Goal: Task Accomplishment & Management: Use online tool/utility

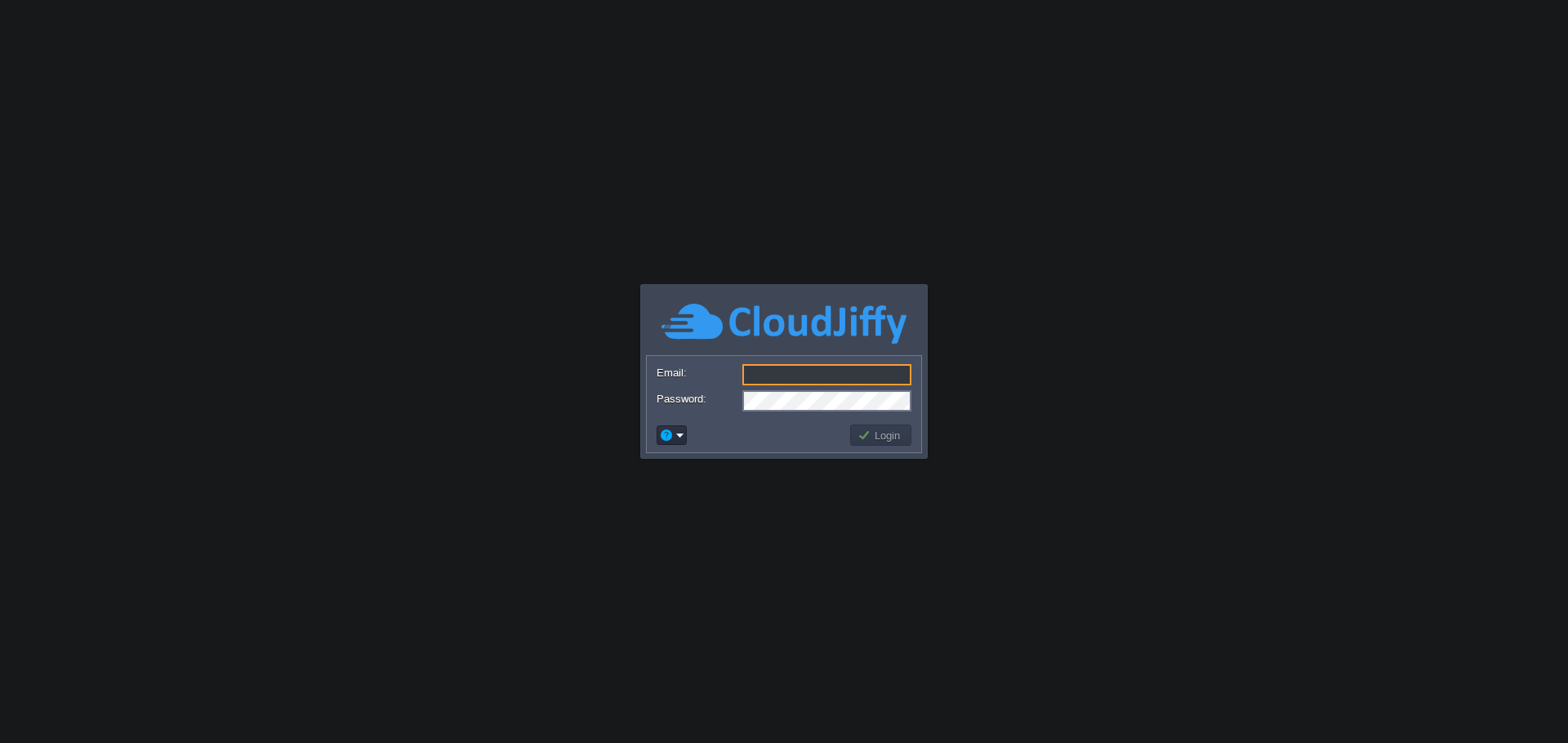
type input "[PERSON_NAME][EMAIL_ADDRESS][DOMAIN_NAME]"
click at [881, 428] on button "Login" at bounding box center [881, 435] width 48 height 15
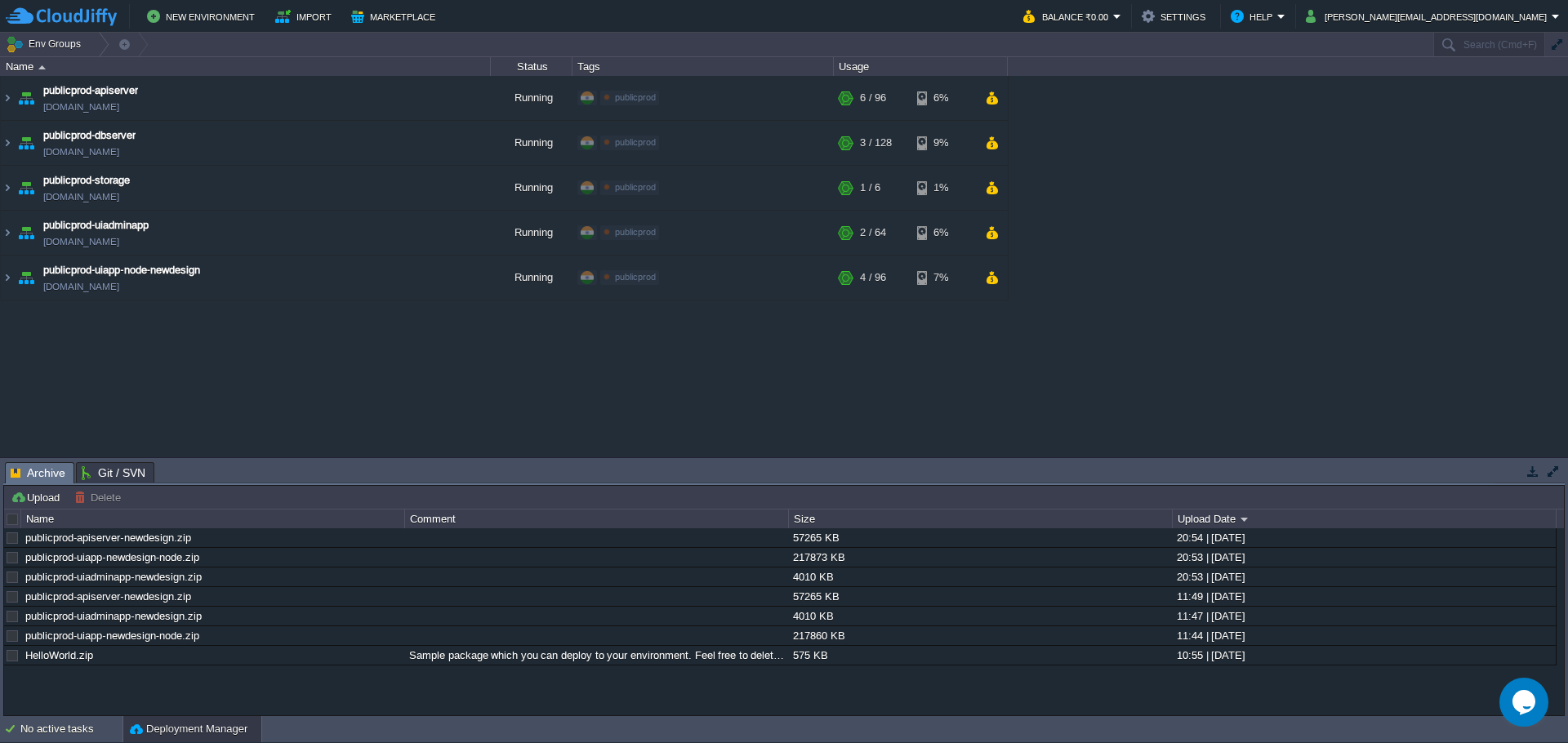
click at [600, 364] on div "publicprod-apiserver [DOMAIN_NAME] Running publicprod Edit RAM 5% CPU 1% 6 / 96…" at bounding box center [784, 265] width 1568 height 380
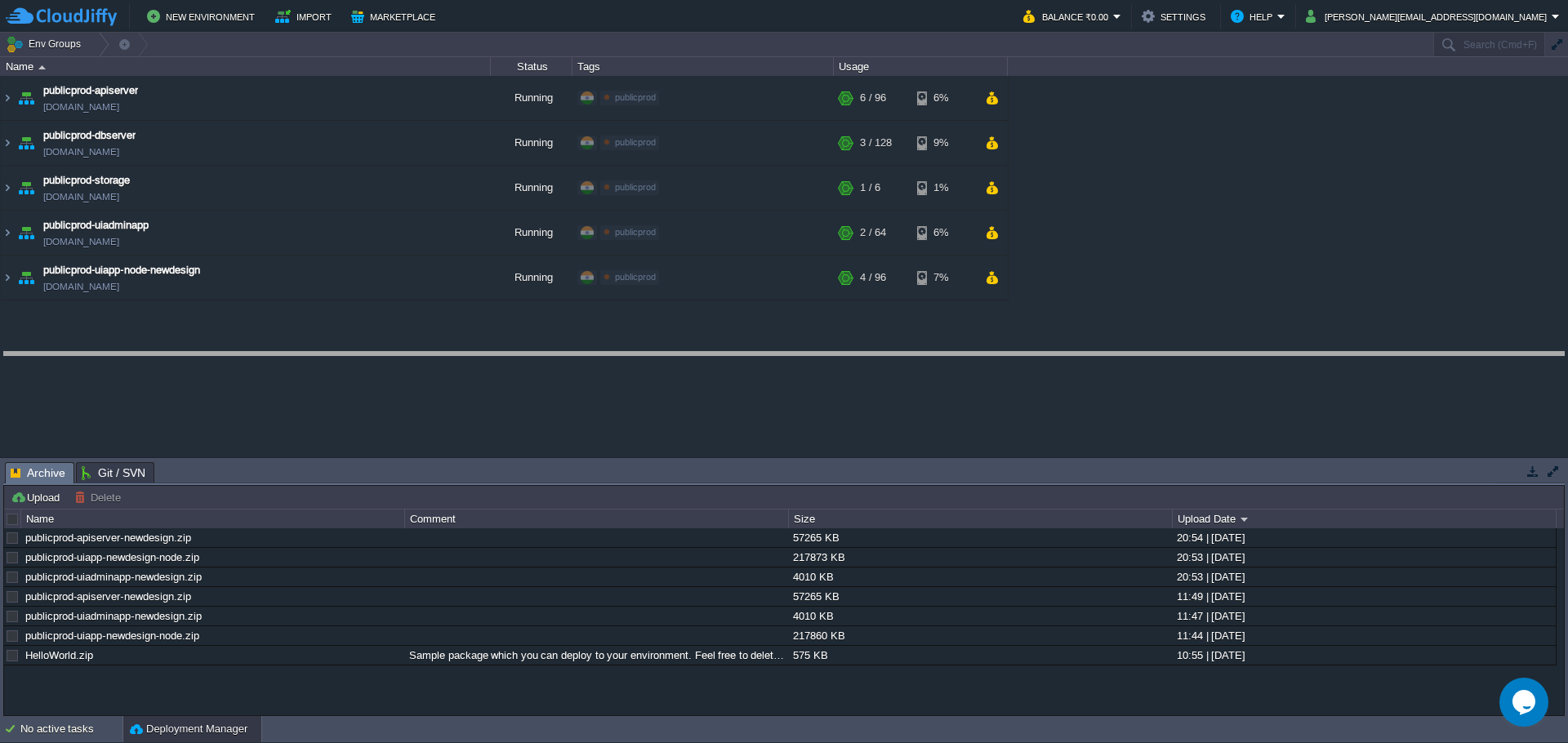
drag, startPoint x: 891, startPoint y: 483, endPoint x: 809, endPoint y: 373, distance: 137.2
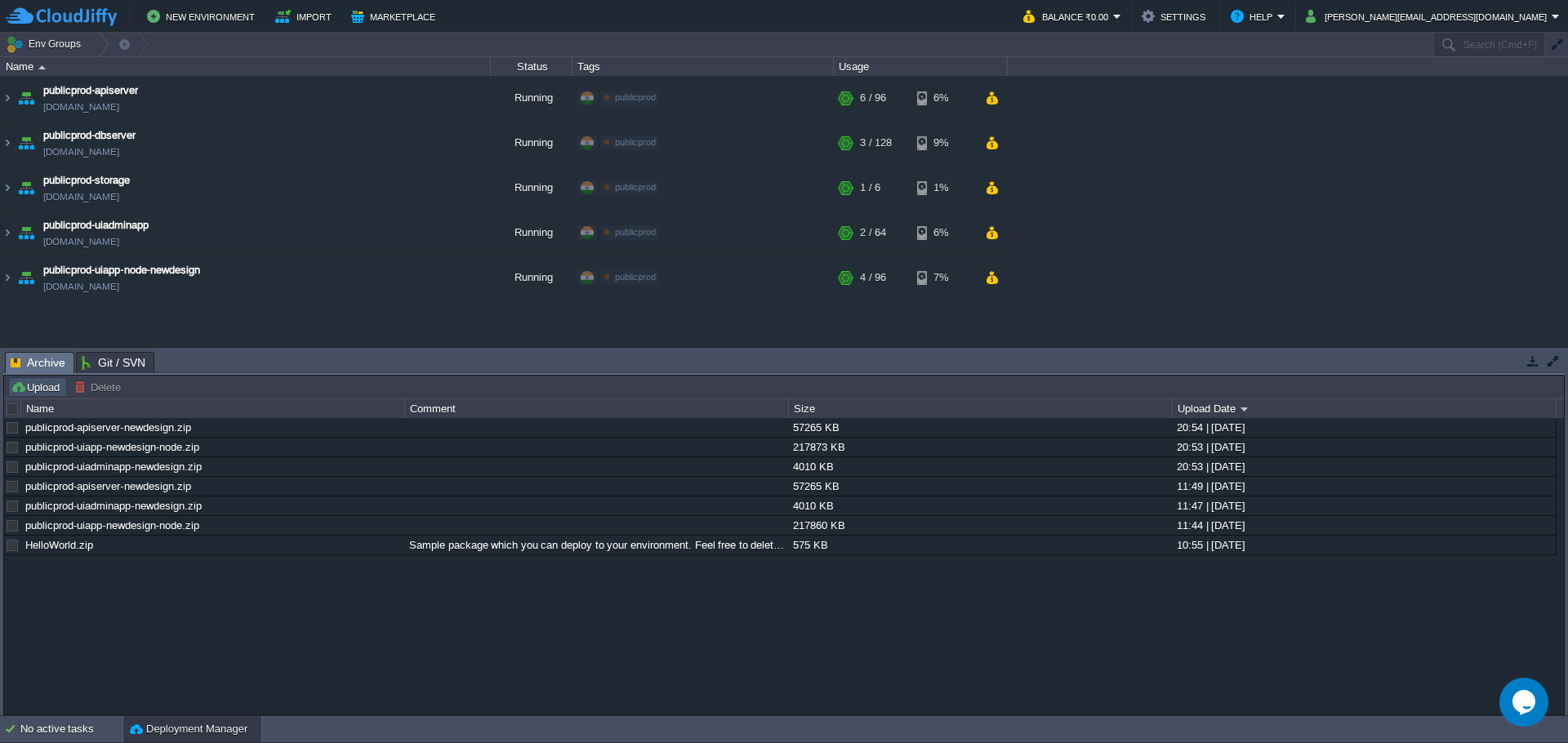
click at [44, 392] on button "Upload" at bounding box center [38, 387] width 54 height 15
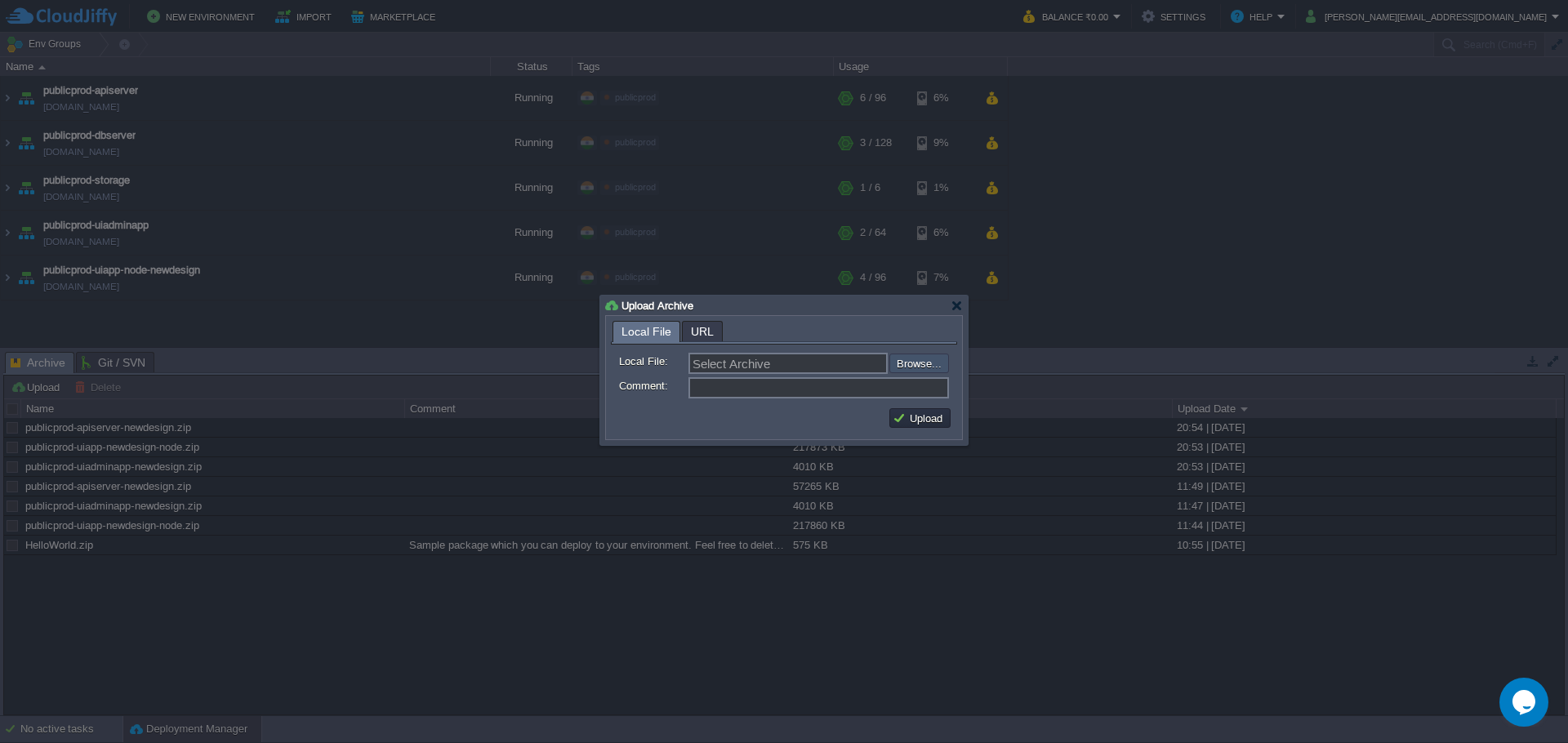
click at [913, 369] on input "file" at bounding box center [846, 364] width 207 height 20
type input "C:\fakepath\publicprod-uiapp-newdesign-node.zip"
type input "publicprod-uiapp-newdesign-node.zip"
click at [919, 424] on button "Upload" at bounding box center [919, 418] width 55 height 15
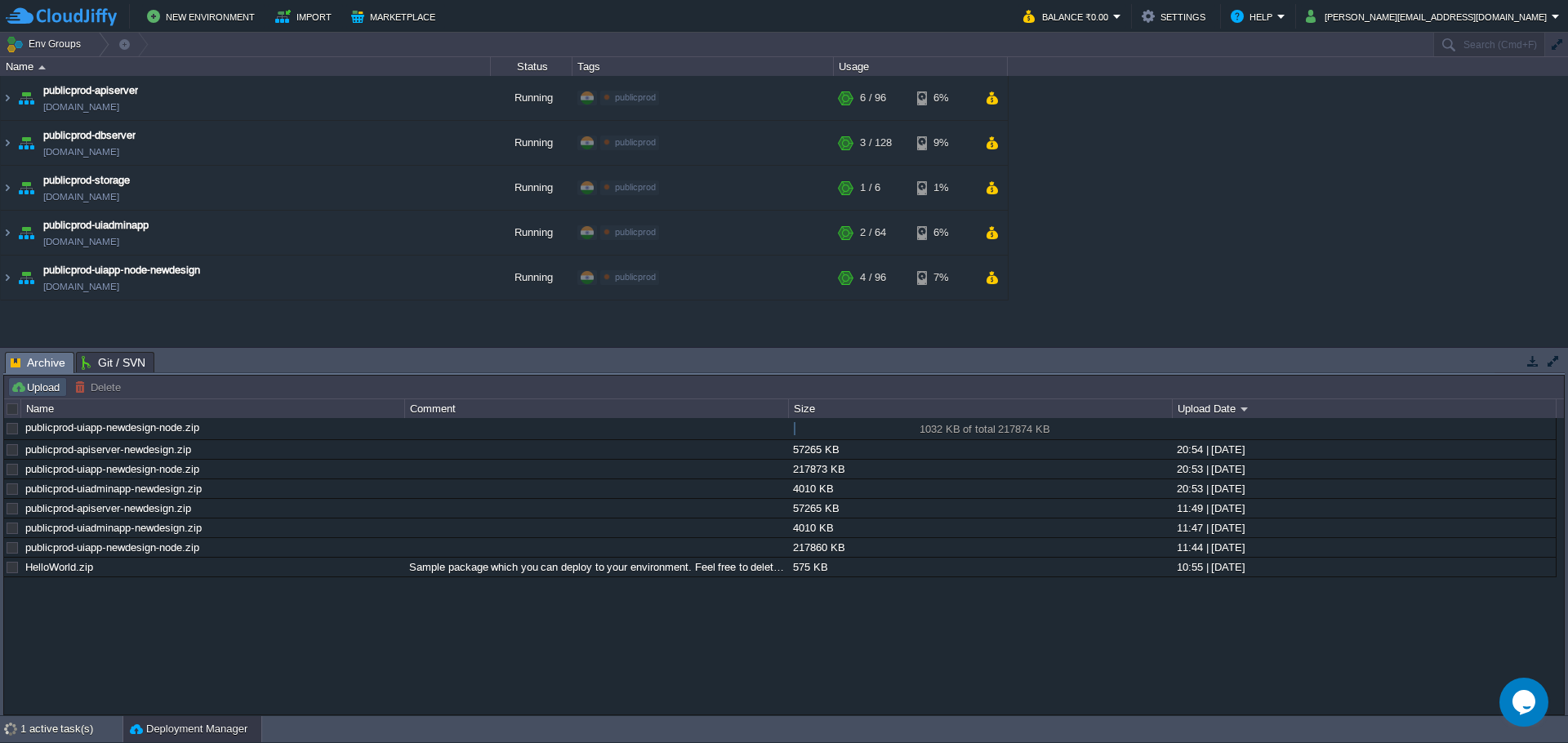
click at [36, 391] on button "Upload" at bounding box center [38, 387] width 54 height 15
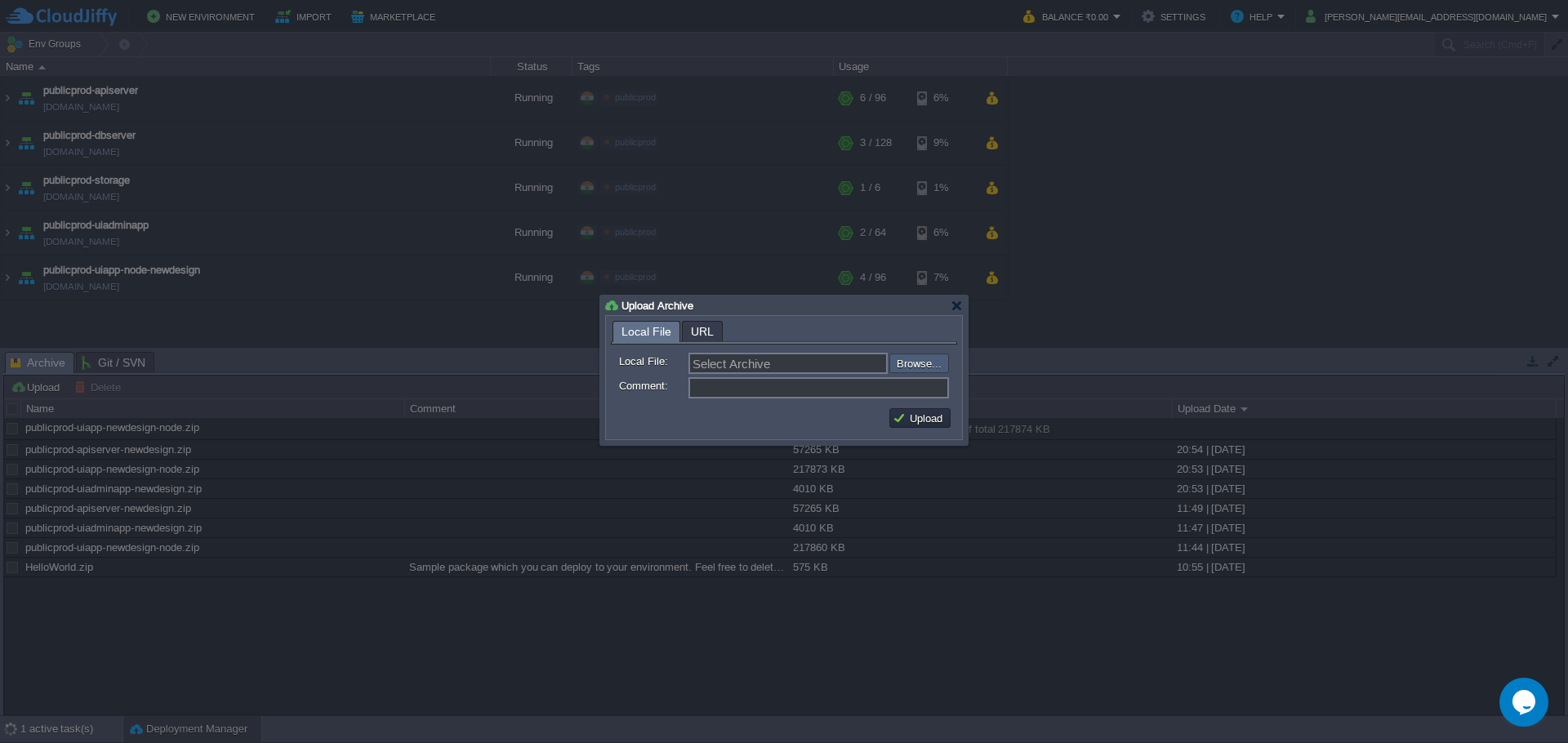
click at [912, 363] on input "file" at bounding box center [846, 364] width 207 height 20
type input "C:\fakepath\publicprod-uiadminapp-newdesign.zip"
type input "publicprod-uiadminapp-newdesign.zip"
click at [916, 427] on td "Upload" at bounding box center [919, 418] width 62 height 20
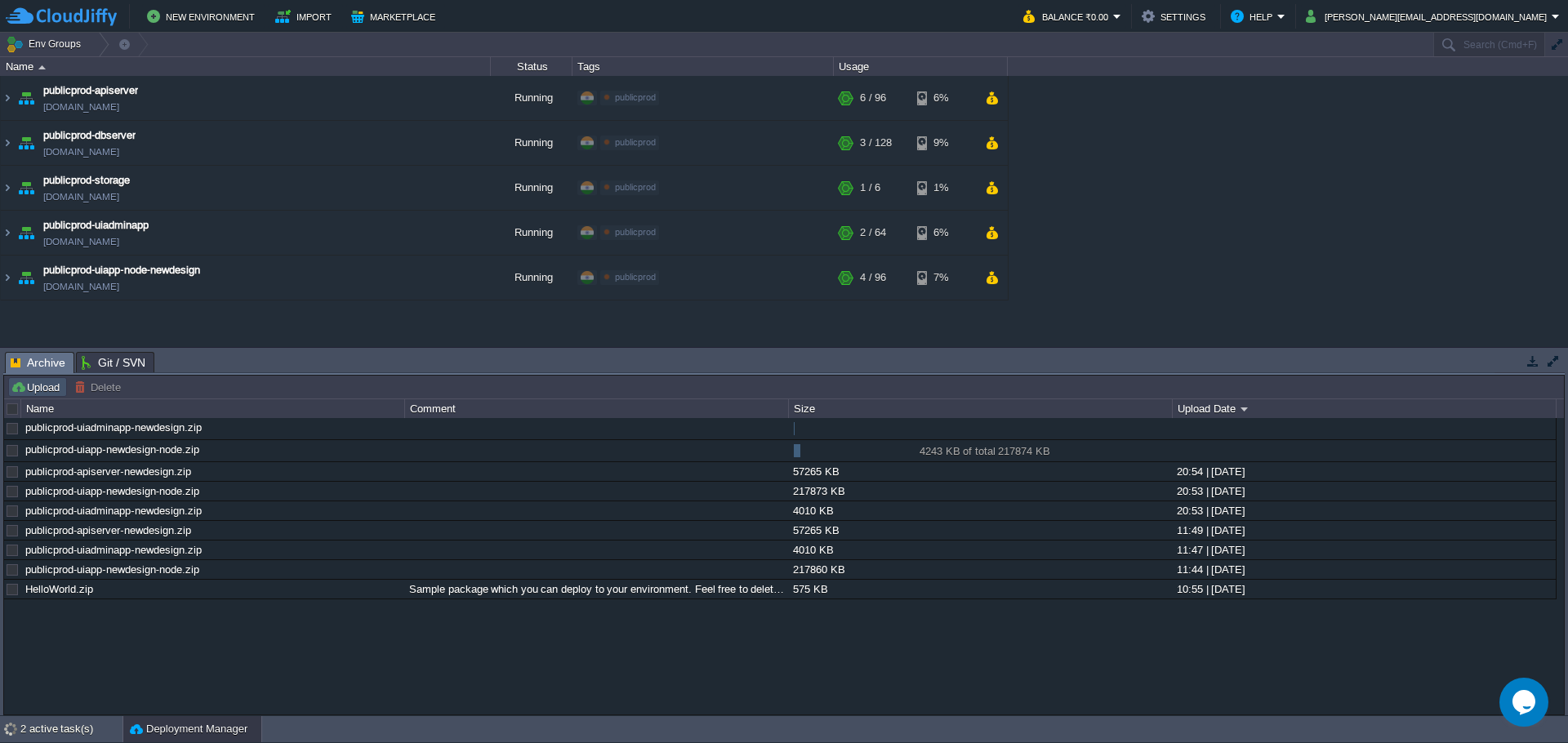
click at [37, 391] on button "Upload" at bounding box center [38, 387] width 54 height 15
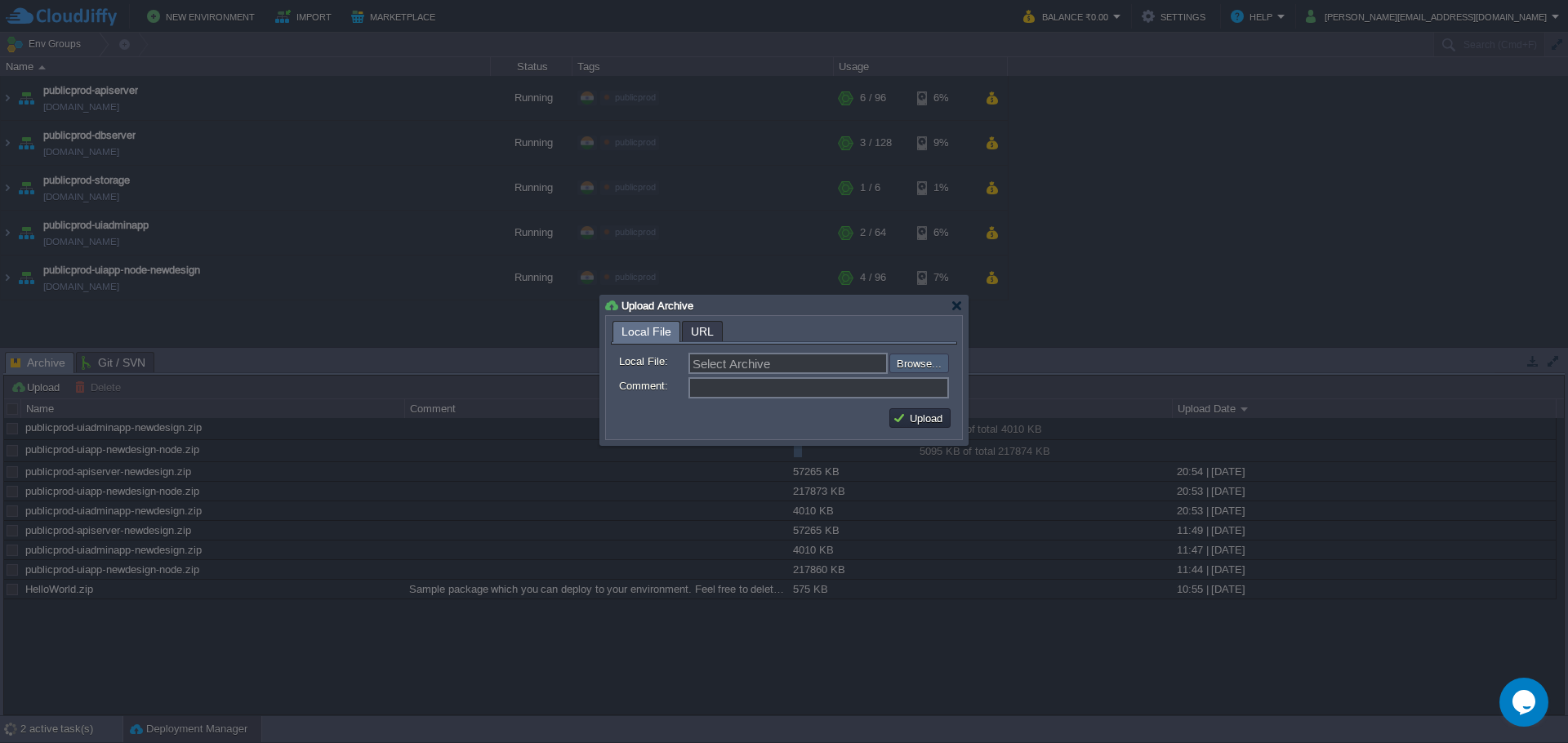
click at [907, 365] on input "file" at bounding box center [846, 364] width 207 height 20
type input "C:\fakepath\publicprod-apiserver-newdesign.zip"
type input "publicprod-apiserver-newdesign.zip"
click at [927, 417] on button "Upload" at bounding box center [919, 418] width 55 height 15
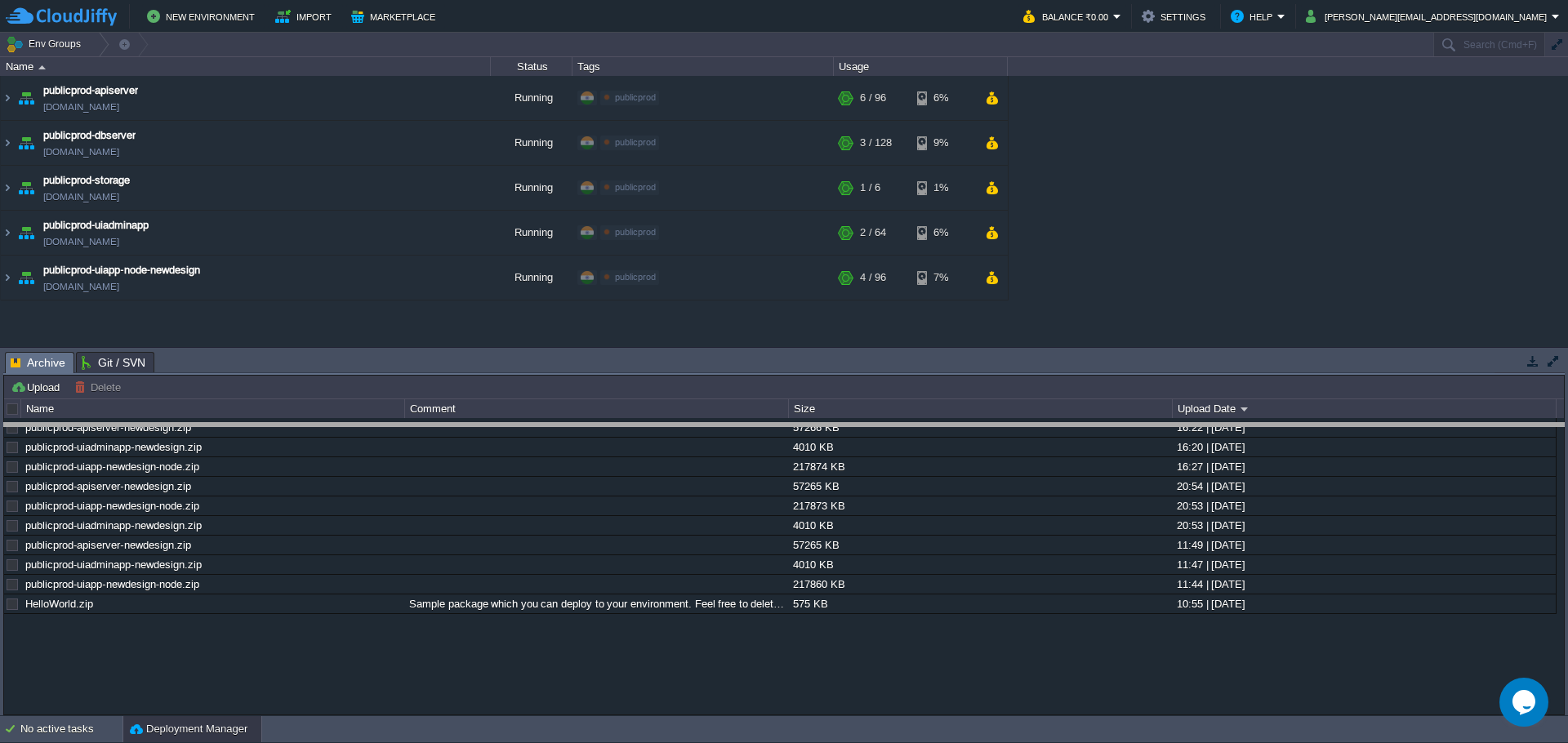
drag, startPoint x: 868, startPoint y: 374, endPoint x: 865, endPoint y: 444, distance: 70.1
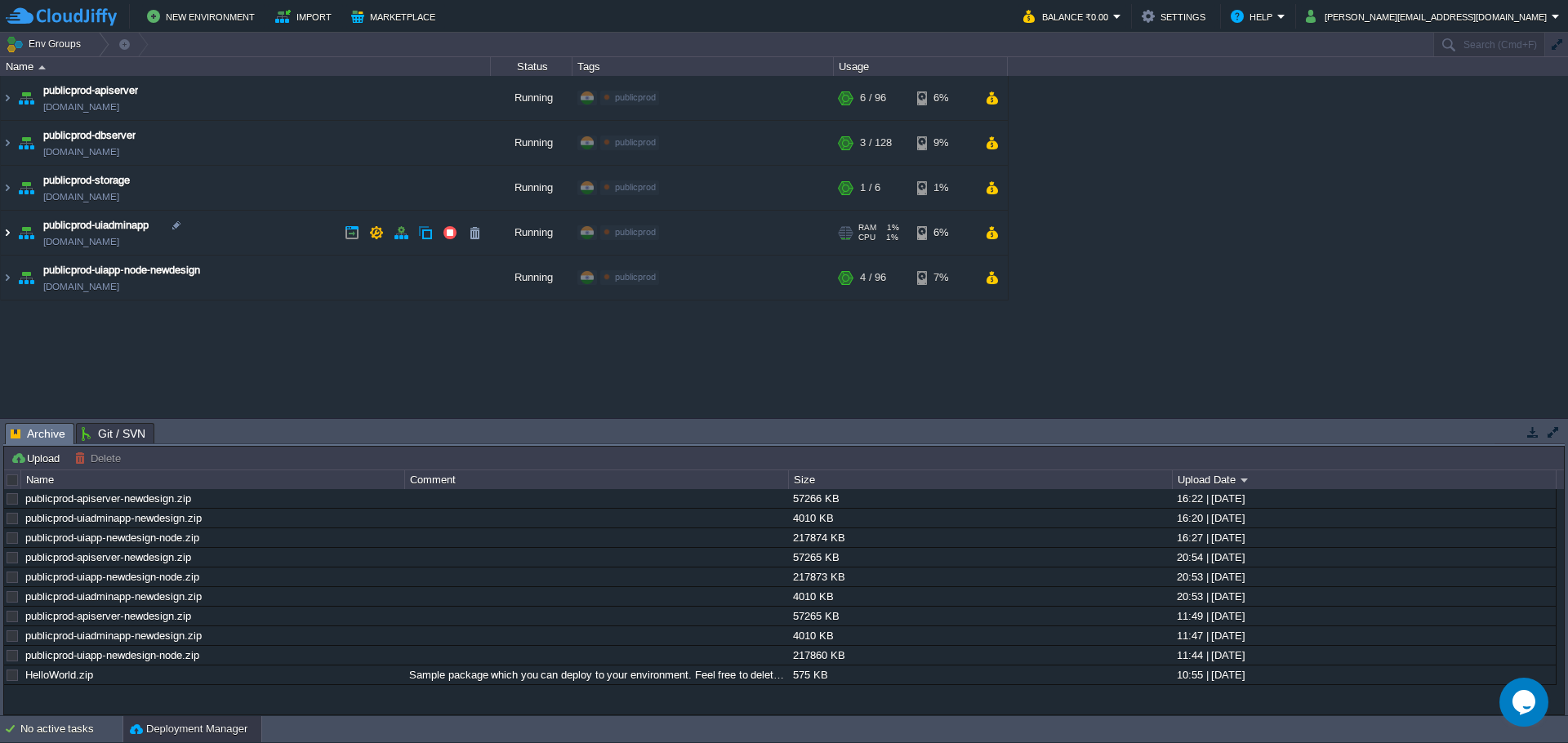
click at [6, 234] on img at bounding box center [7, 233] width 13 height 44
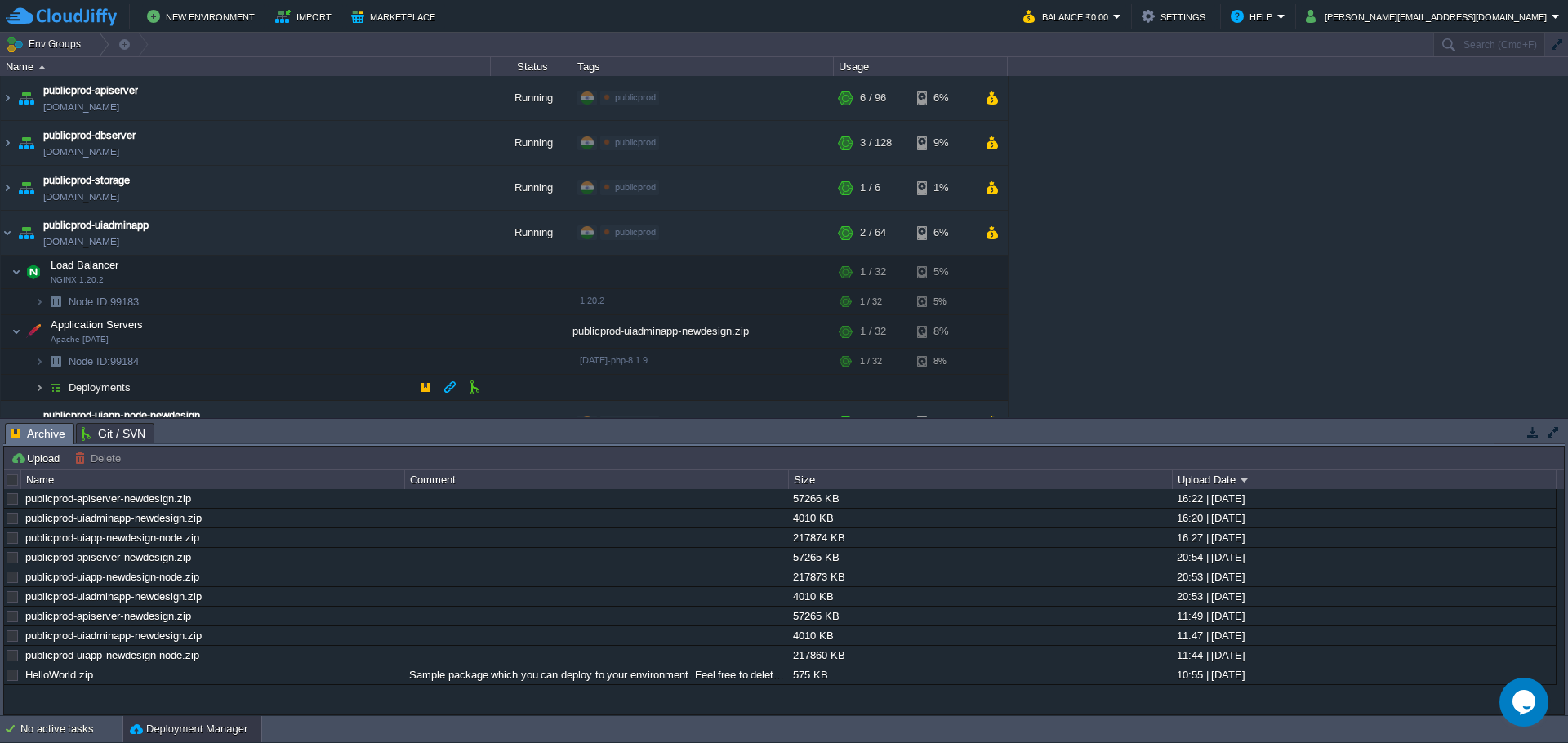
click at [40, 391] on img at bounding box center [39, 387] width 10 height 25
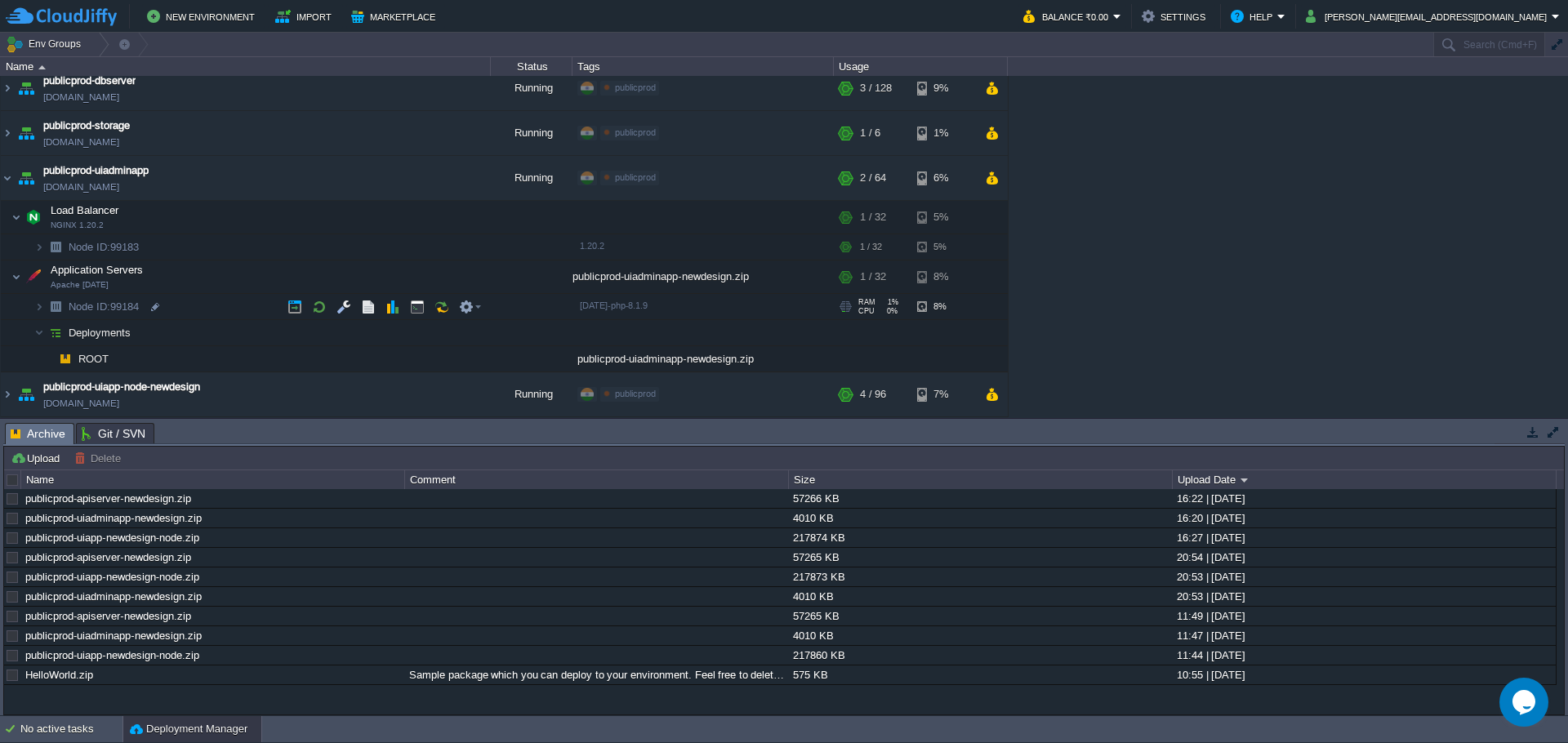
scroll to position [55, 0]
click at [477, 360] on button "button" at bounding box center [475, 359] width 15 height 15
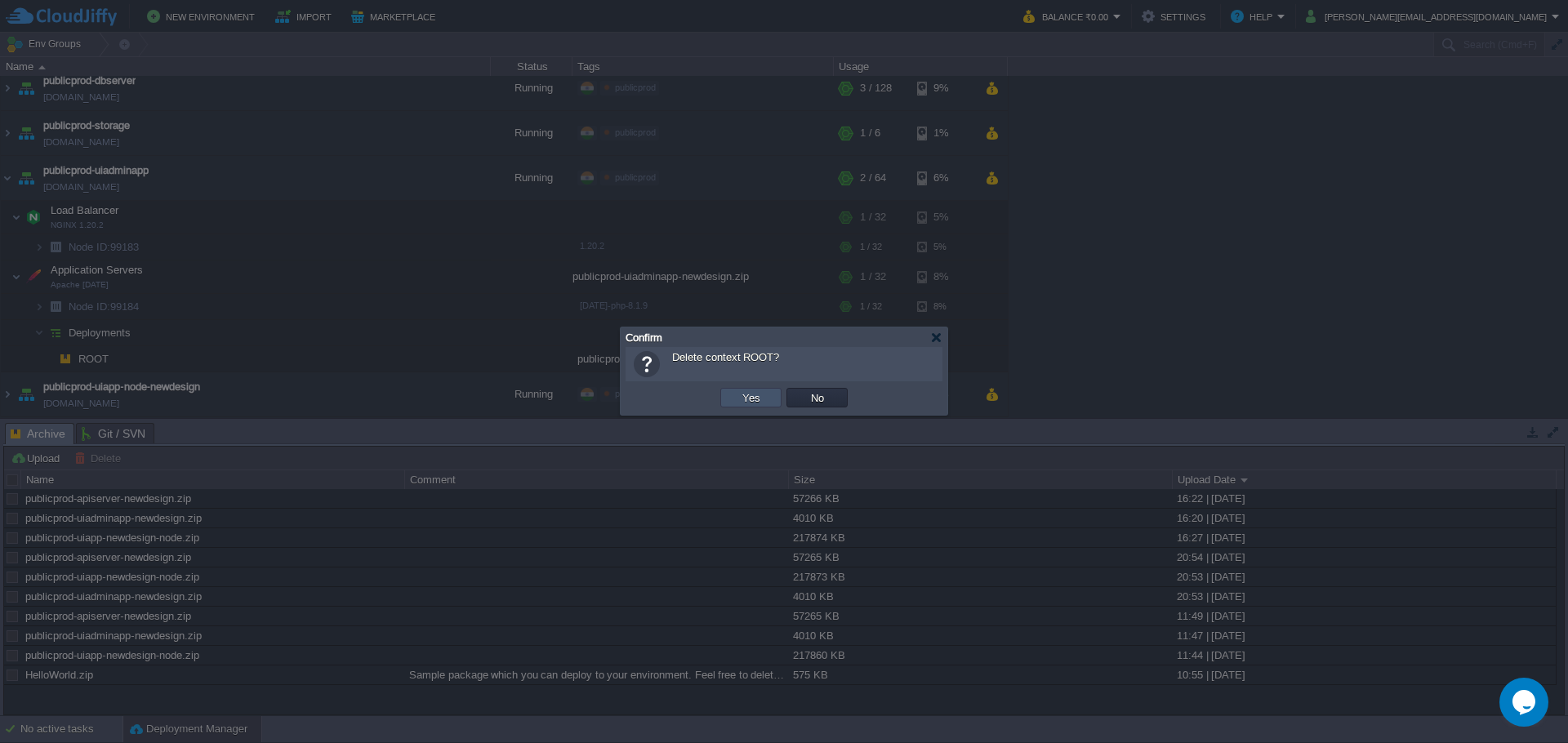
click at [743, 400] on button "Yes" at bounding box center [751, 397] width 28 height 15
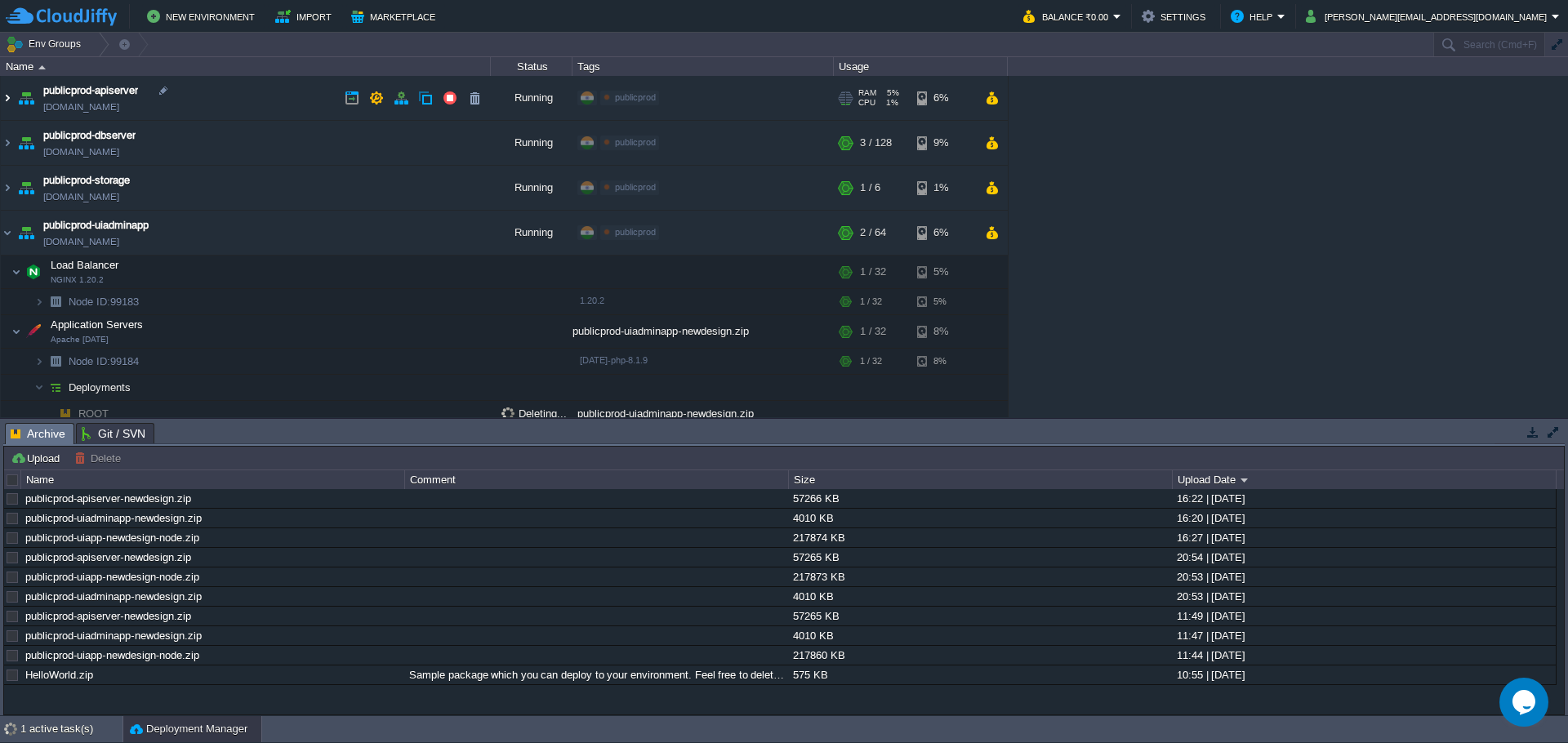
scroll to position [3, 0]
click at [8, 98] on img at bounding box center [7, 95] width 13 height 44
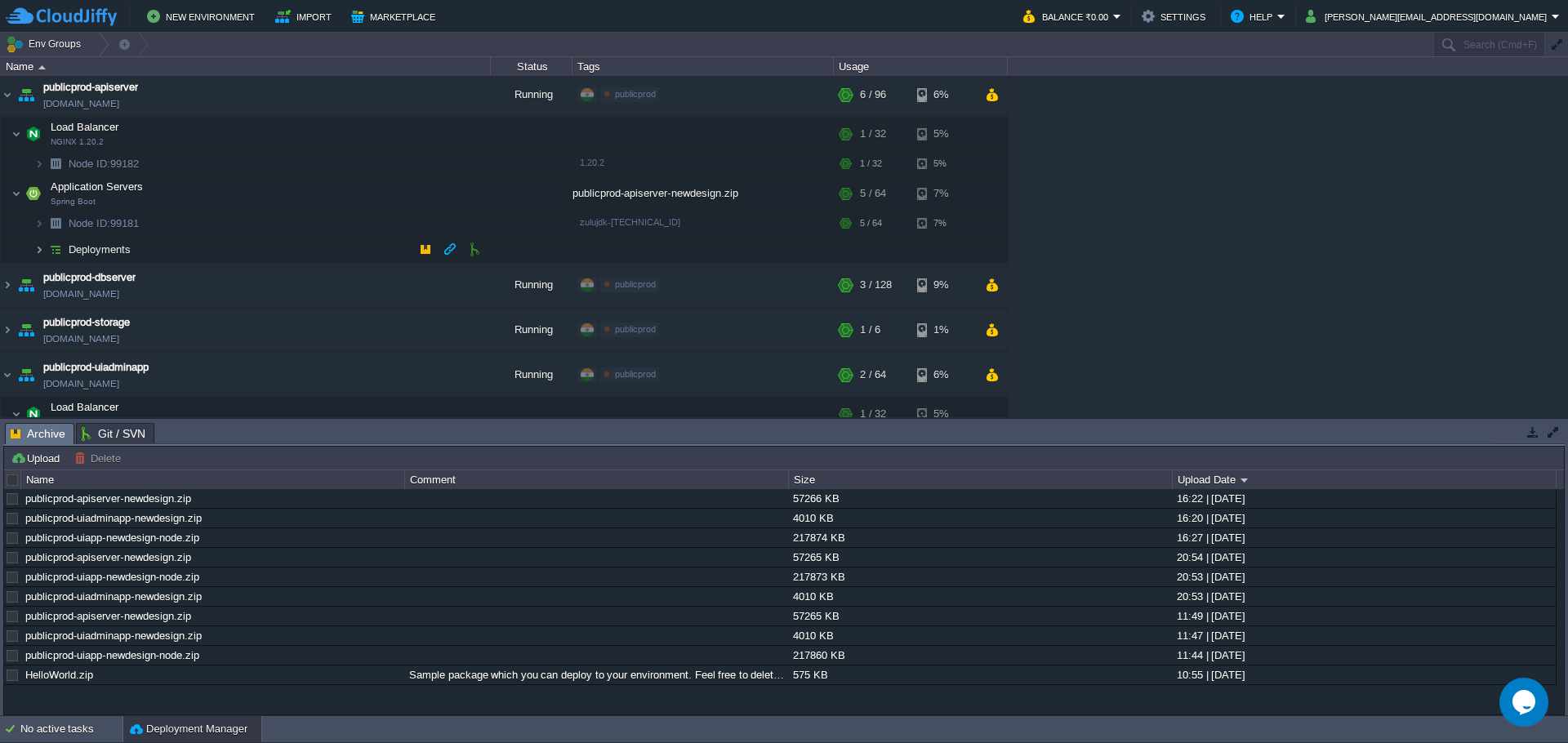
click at [39, 249] on img at bounding box center [39, 249] width 10 height 25
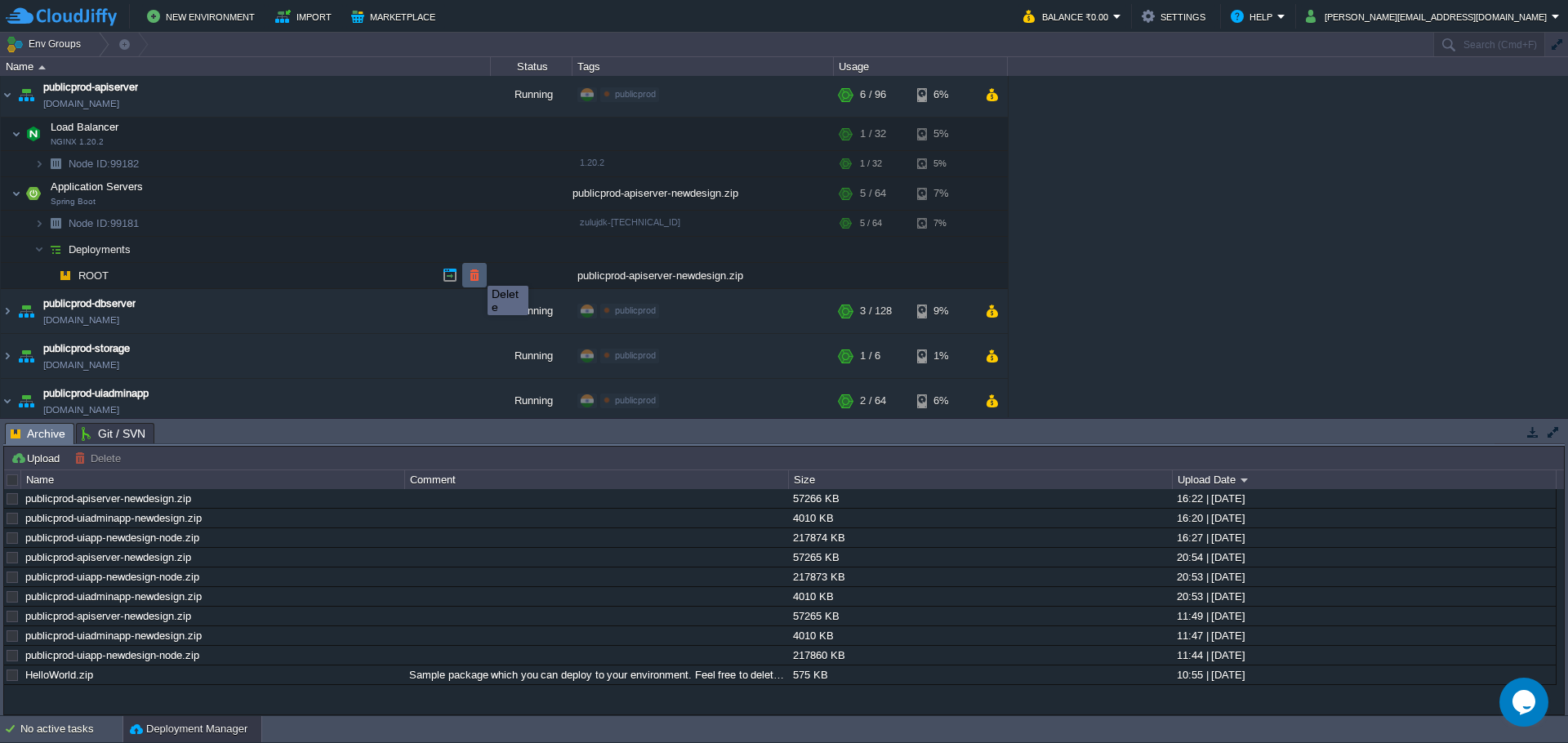
click at [475, 271] on button "button" at bounding box center [475, 275] width 15 height 15
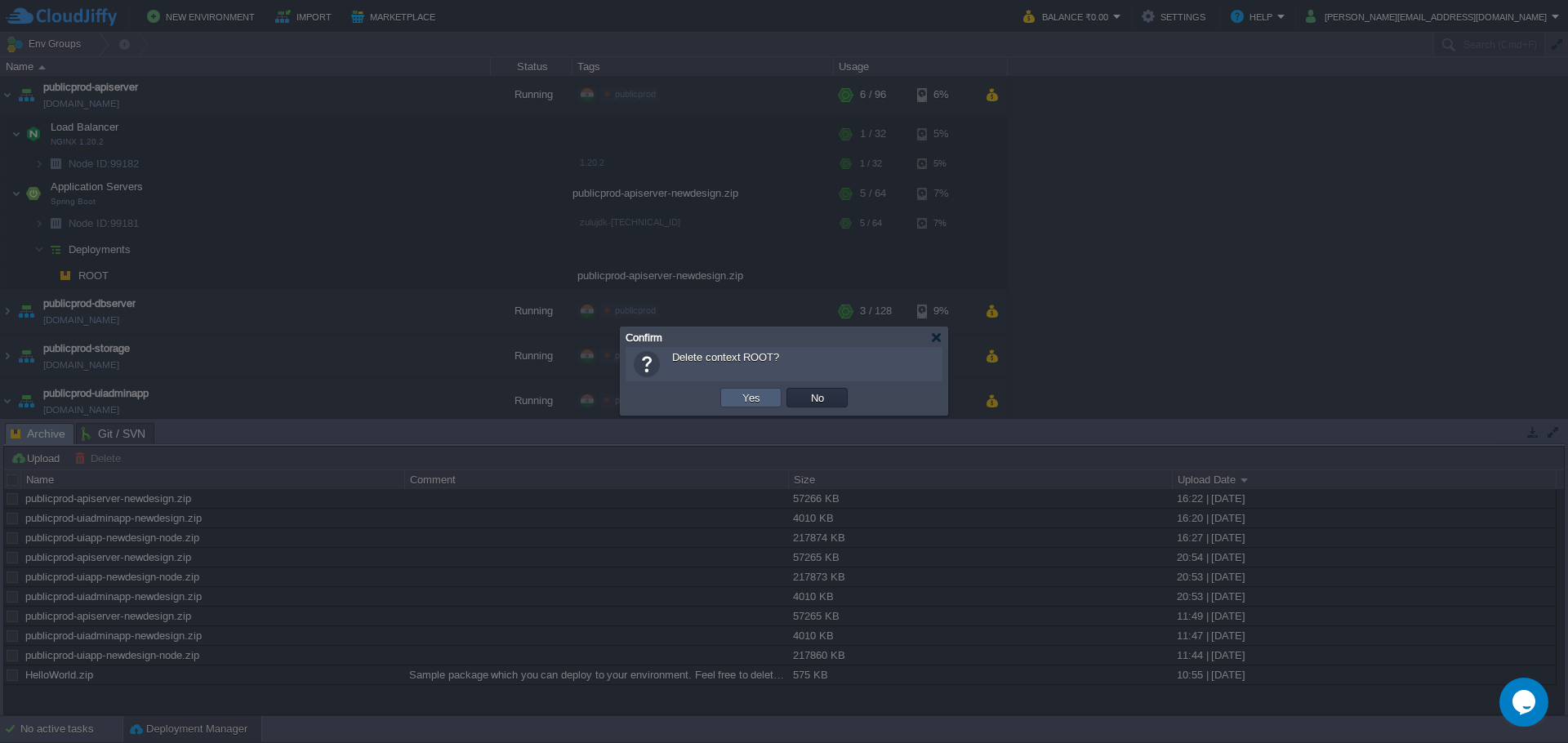
click at [761, 401] on button "Yes" at bounding box center [751, 397] width 28 height 15
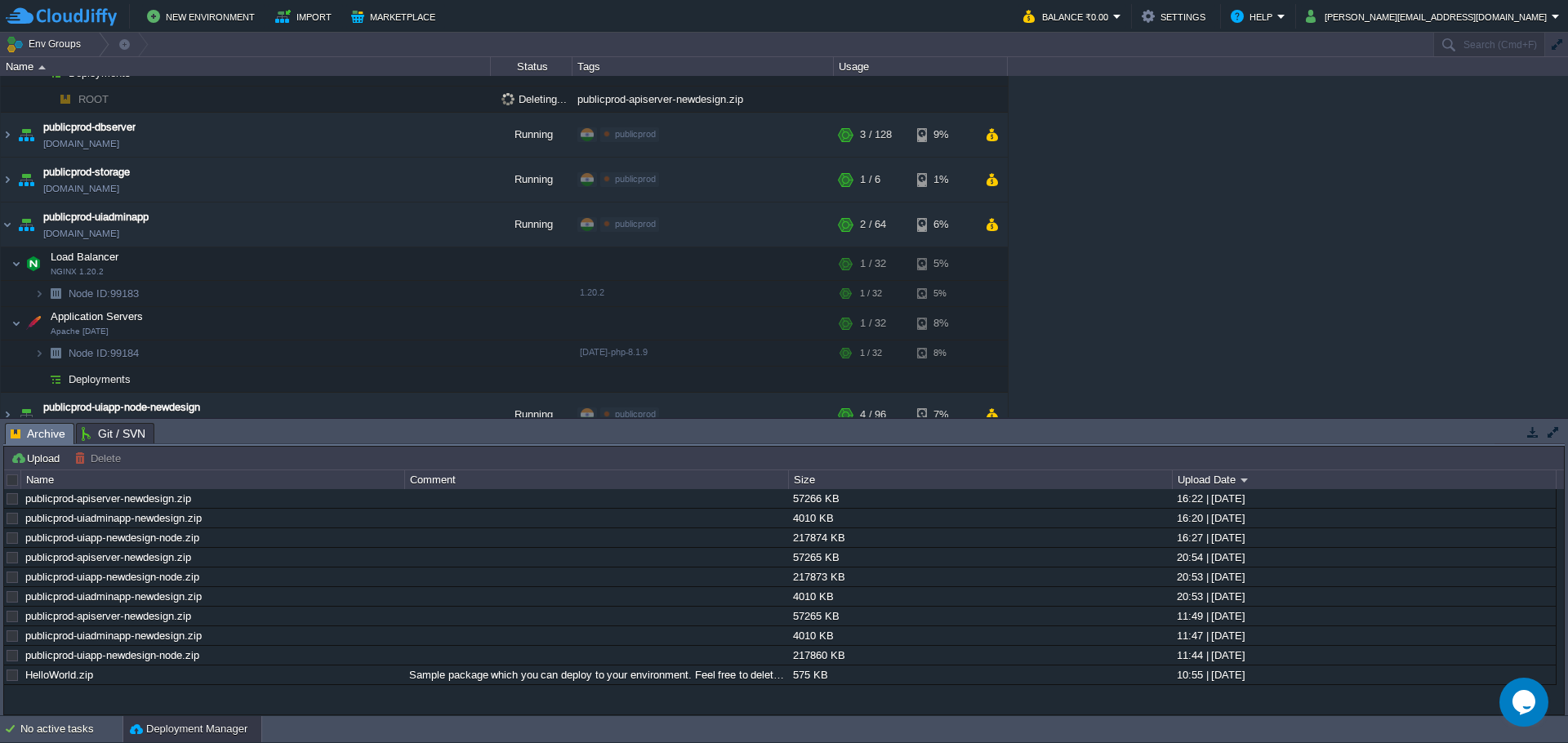
scroll to position [200, 0]
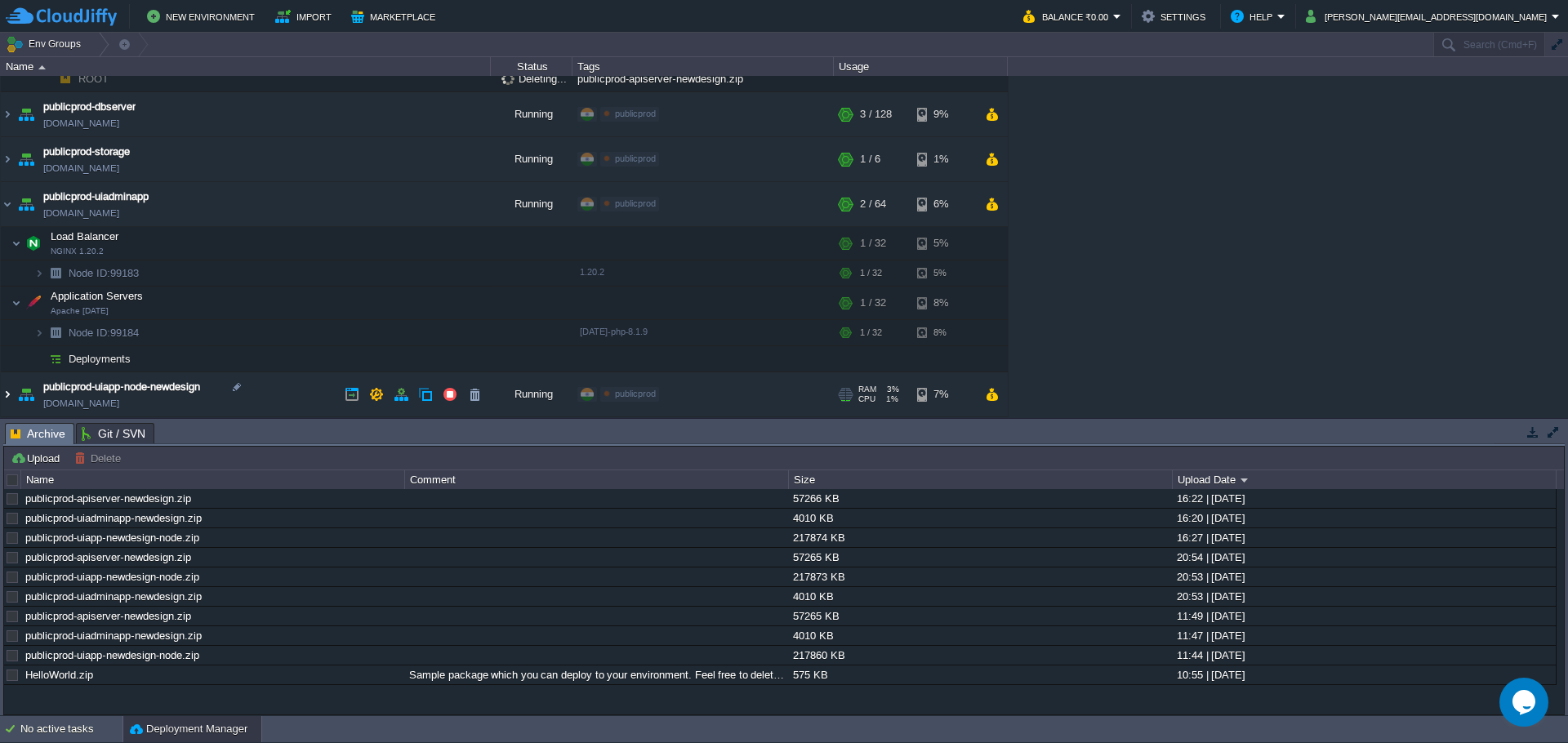
click at [10, 401] on img at bounding box center [7, 395] width 13 height 44
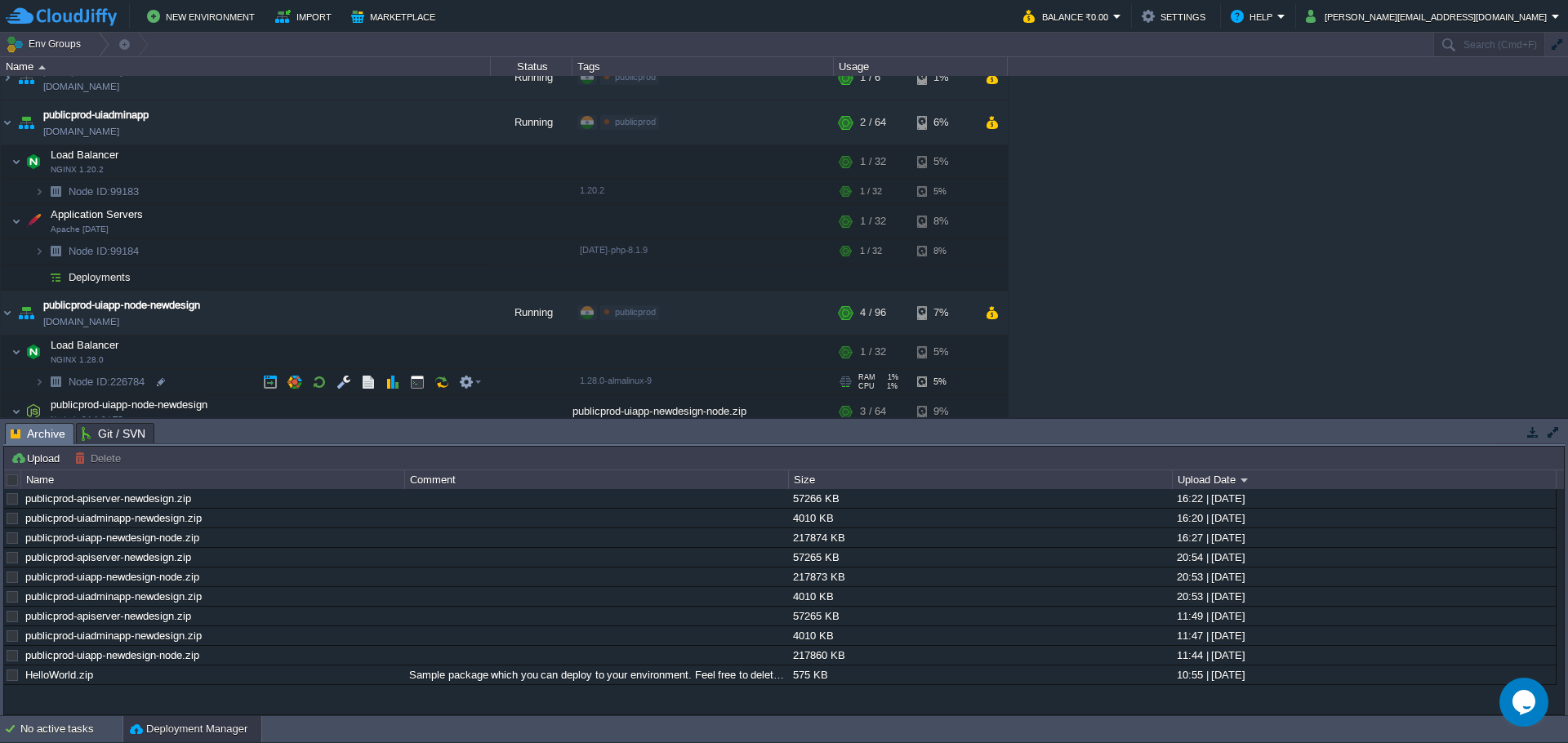
scroll to position [346, 0]
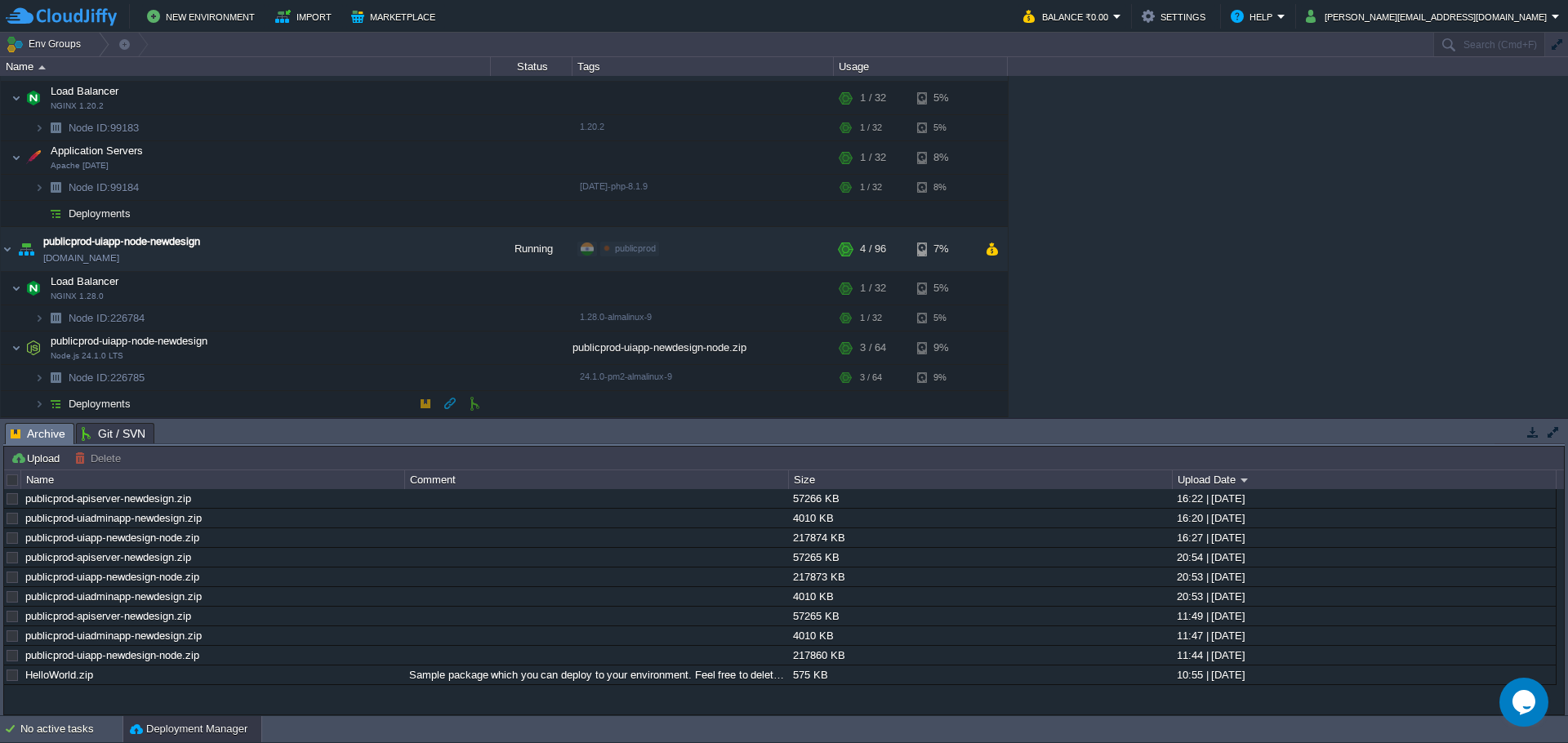
click at [44, 404] on img at bounding box center [56, 403] width 23 height 25
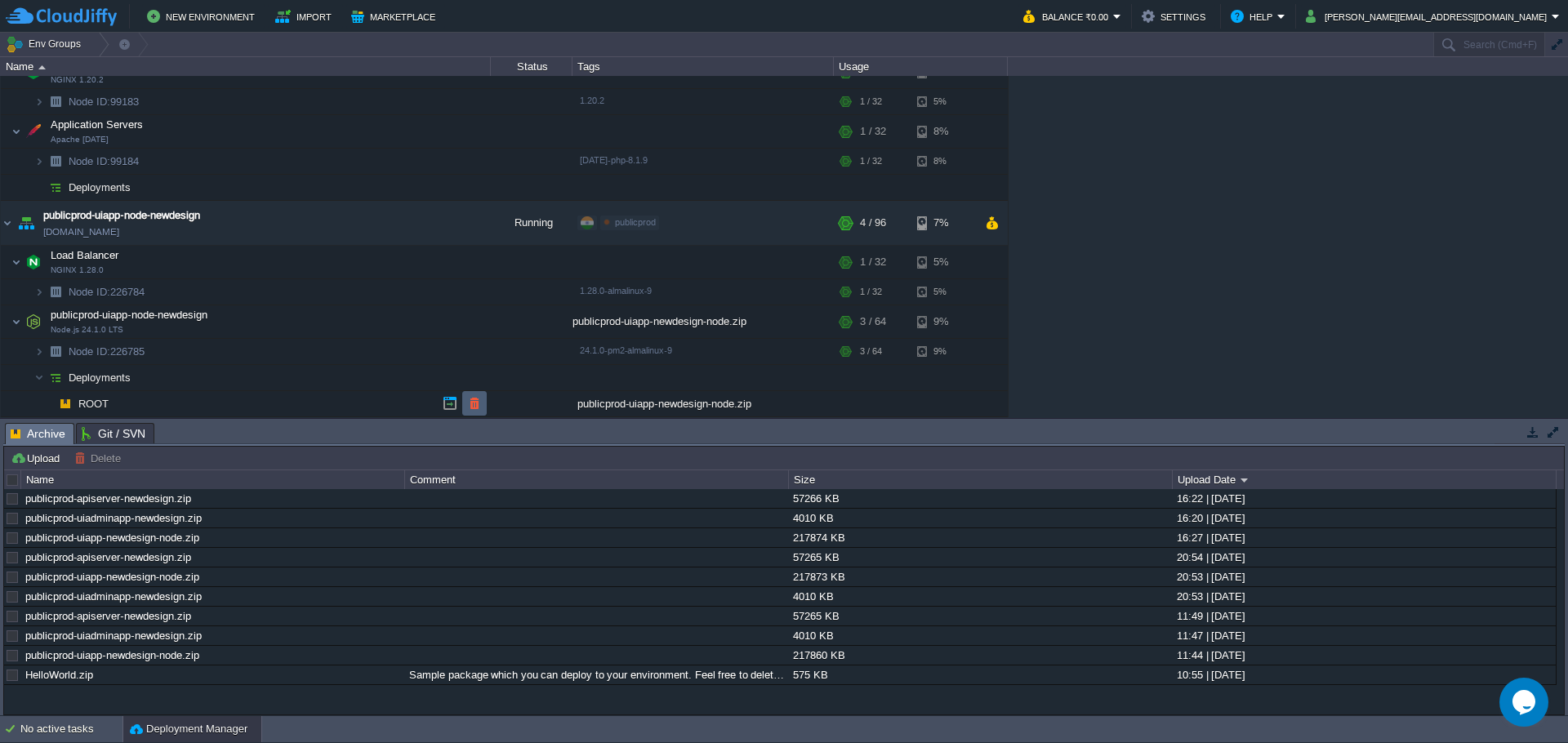
click at [472, 405] on button "button" at bounding box center [475, 403] width 15 height 15
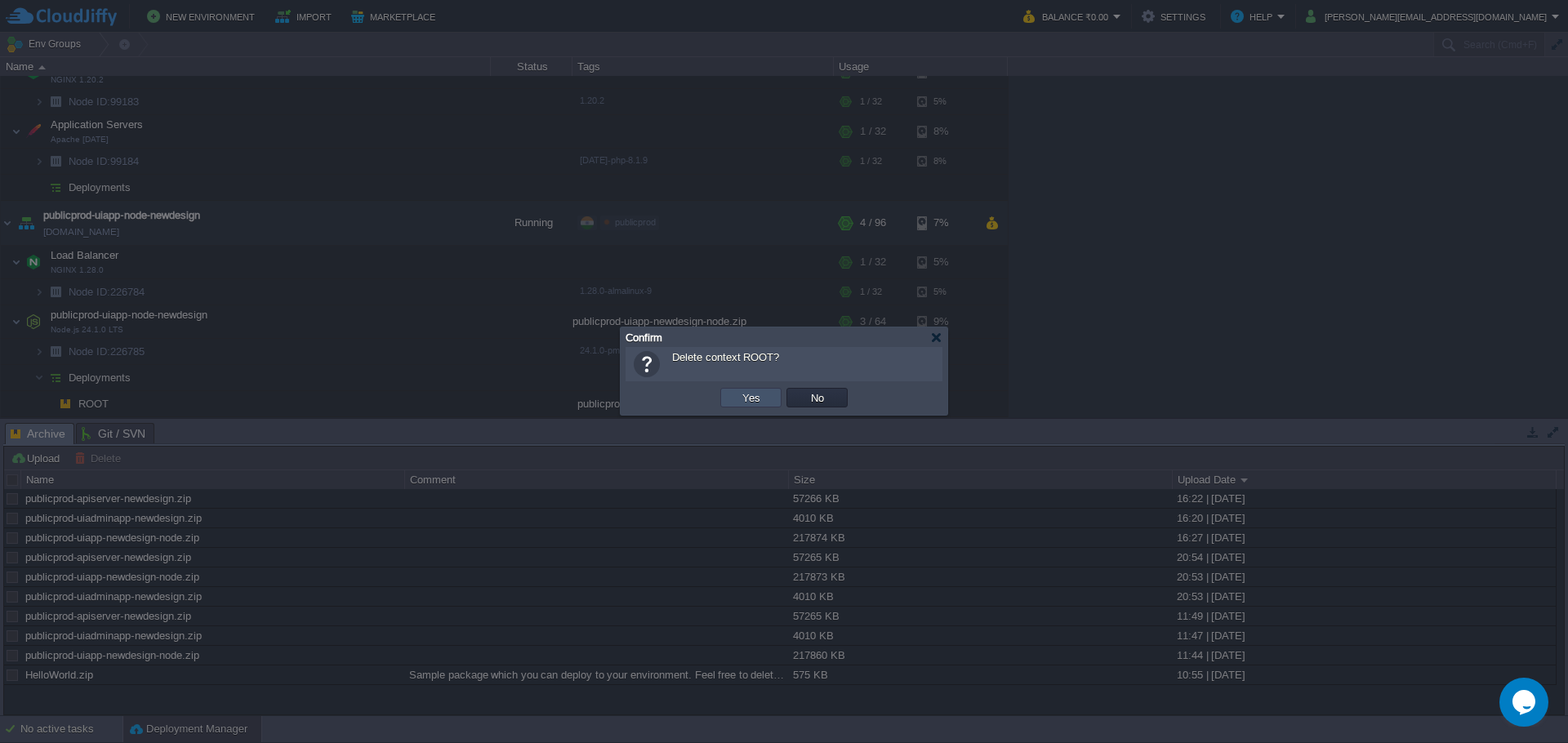
click at [755, 397] on button "Yes" at bounding box center [751, 397] width 28 height 15
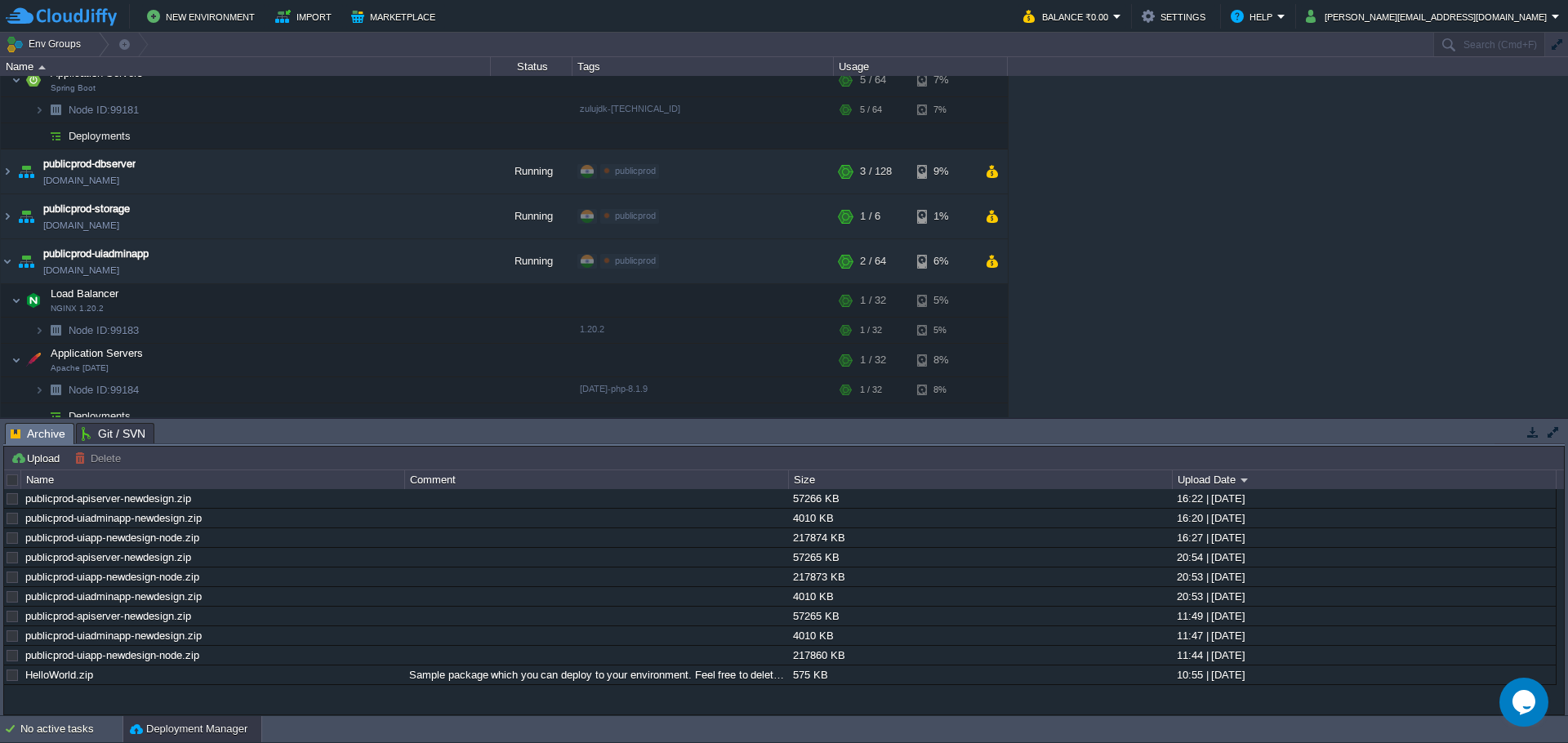
scroll to position [0, 0]
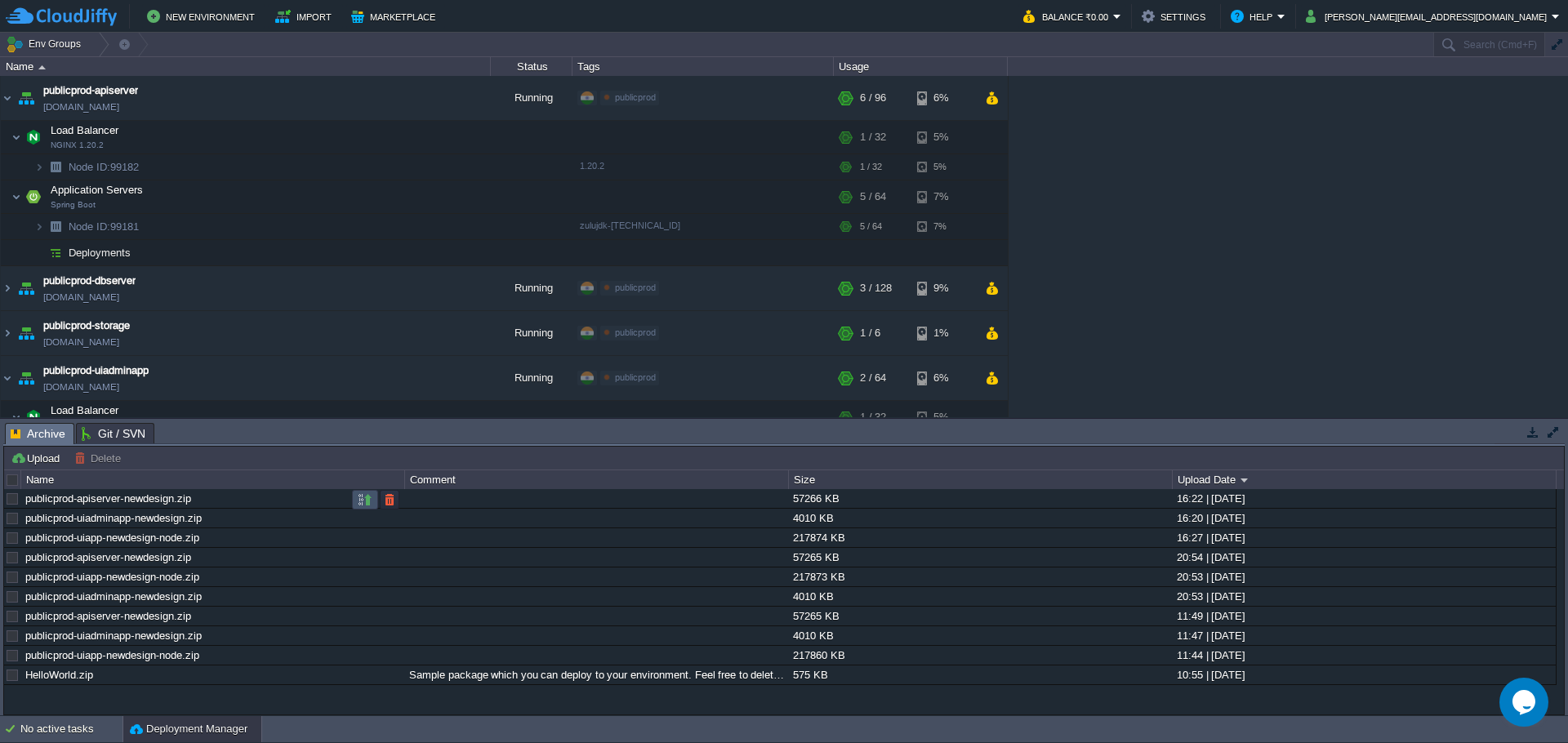
click at [369, 501] on button "button" at bounding box center [365, 500] width 15 height 15
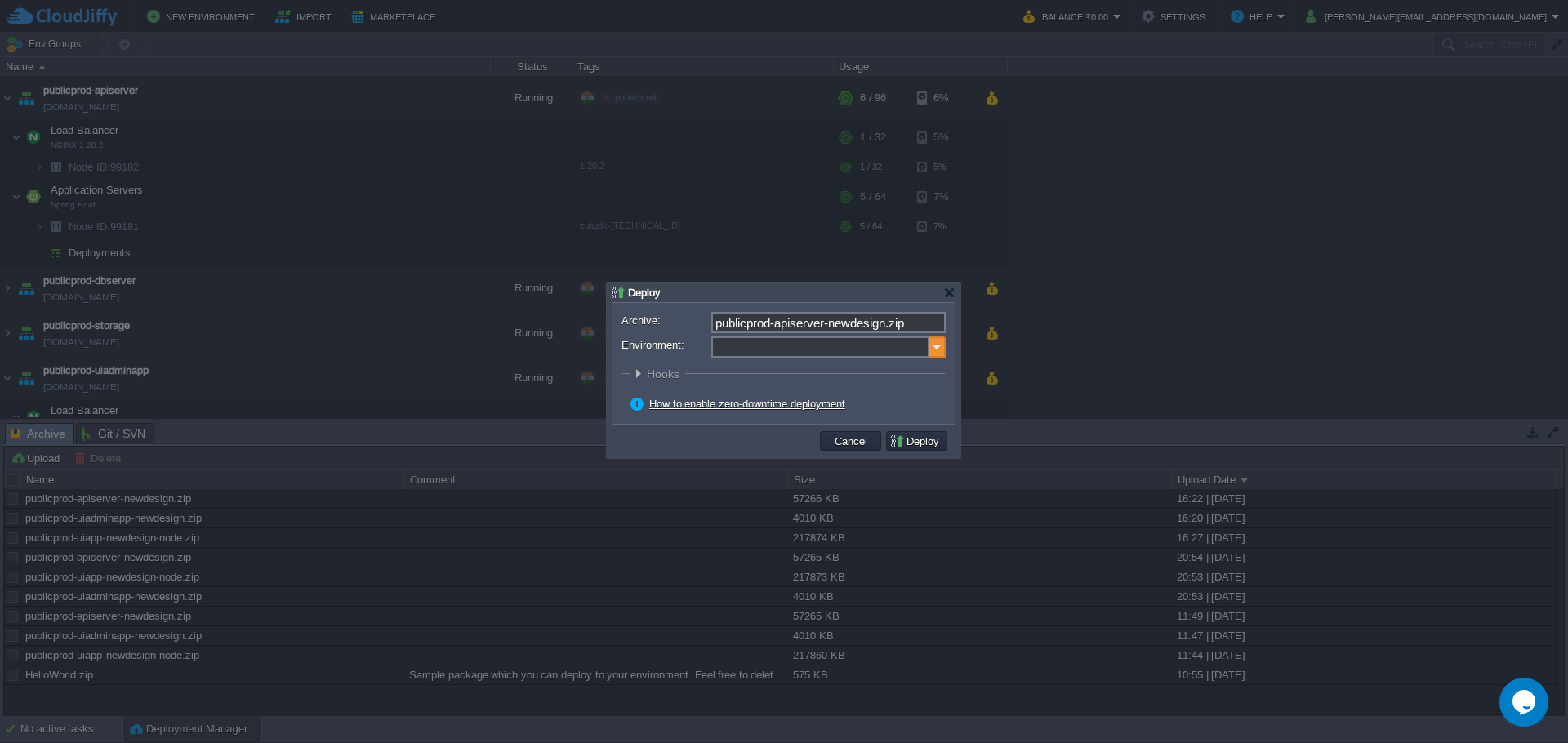
click at [937, 350] on img at bounding box center [938, 347] width 16 height 21
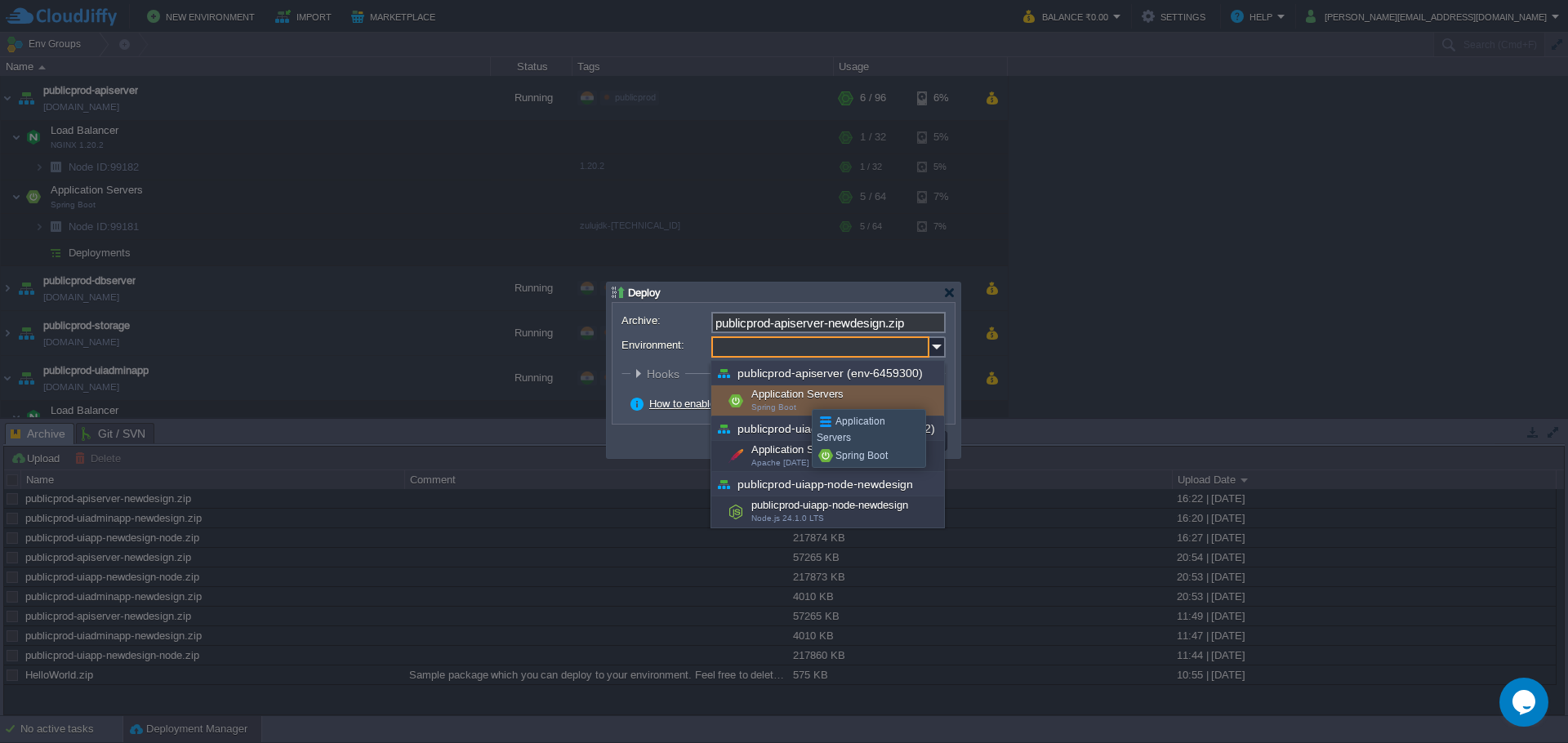
click at [800, 394] on div "Application Servers Spring Boot" at bounding box center [827, 401] width 232 height 31
type input "Application Servers (publicprod-apiserver (env-6459300))"
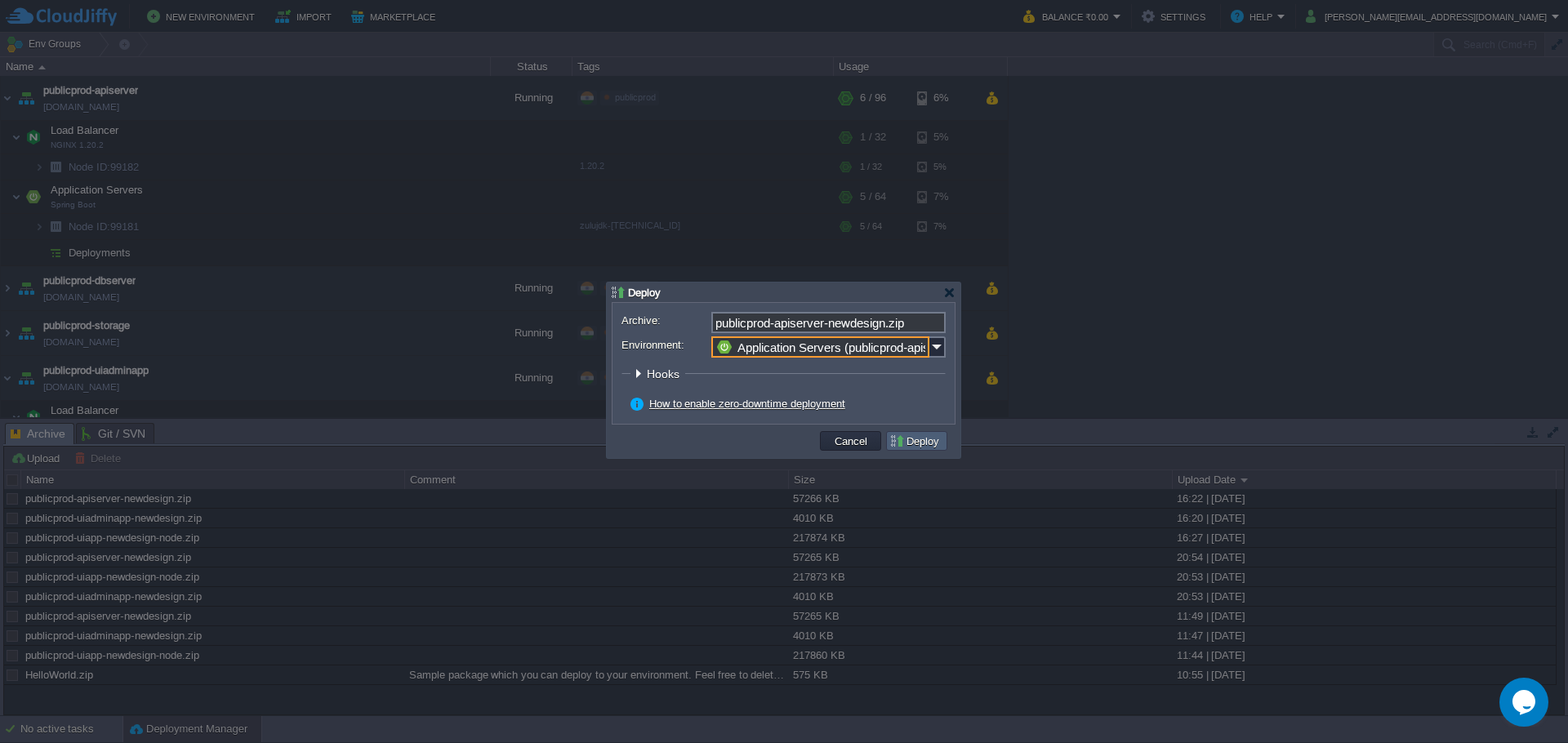
click at [943, 444] on button "Deploy" at bounding box center [916, 441] width 55 height 15
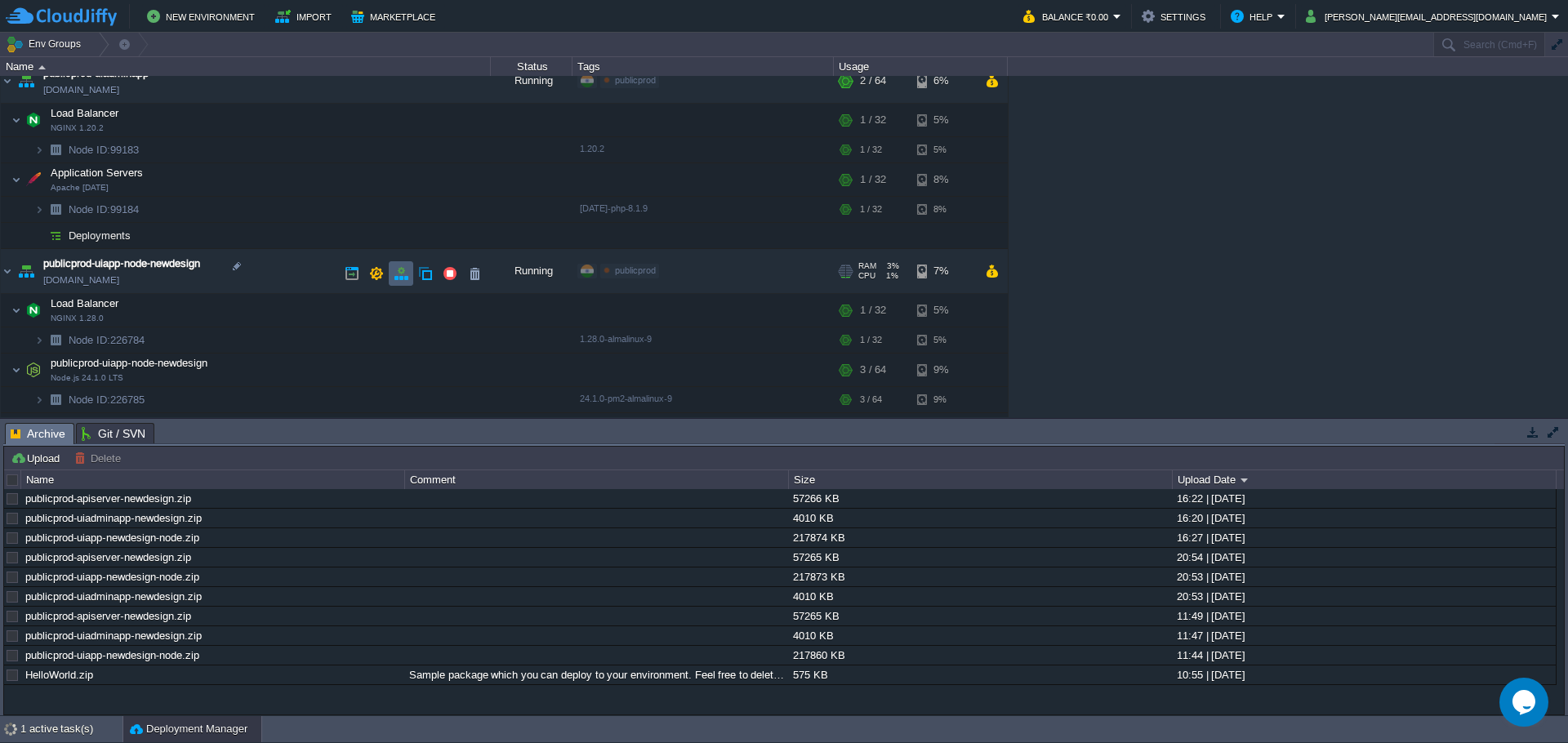
scroll to position [316, 0]
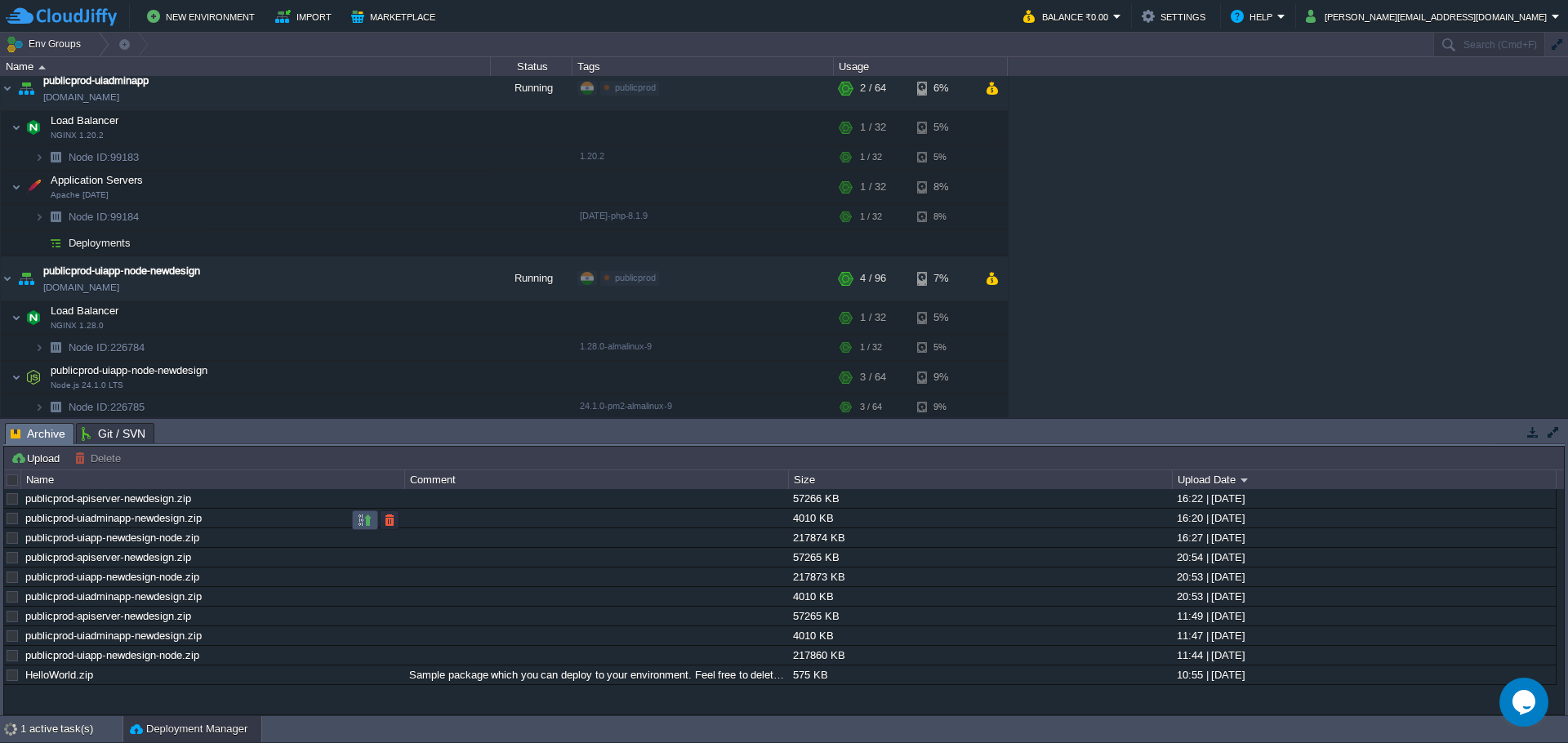
click at [365, 516] on button "button" at bounding box center [365, 521] width 15 height 15
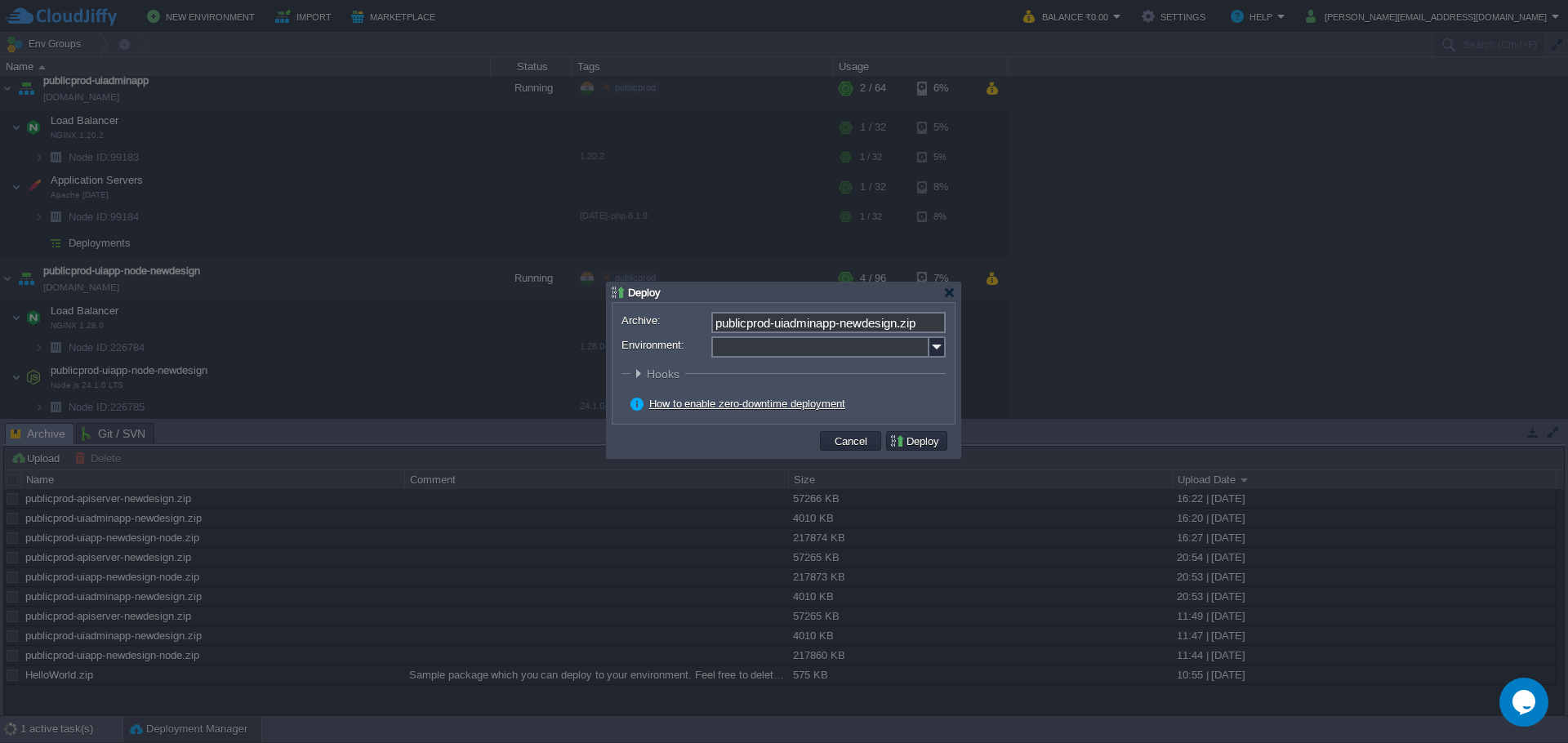
click at [924, 345] on input "Environment:" at bounding box center [820, 347] width 218 height 21
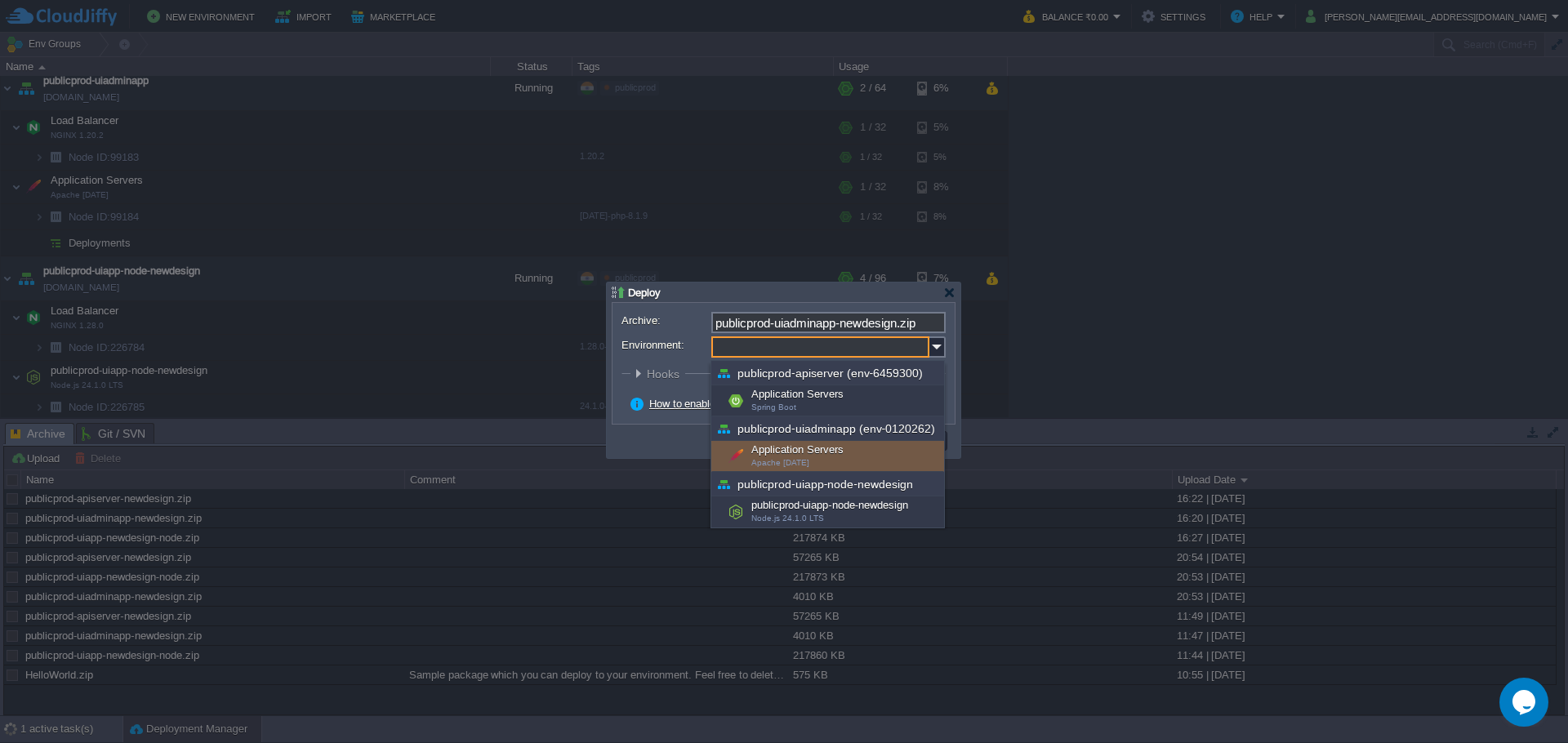
click at [793, 459] on span "Apache [DATE]" at bounding box center [780, 462] width 58 height 9
type input "Application Servers (publicprod-uiadminapp (env-0120262))"
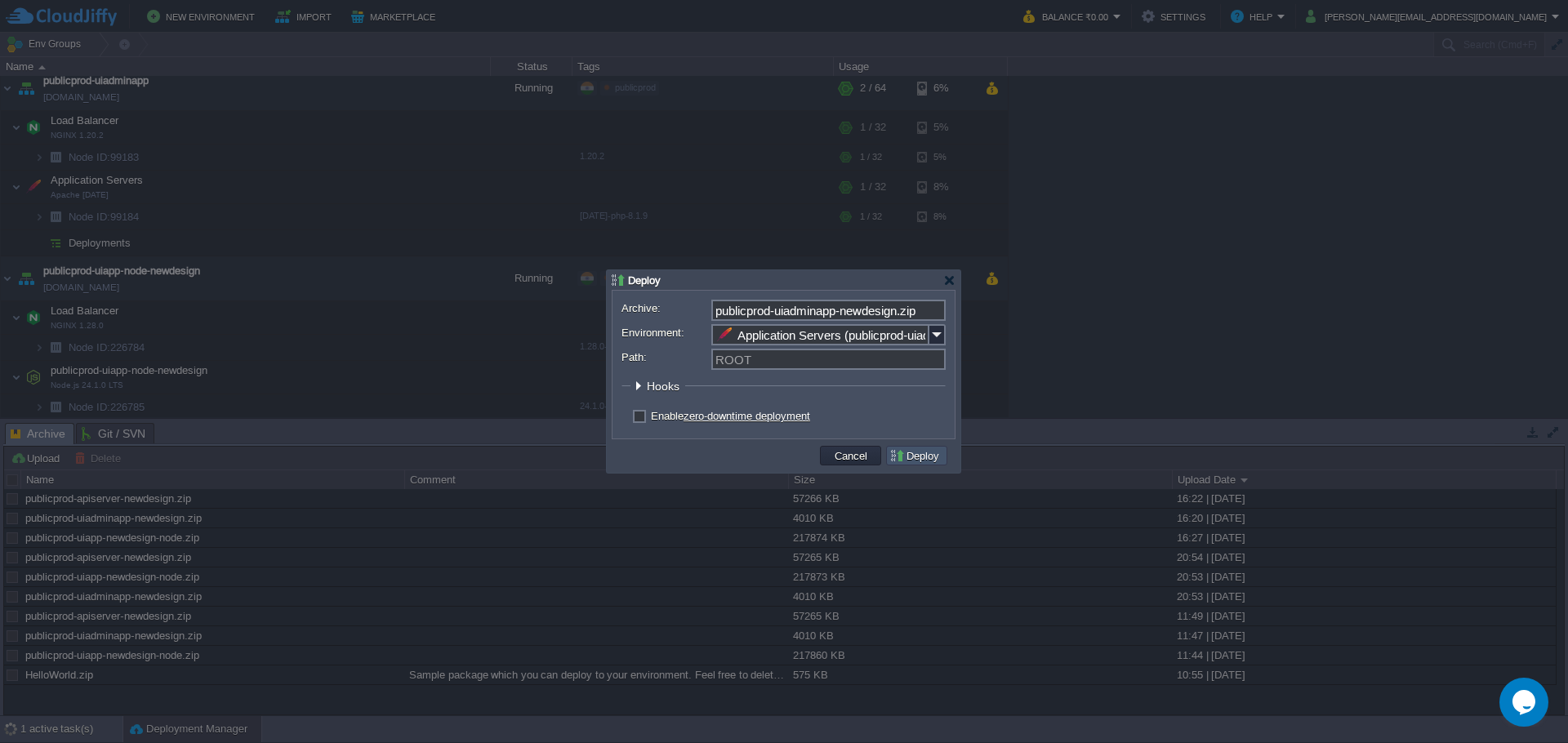
click at [915, 449] on button "Deploy" at bounding box center [916, 456] width 55 height 15
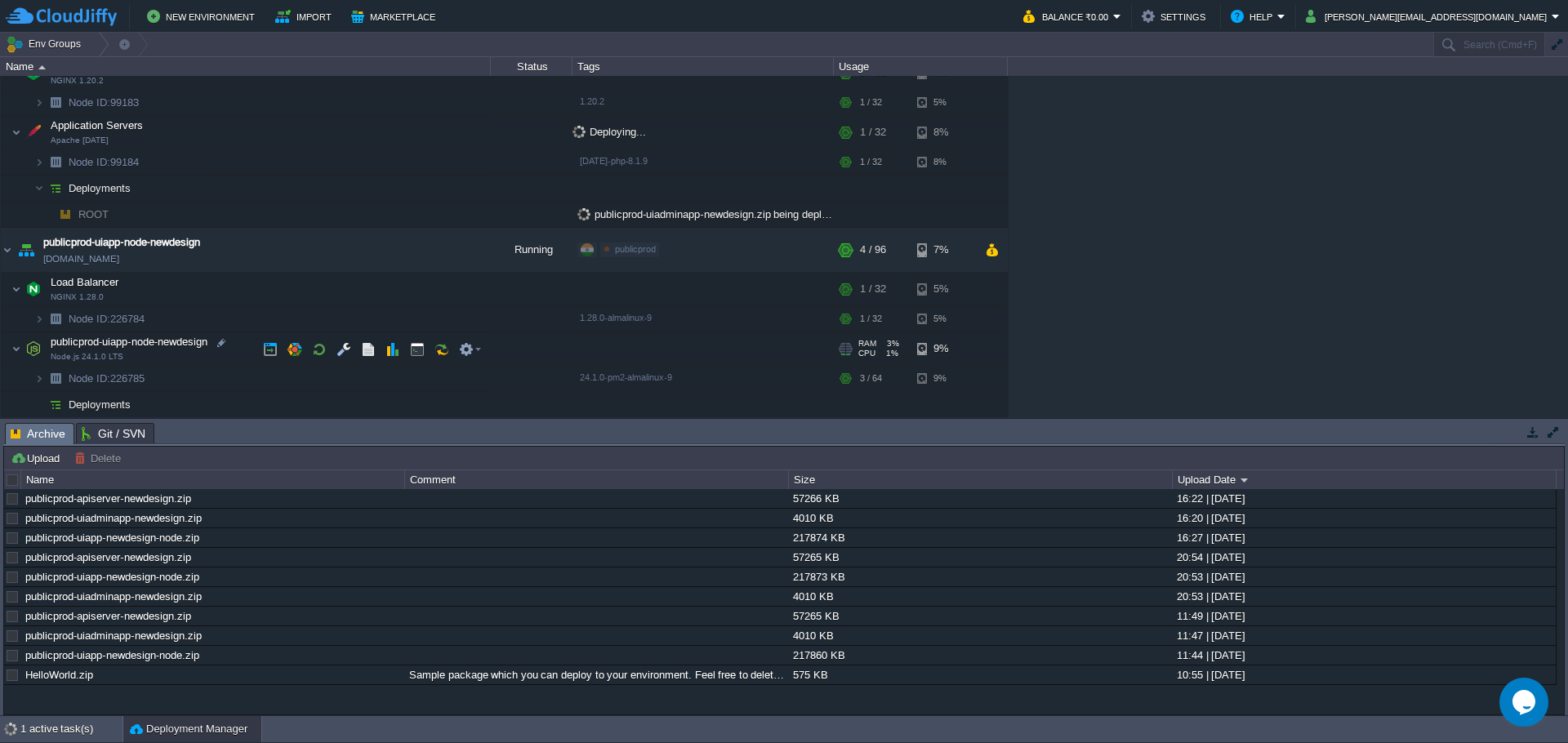
scroll to position [372, 0]
click at [365, 543] on button "button" at bounding box center [365, 540] width 15 height 15
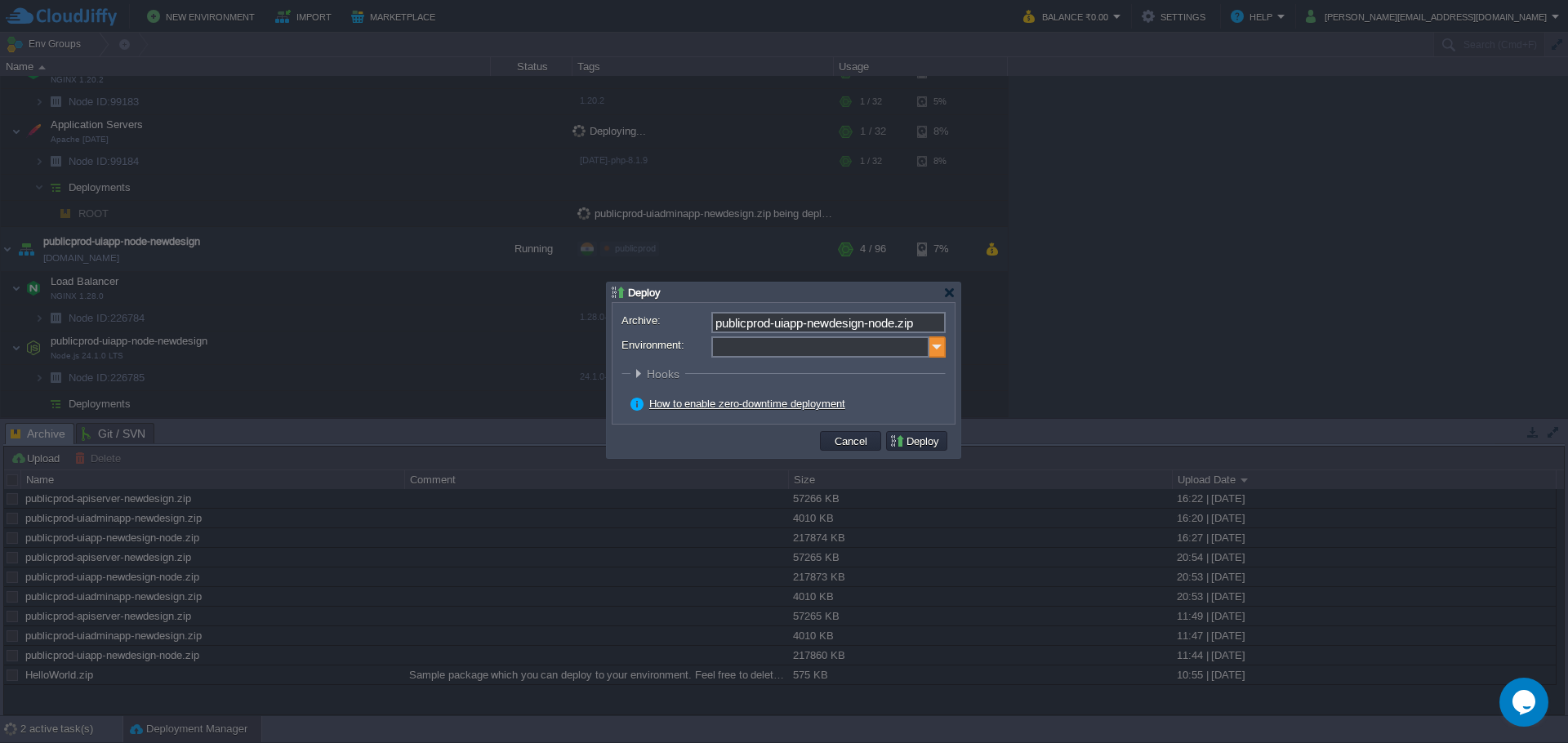
click at [938, 338] on img at bounding box center [938, 347] width 16 height 21
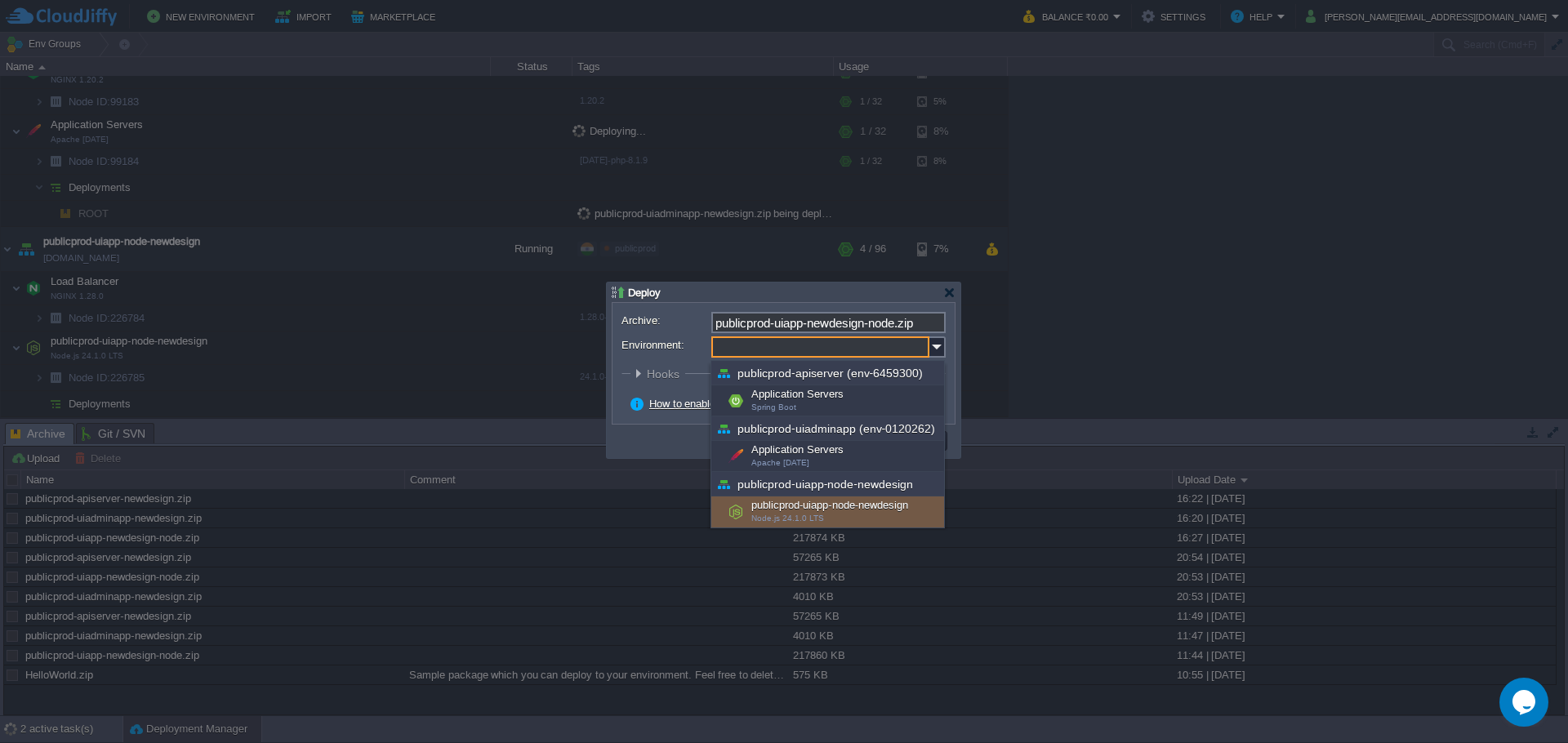
click at [822, 507] on div "publicprod-uiapp-node-newdesign Node.js 24.1.0 LTS" at bounding box center [827, 512] width 232 height 31
type input "publicprod-uiapp-node-newdesign (publicprod-uiapp-node-newdesign)"
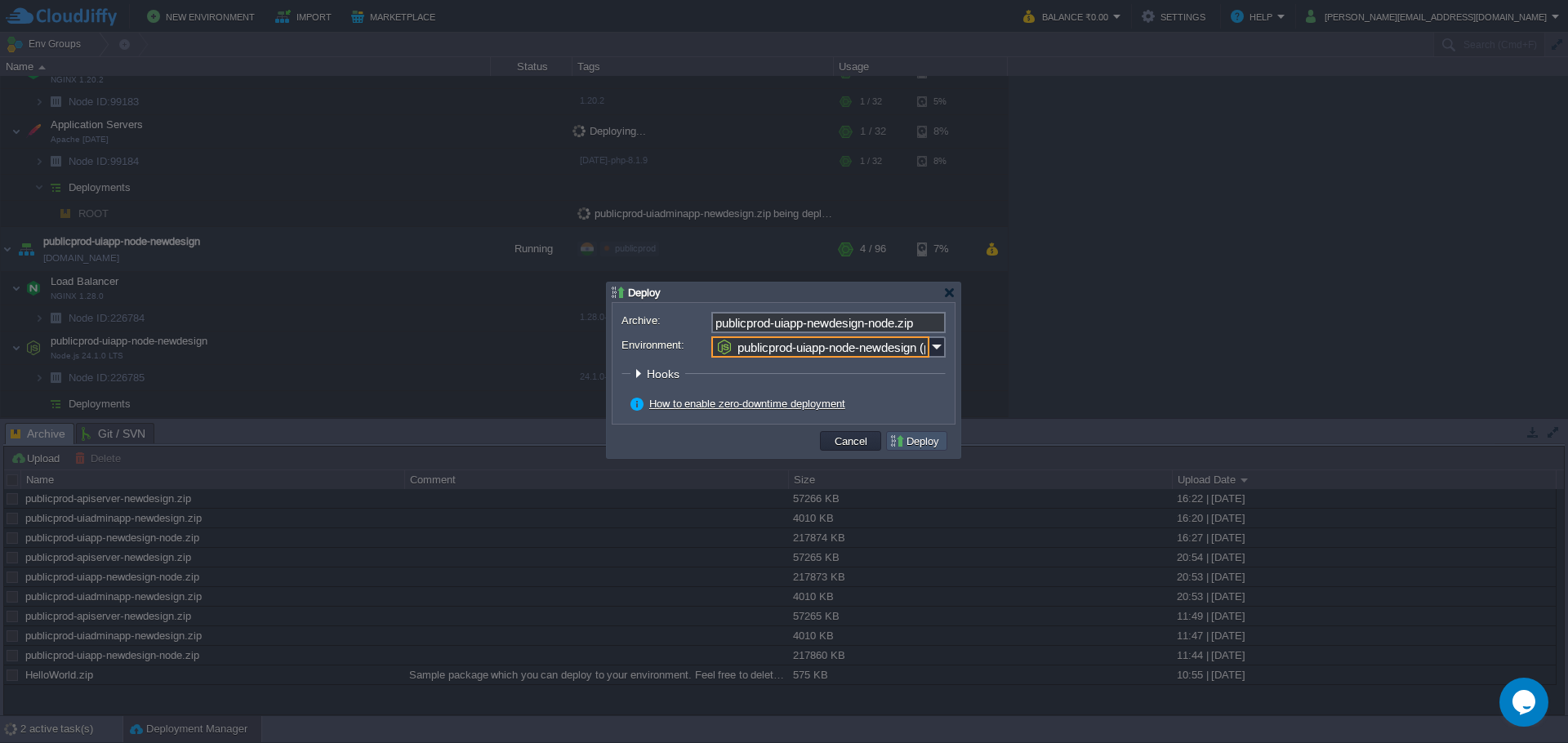
click at [929, 441] on button "Deploy" at bounding box center [916, 441] width 55 height 15
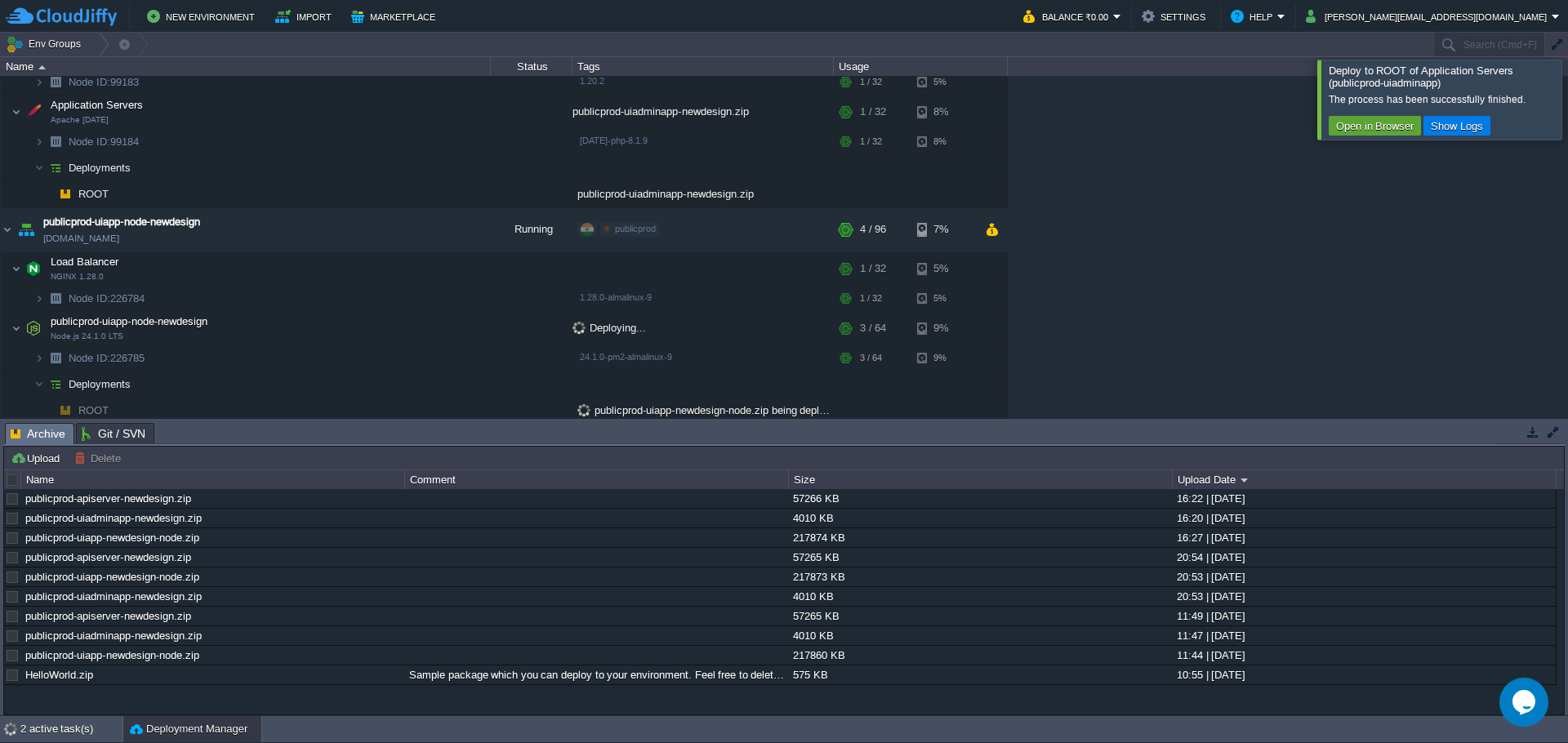
click at [1567, 104] on div at bounding box center [1587, 99] width 0 height 79
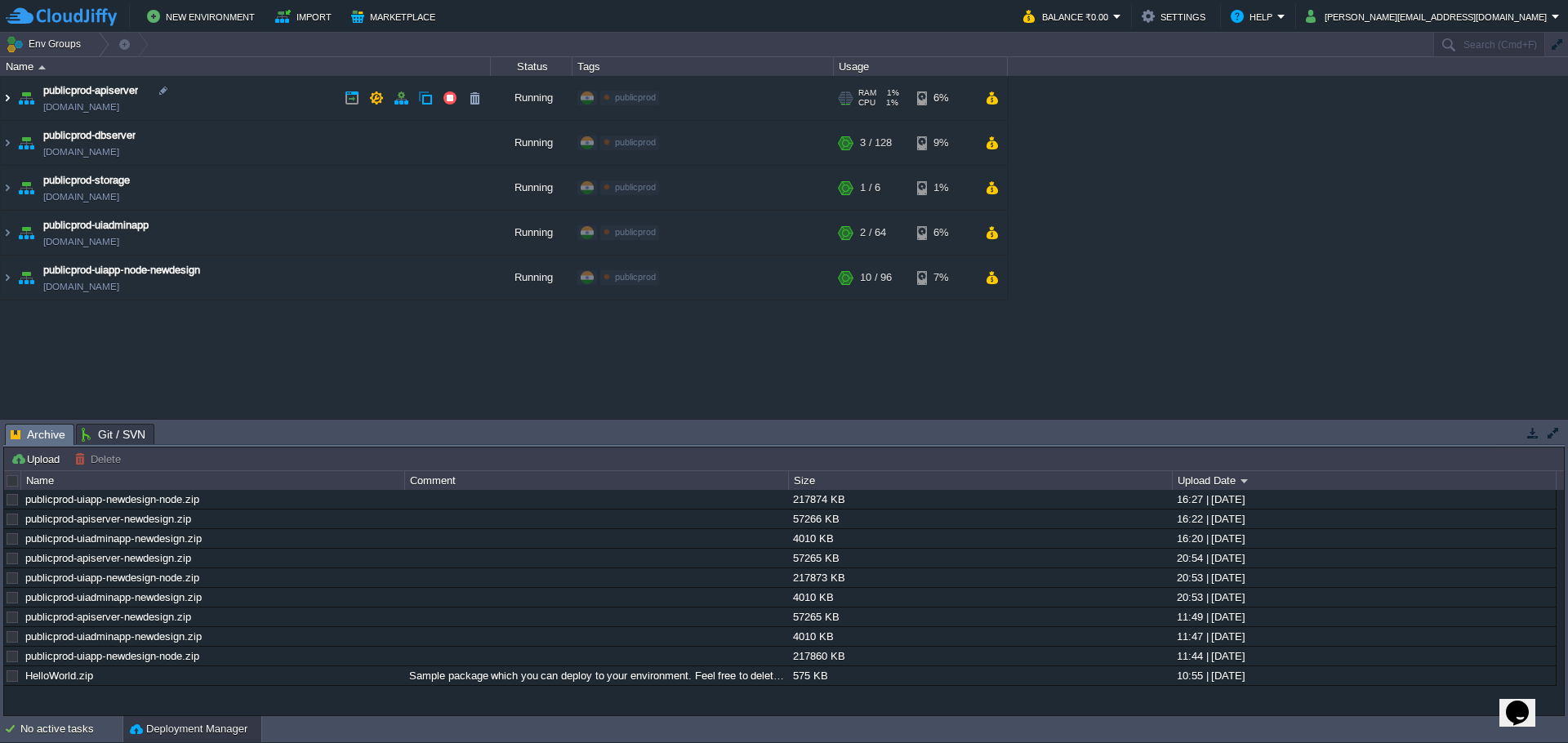
click at [11, 102] on img at bounding box center [7, 98] width 13 height 44
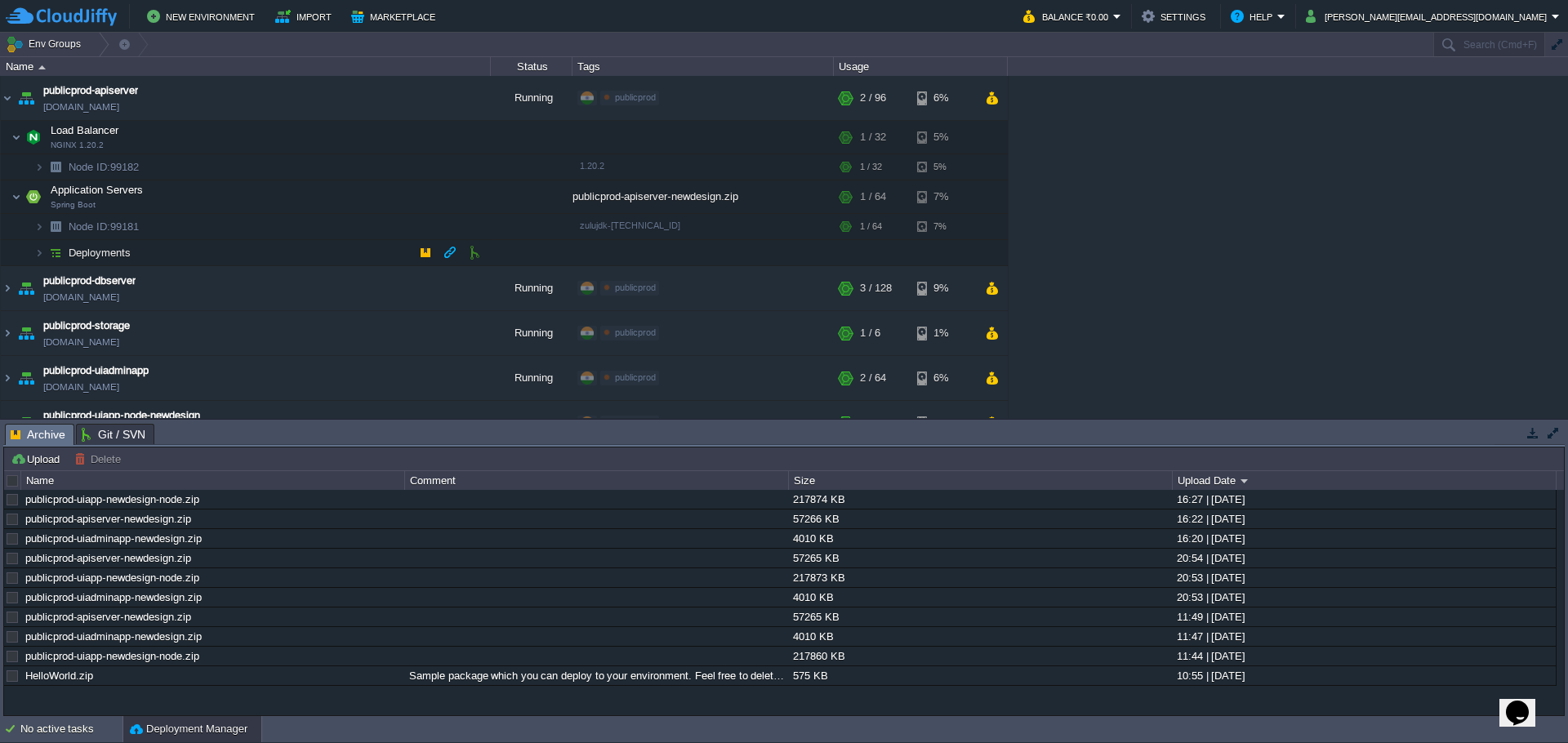
click at [48, 251] on img at bounding box center [56, 252] width 23 height 25
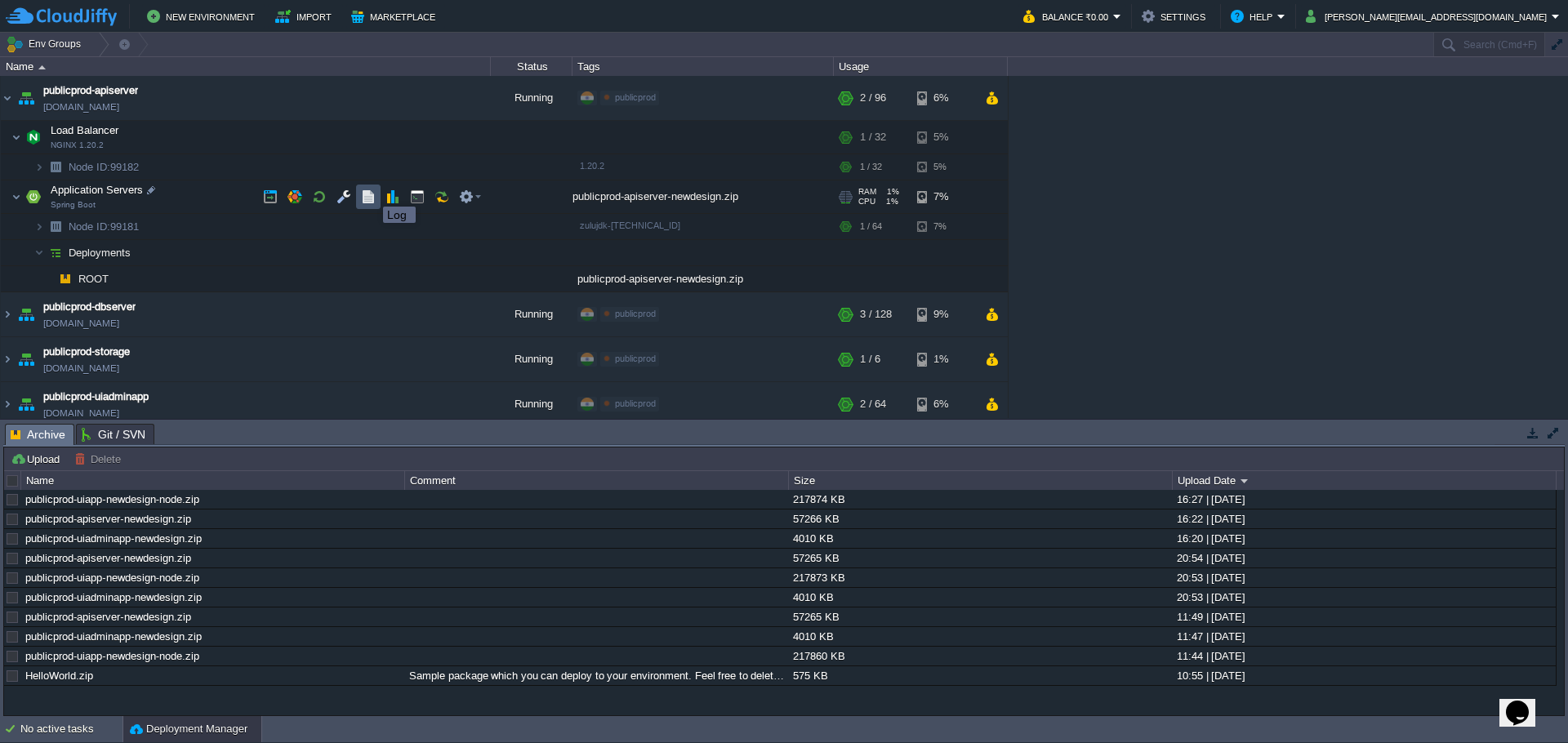
click at [371, 192] on button "button" at bounding box center [369, 197] width 15 height 15
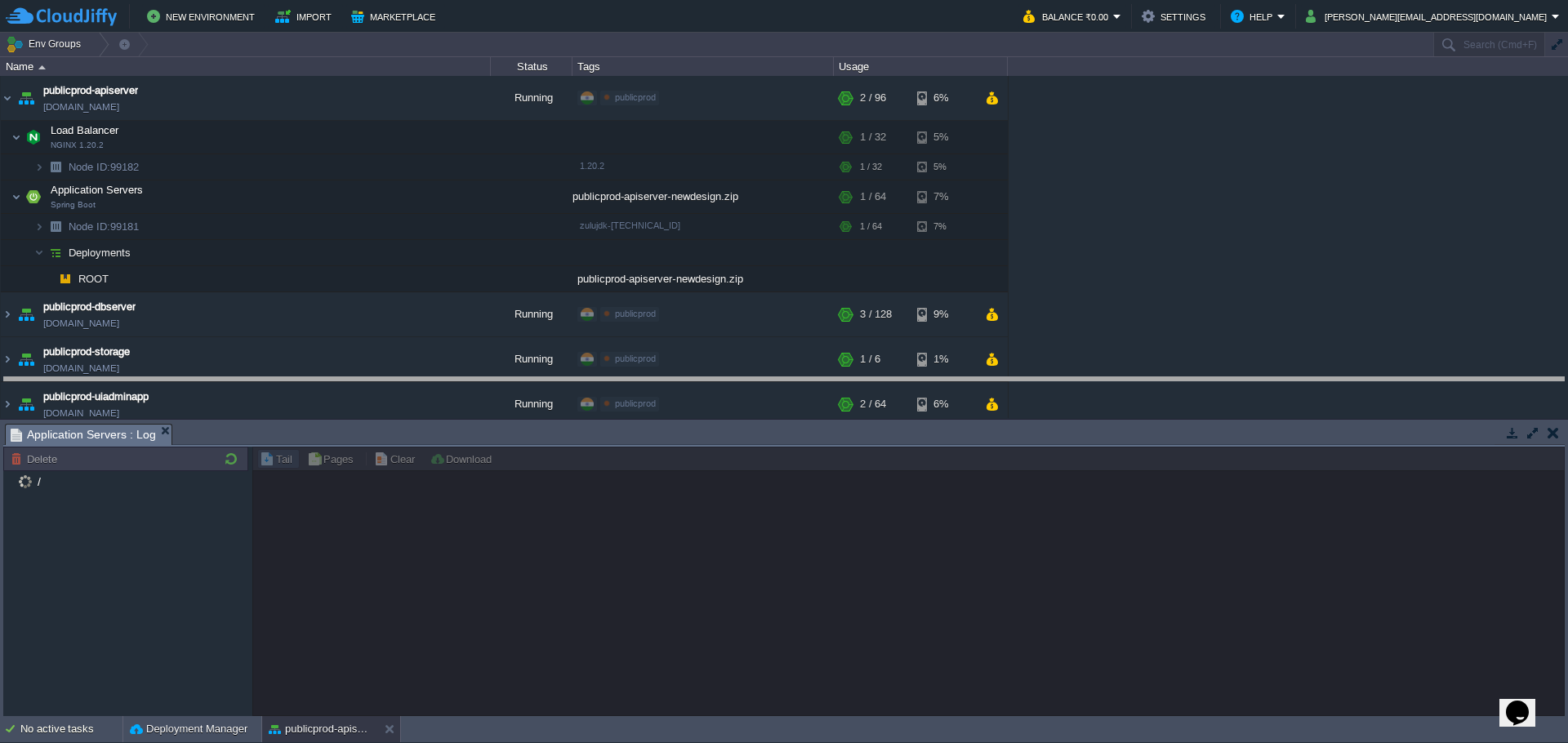
drag, startPoint x: 1126, startPoint y: 444, endPoint x: 1111, endPoint y: 397, distance: 49.3
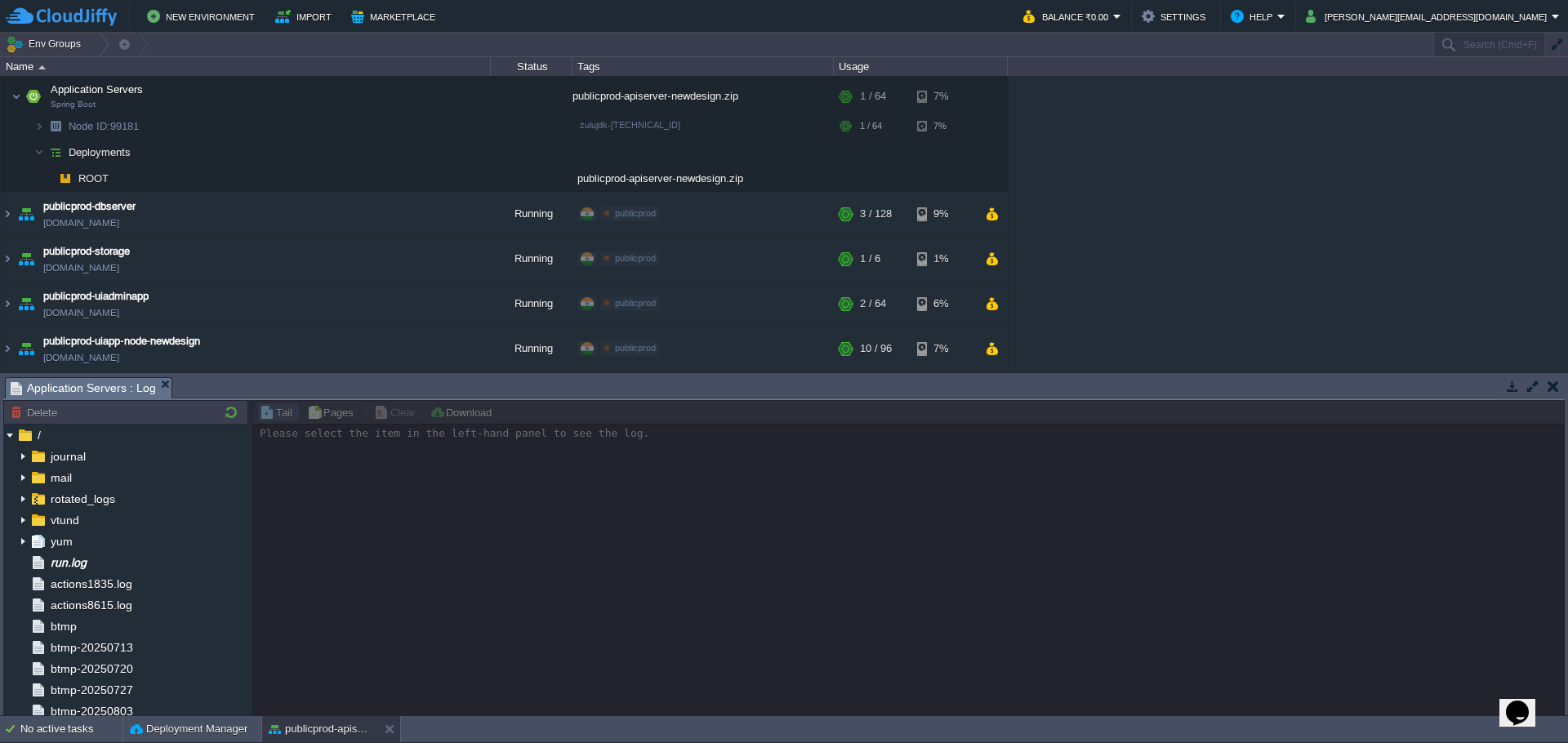
scroll to position [100, 0]
click at [79, 566] on span "run.log" at bounding box center [68, 562] width 42 height 15
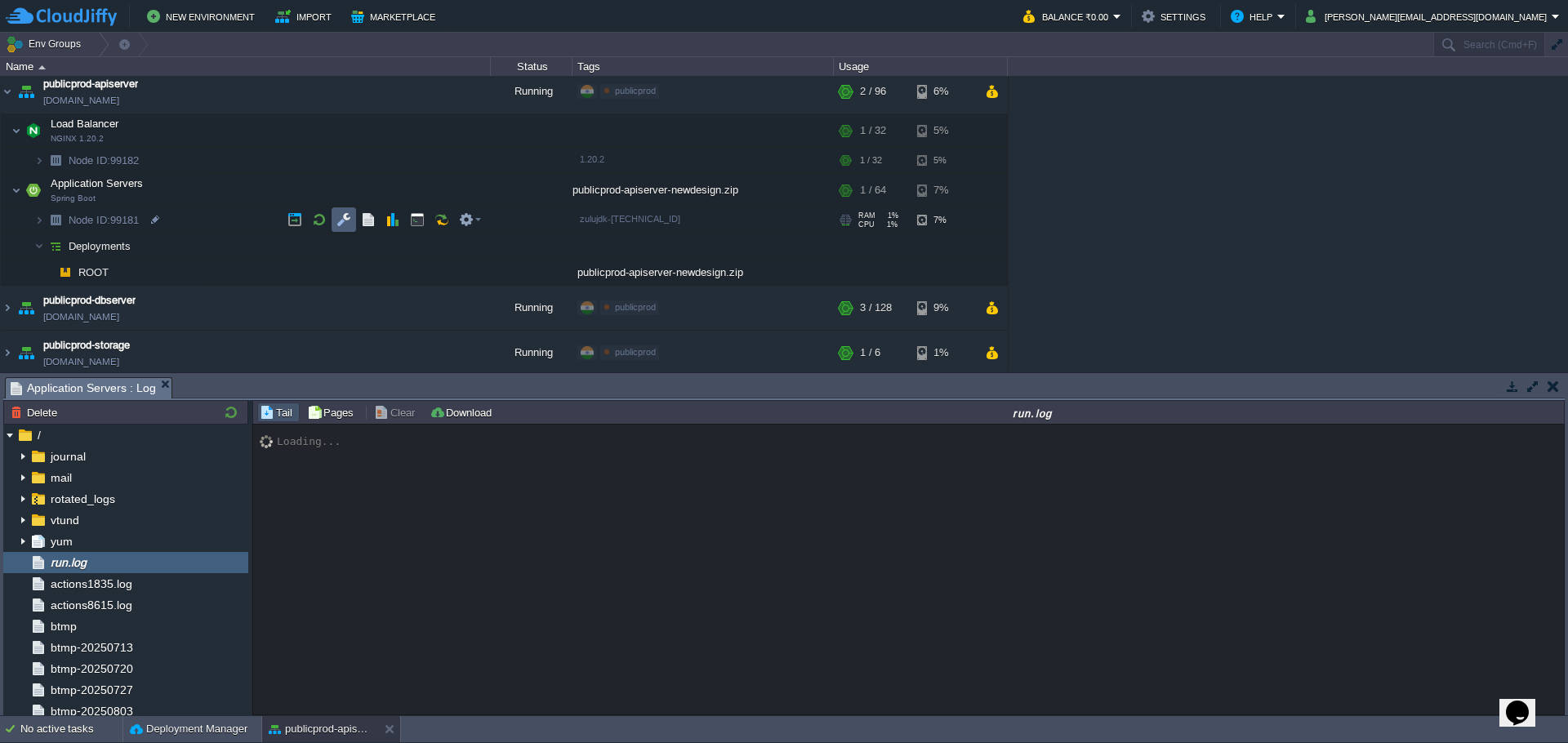
scroll to position [0, 0]
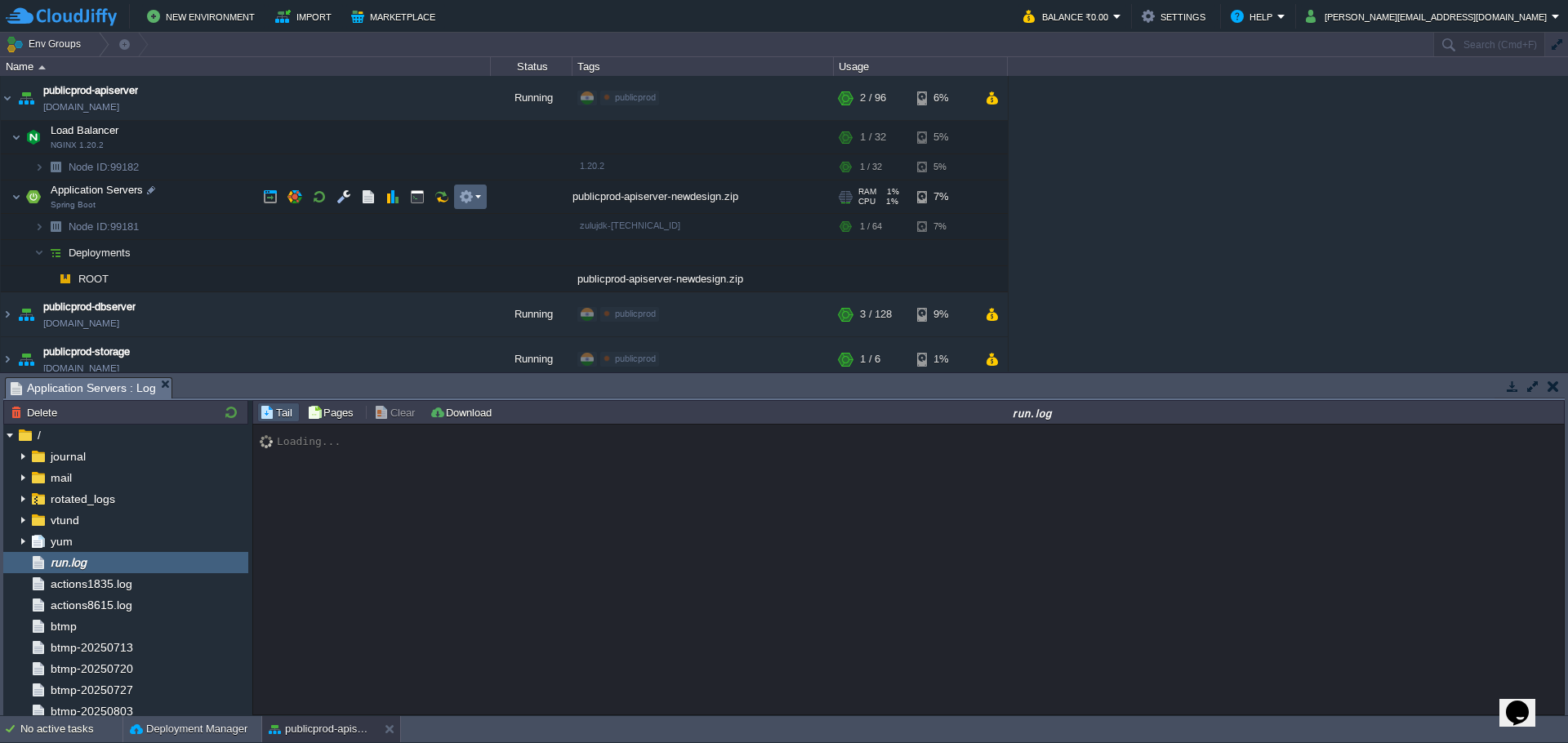
click at [484, 194] on td at bounding box center [470, 197] width 33 height 25
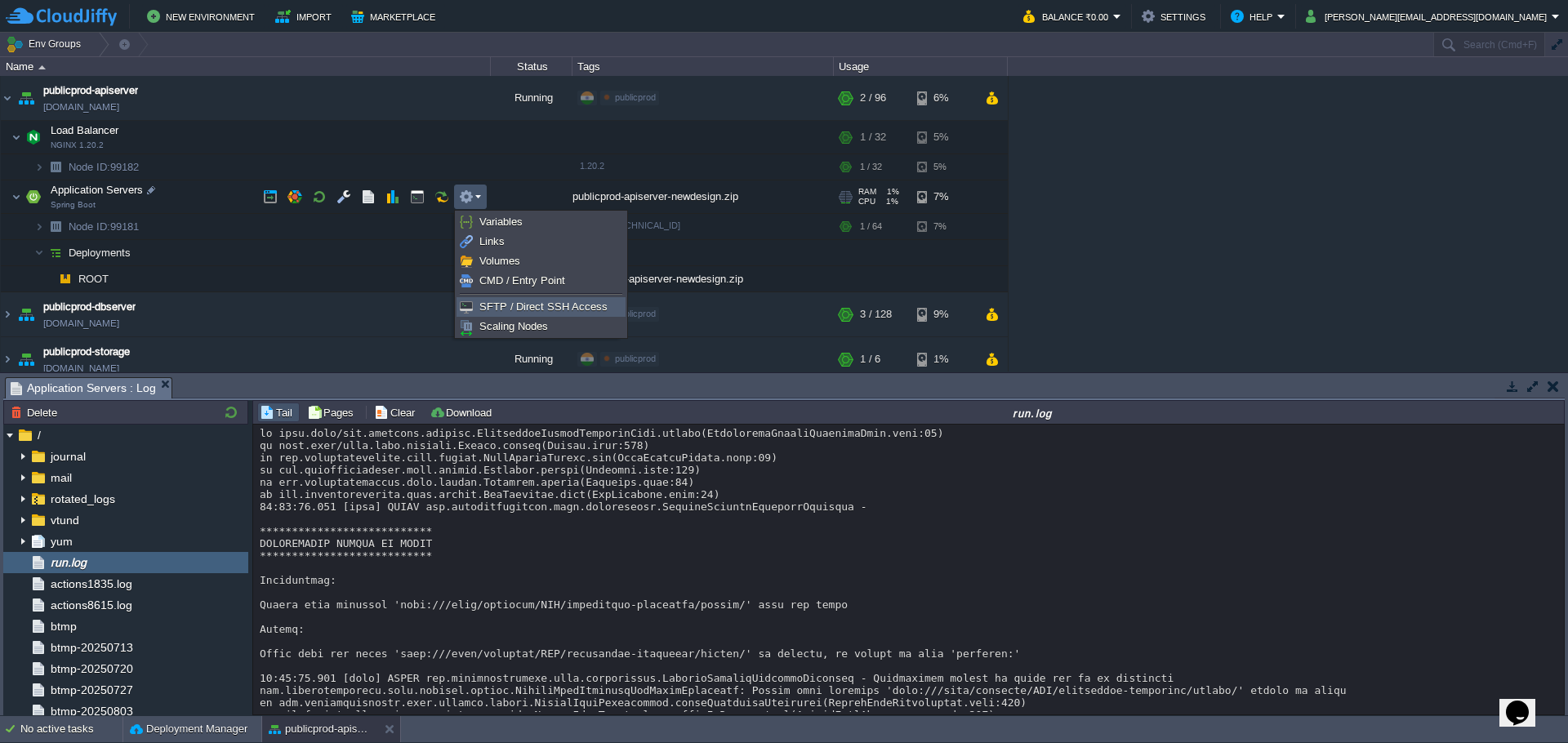
scroll to position [11972, 0]
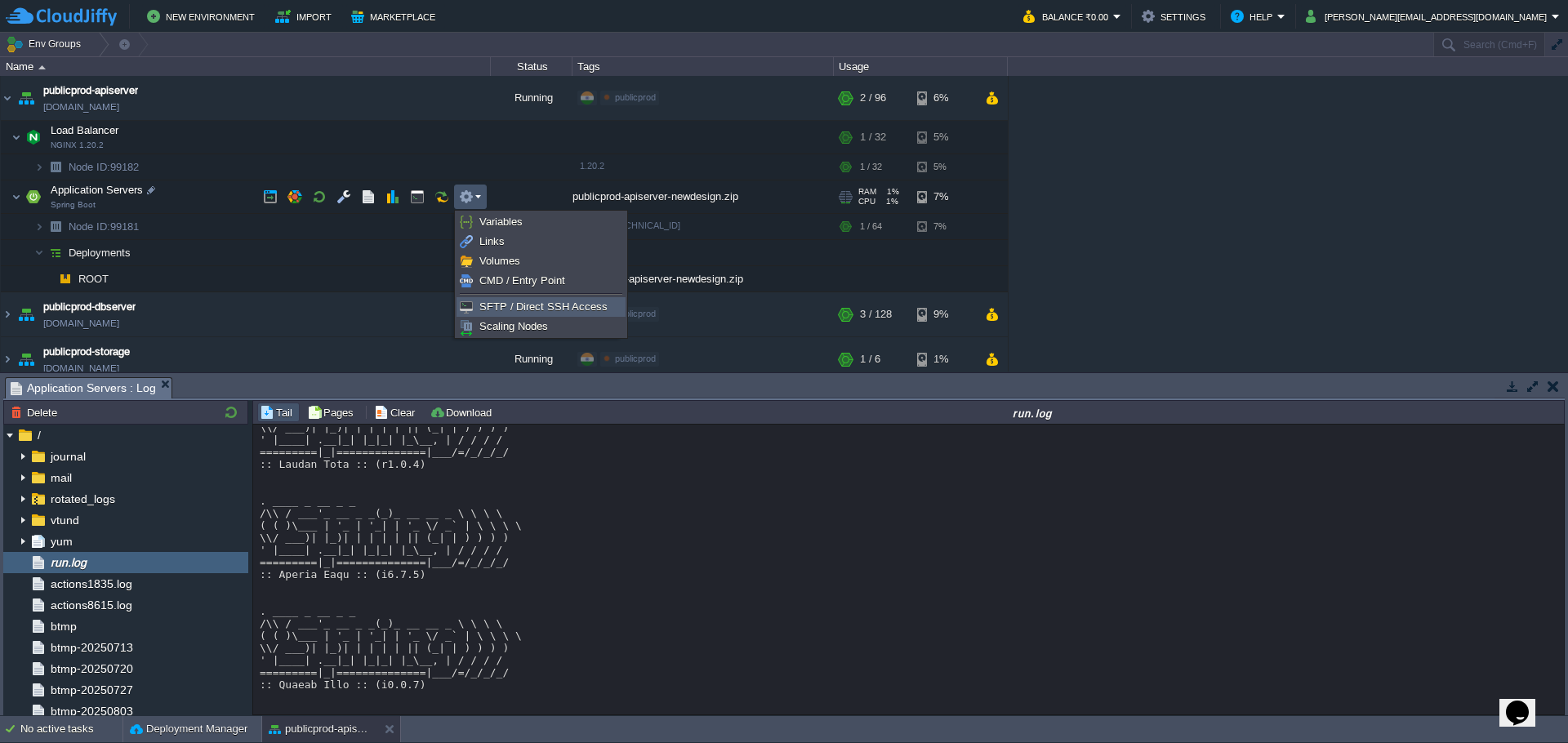
click at [501, 307] on span "SFTP / Direct SSH Access" at bounding box center [543, 306] width 128 height 12
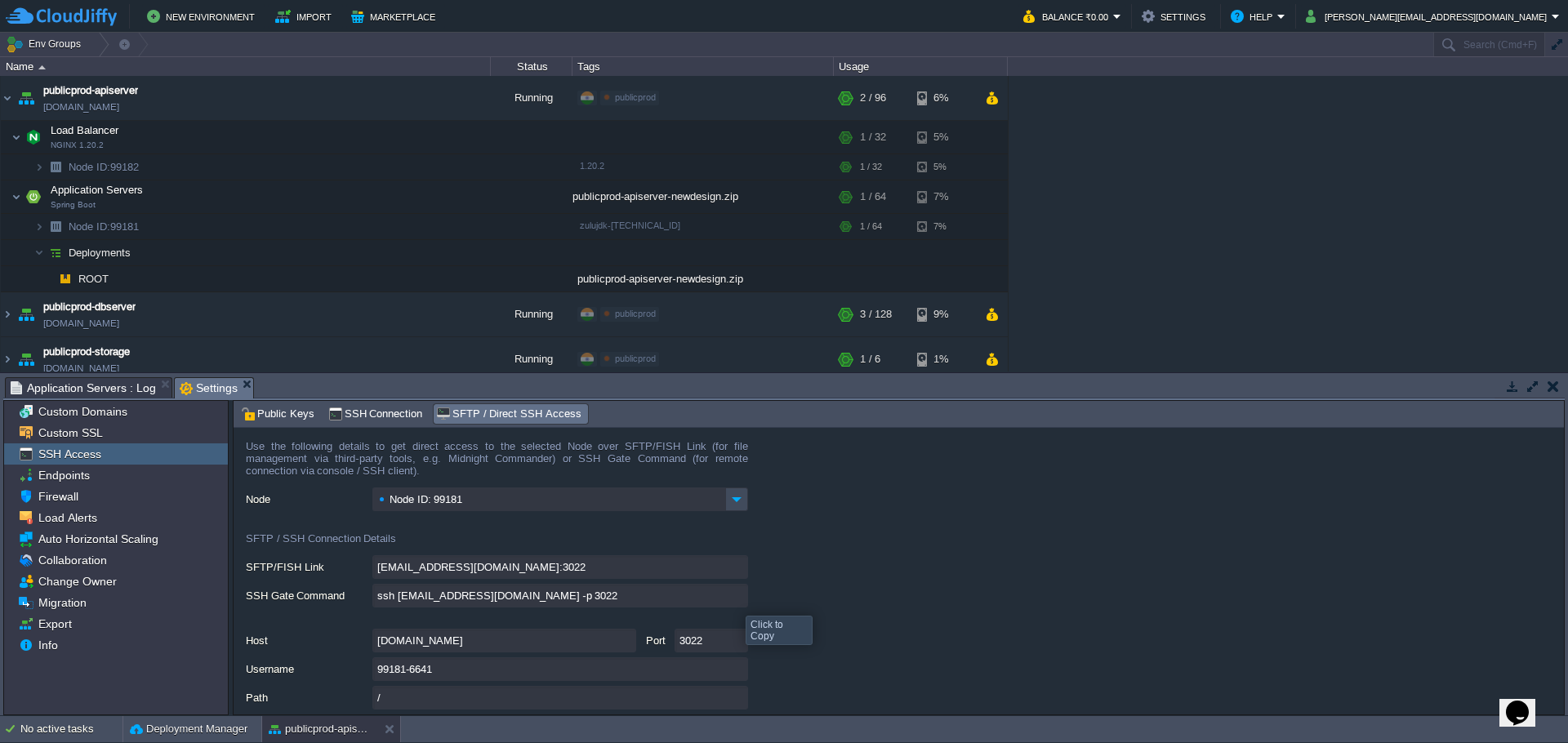
click at [733, 601] on input "ssh 99181-6641@gate.cloudjiffy.com -p 3022" at bounding box center [560, 595] width 375 height 24
click at [5, 98] on img at bounding box center [7, 98] width 13 height 44
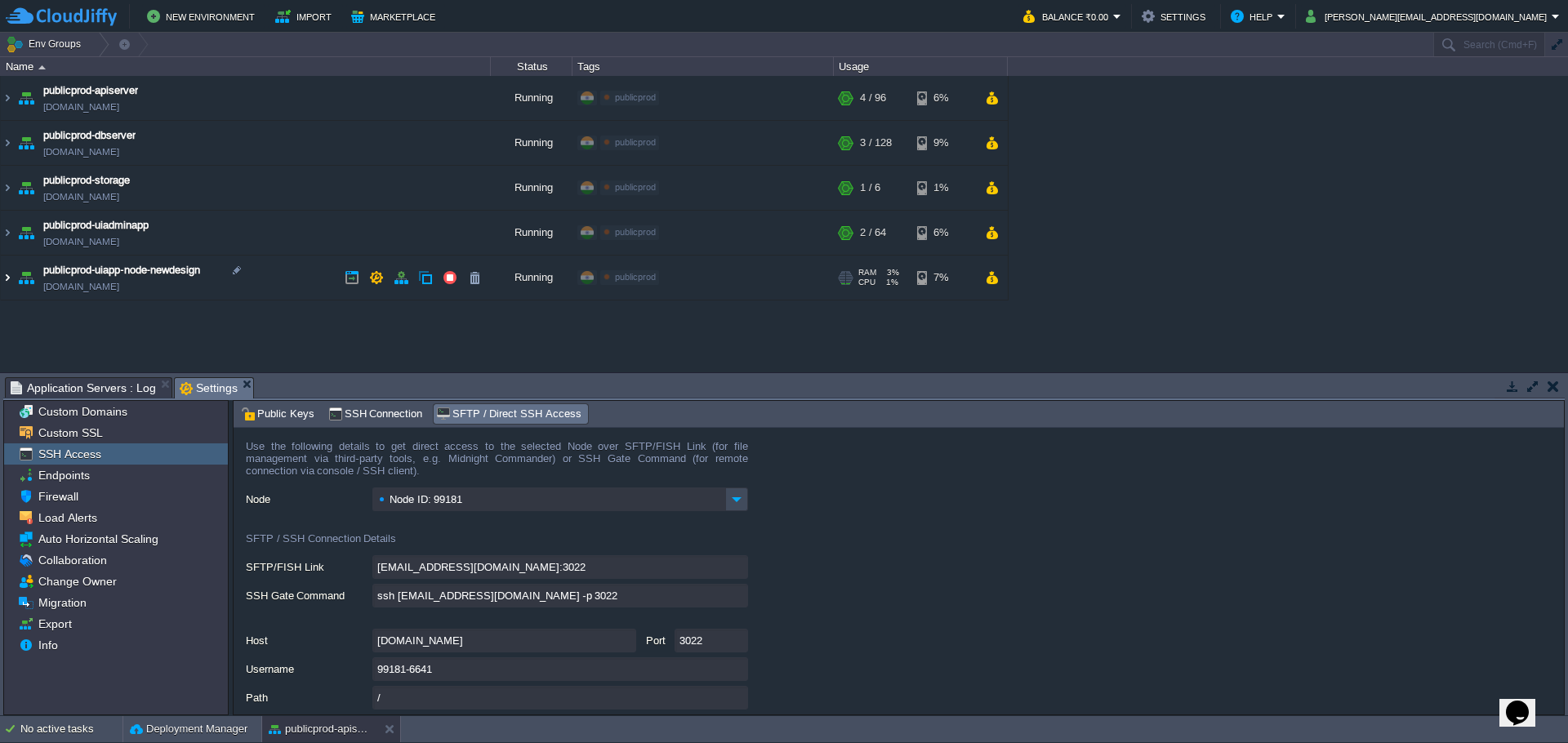
click at [8, 278] on img at bounding box center [7, 277] width 13 height 44
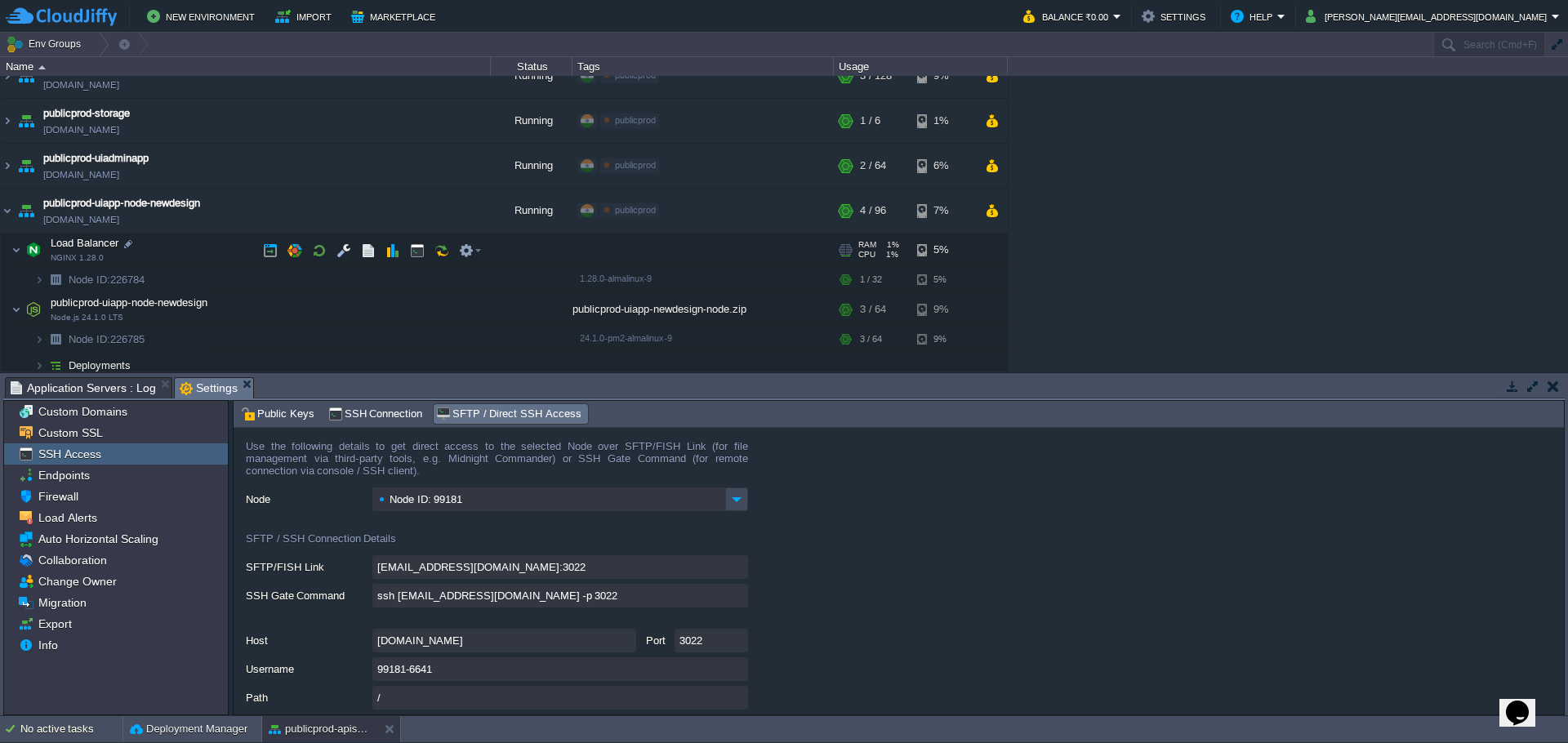
scroll to position [75, 0]
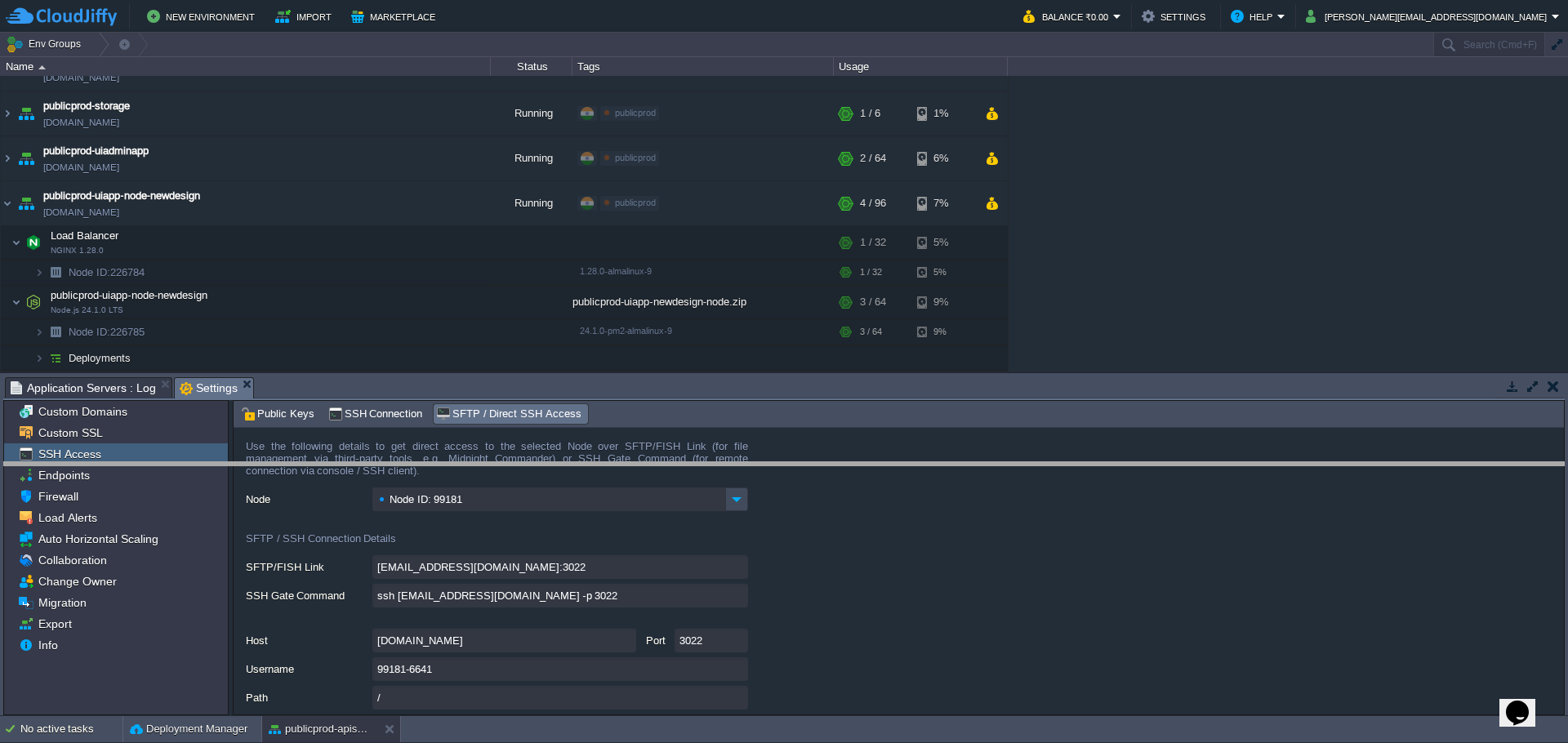
drag, startPoint x: 942, startPoint y: 378, endPoint x: 939, endPoint y: 464, distance: 86.1
click at [939, 464] on body "New Environment Import Marketplace Bonus ₹0.00 Upgrade Account Balance ₹0.00 Se…" at bounding box center [784, 371] width 1568 height 743
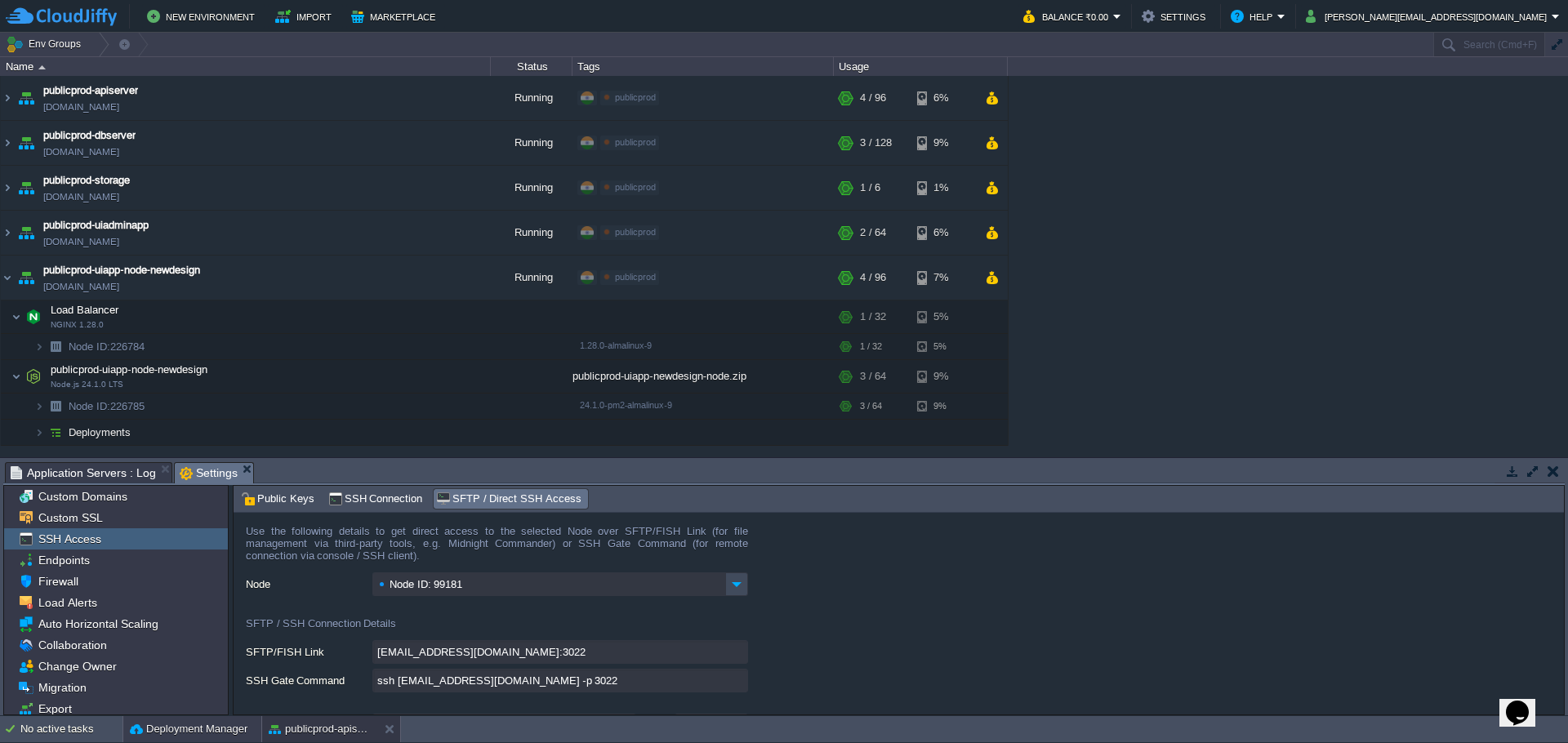
click at [167, 728] on button "Deployment Manager" at bounding box center [188, 729] width 117 height 16
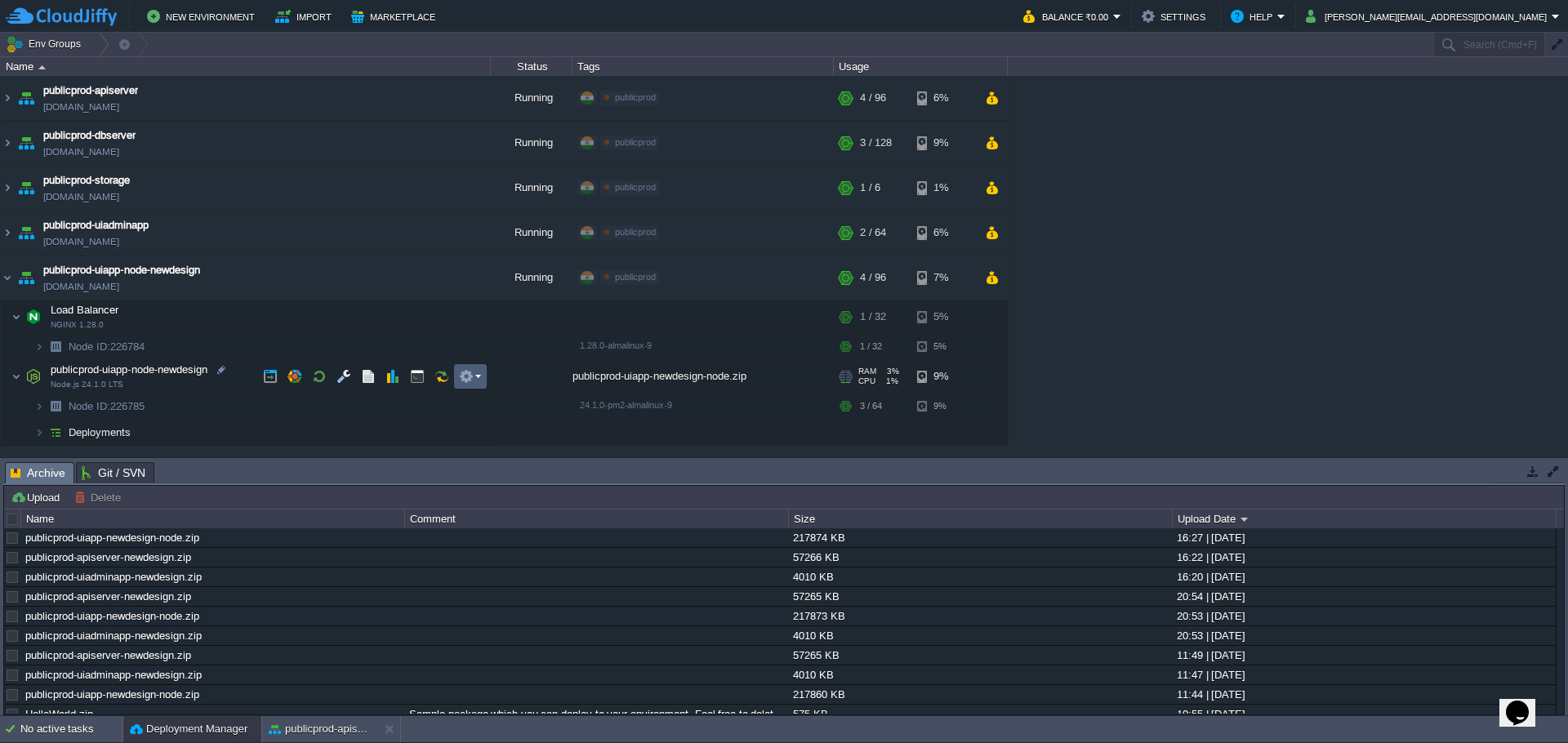
click at [482, 374] on td at bounding box center [470, 377] width 33 height 25
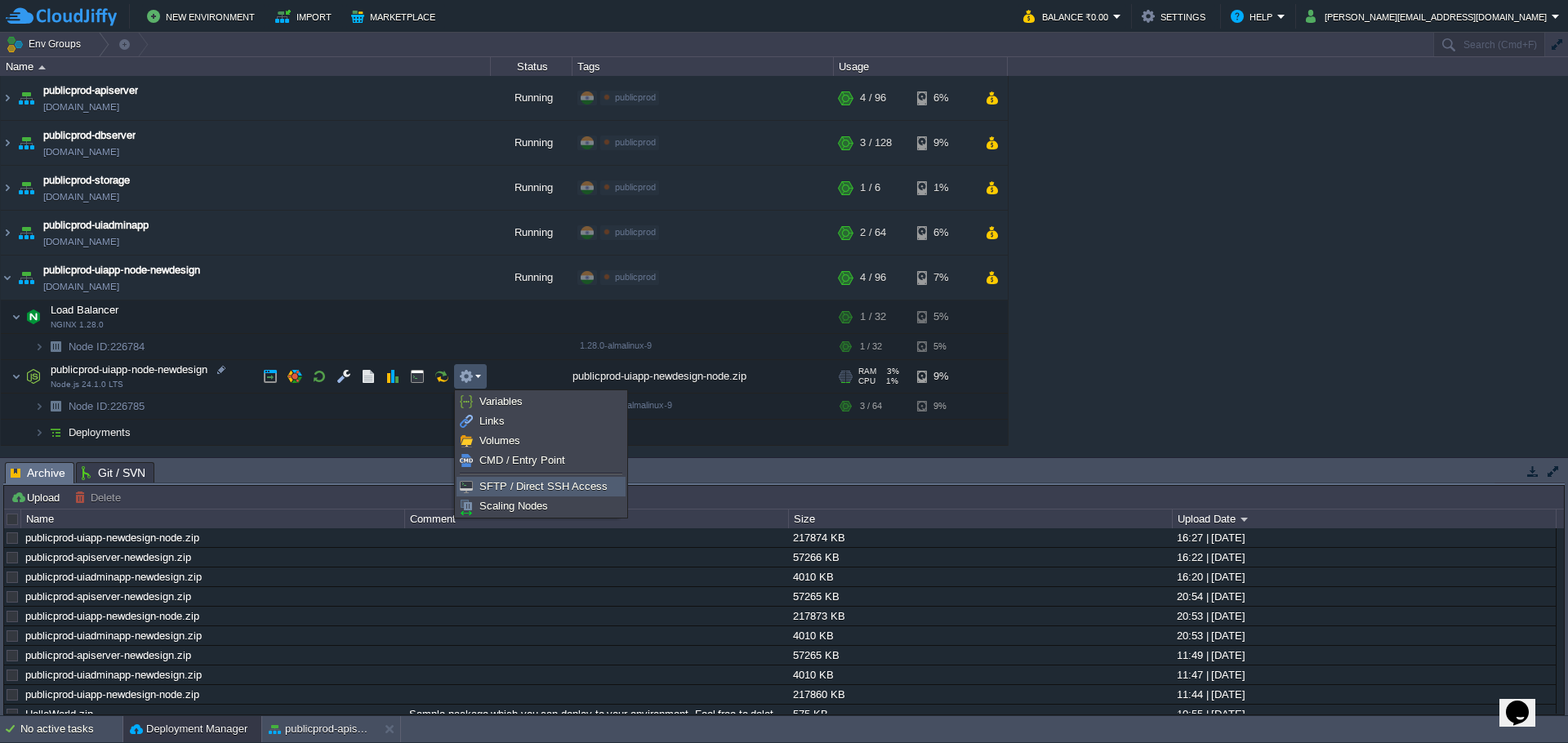
click at [523, 485] on span "SFTP / Direct SSH Access" at bounding box center [543, 486] width 128 height 12
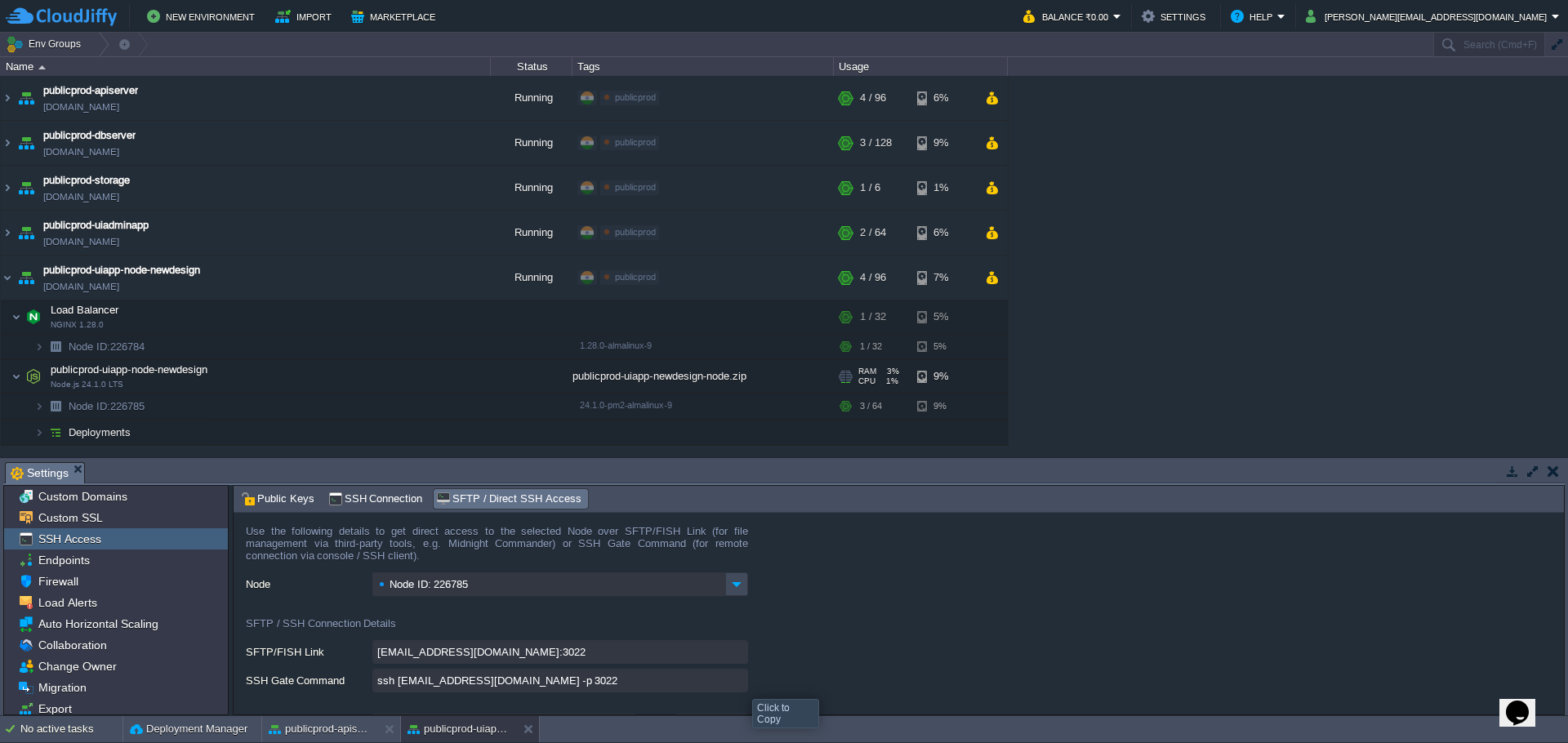
click at [737, 683] on input "ssh 226785-6641@gate.cloudjiffy.com -p 3022" at bounding box center [560, 681] width 375 height 24
type textarea "ssh 226785-6641@gate.cloudjiffy.com -p 3022"
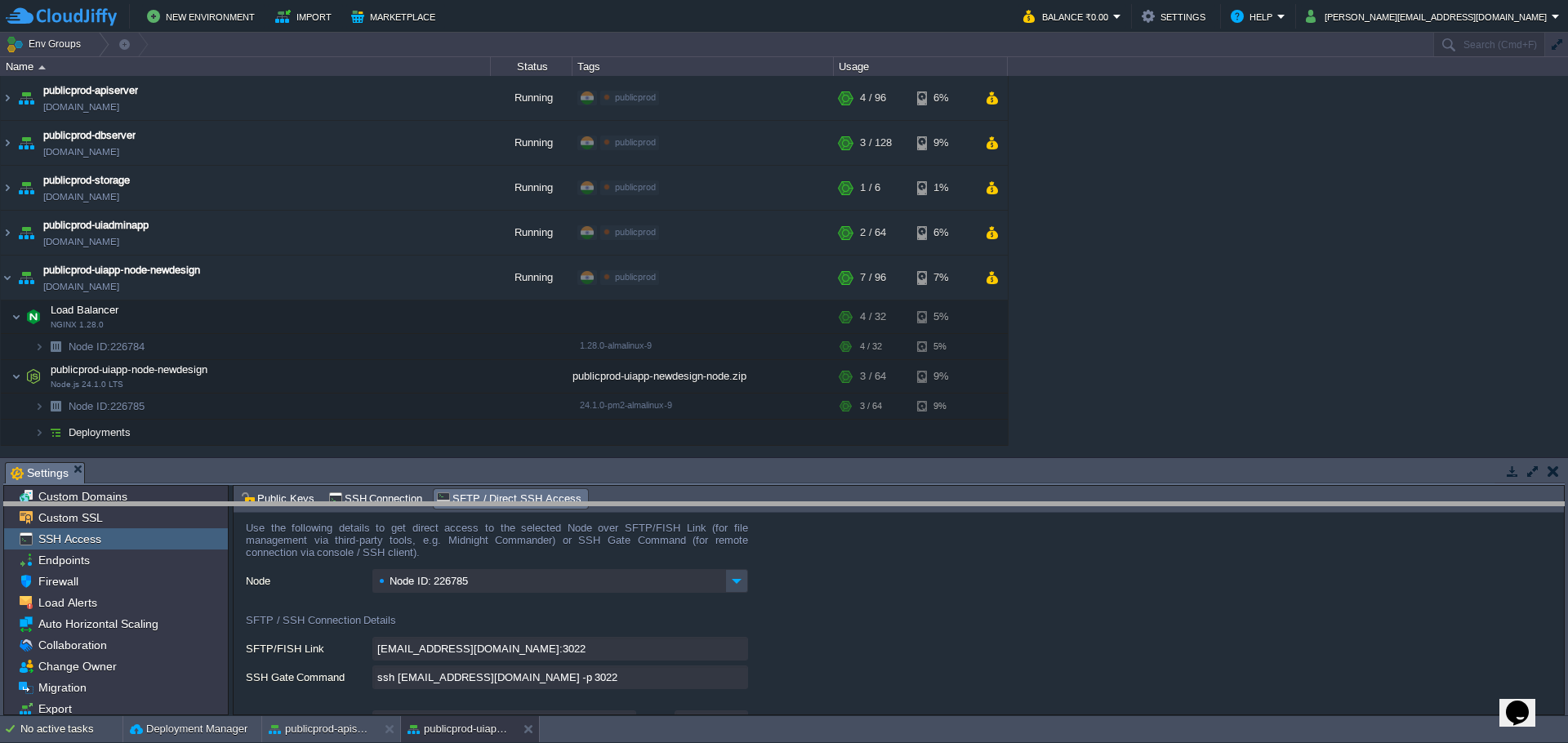
drag, startPoint x: 753, startPoint y: 483, endPoint x: 754, endPoint y: 494, distance: 11.0
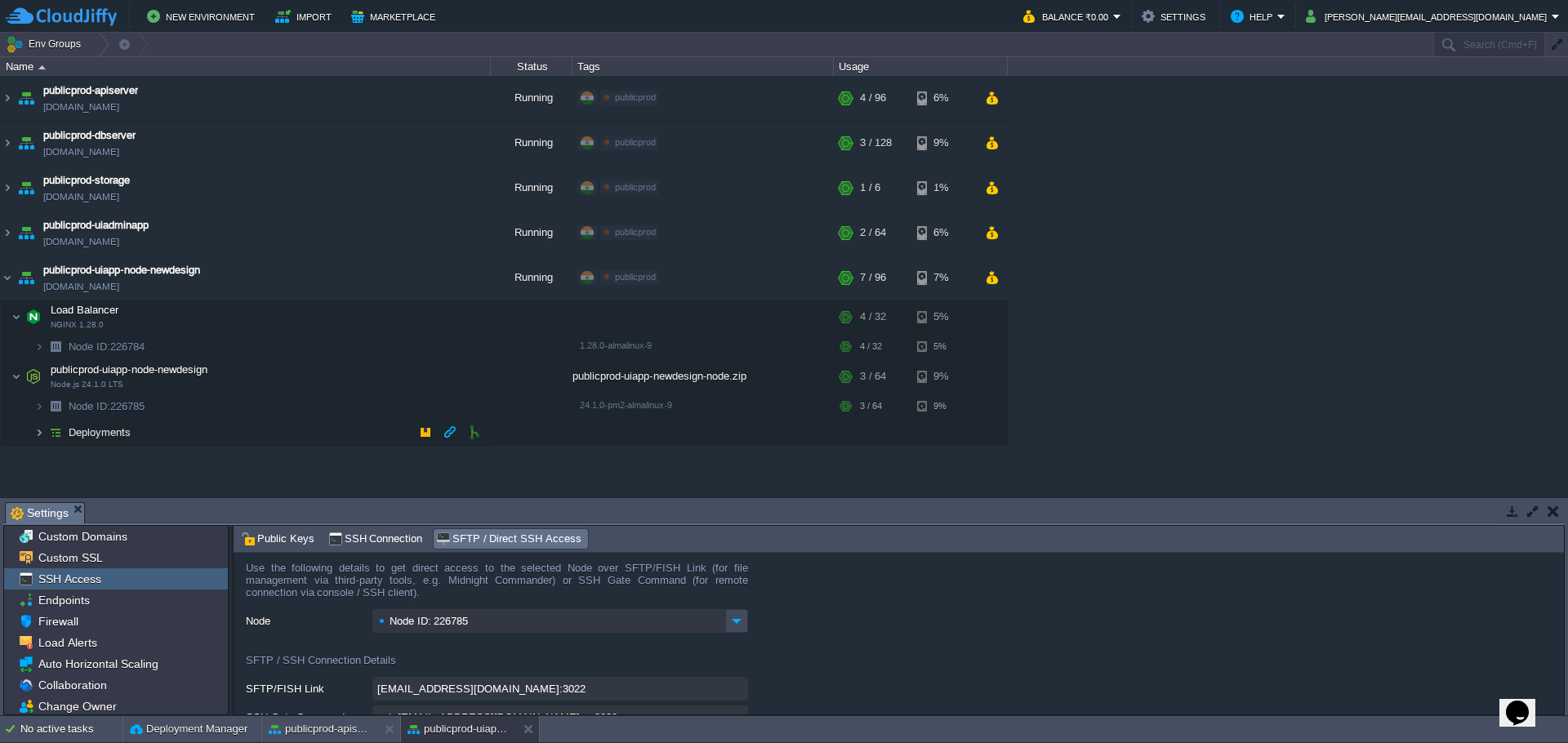
click at [36, 438] on img at bounding box center [39, 432] width 10 height 25
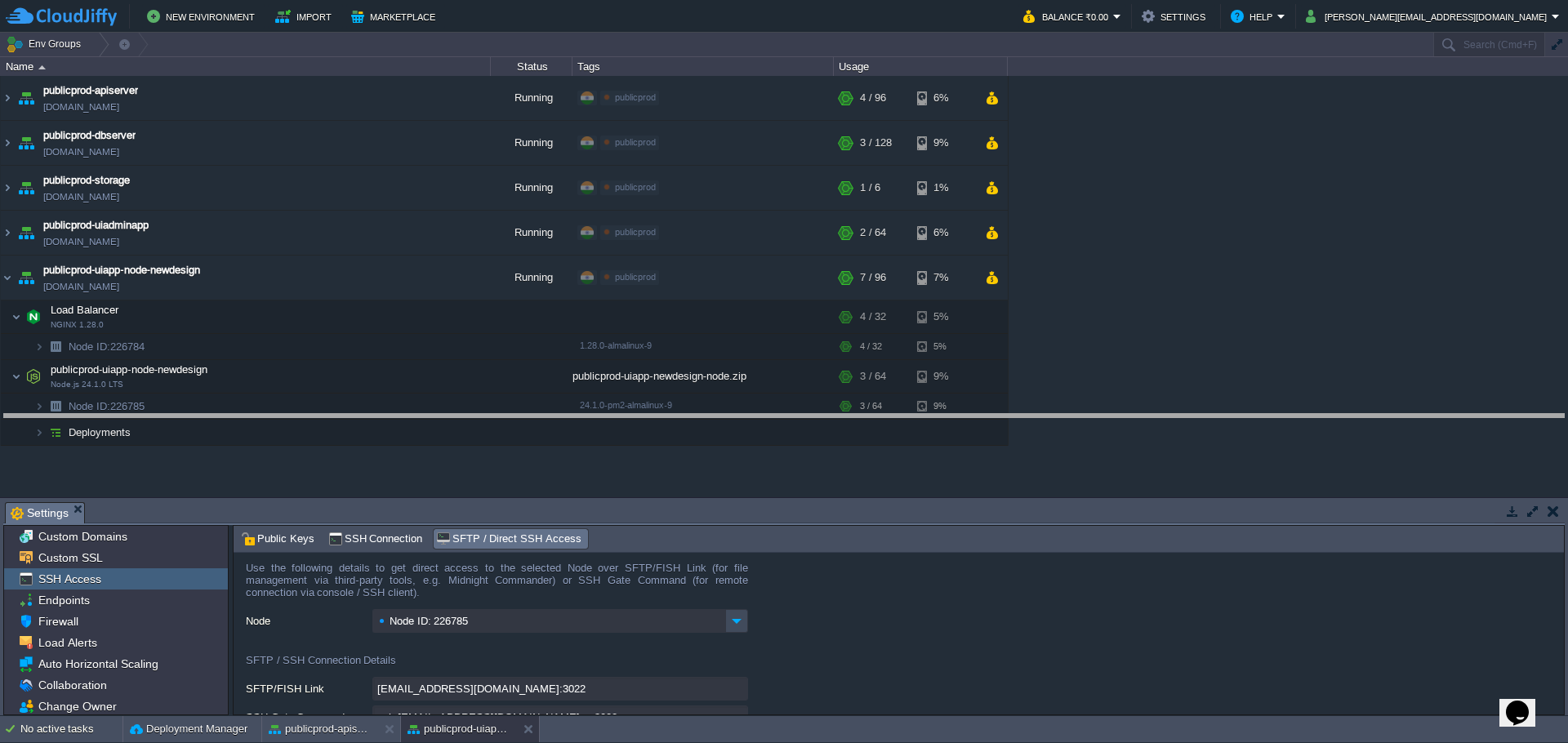
drag, startPoint x: 994, startPoint y: 523, endPoint x: 982, endPoint y: 434, distance: 89.8
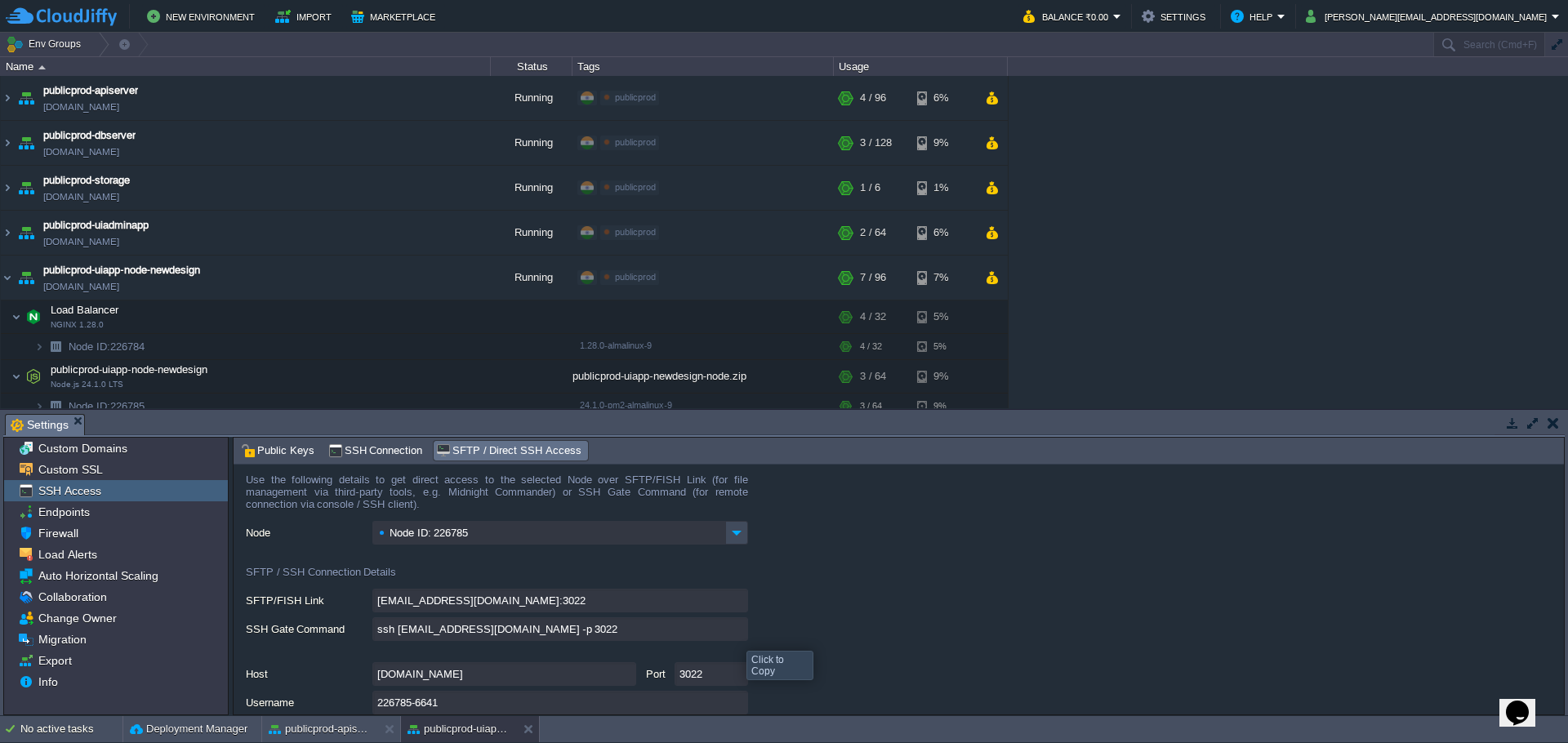
click at [737, 636] on input "ssh 226785-6641@gate.cloudjiffy.com -p 3022" at bounding box center [560, 629] width 375 height 24
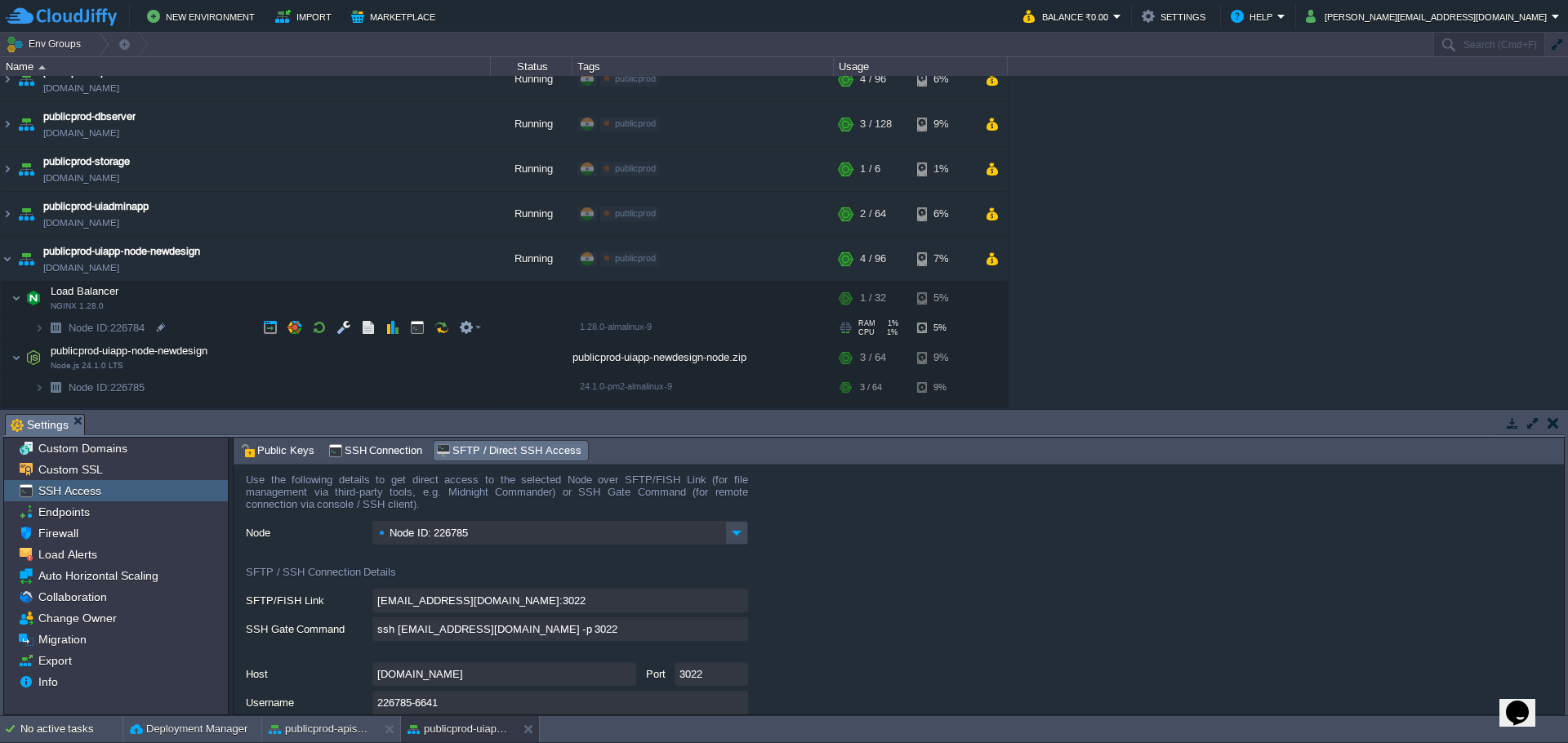
scroll to position [38, 0]
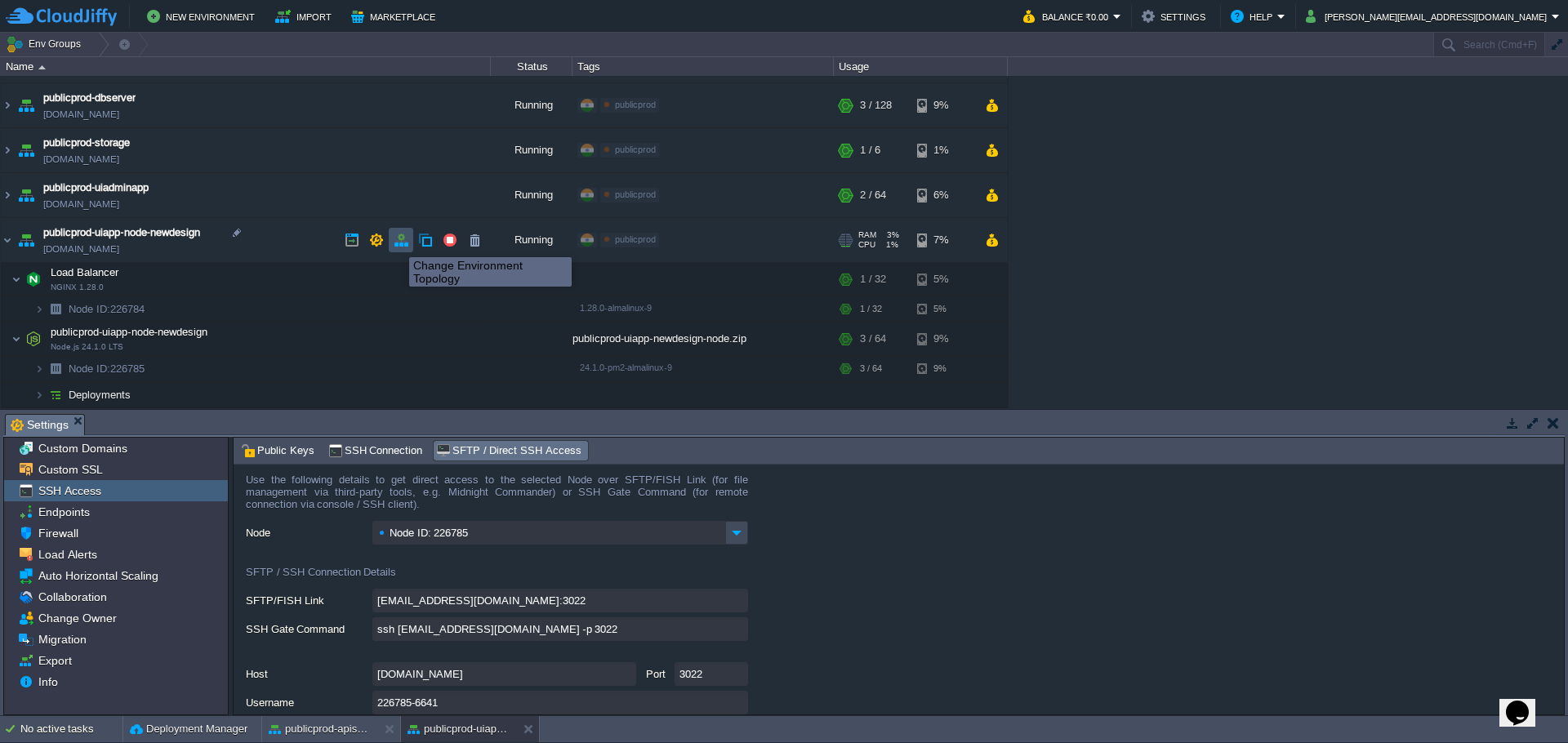
click at [397, 242] on button "button" at bounding box center [401, 240] width 15 height 15
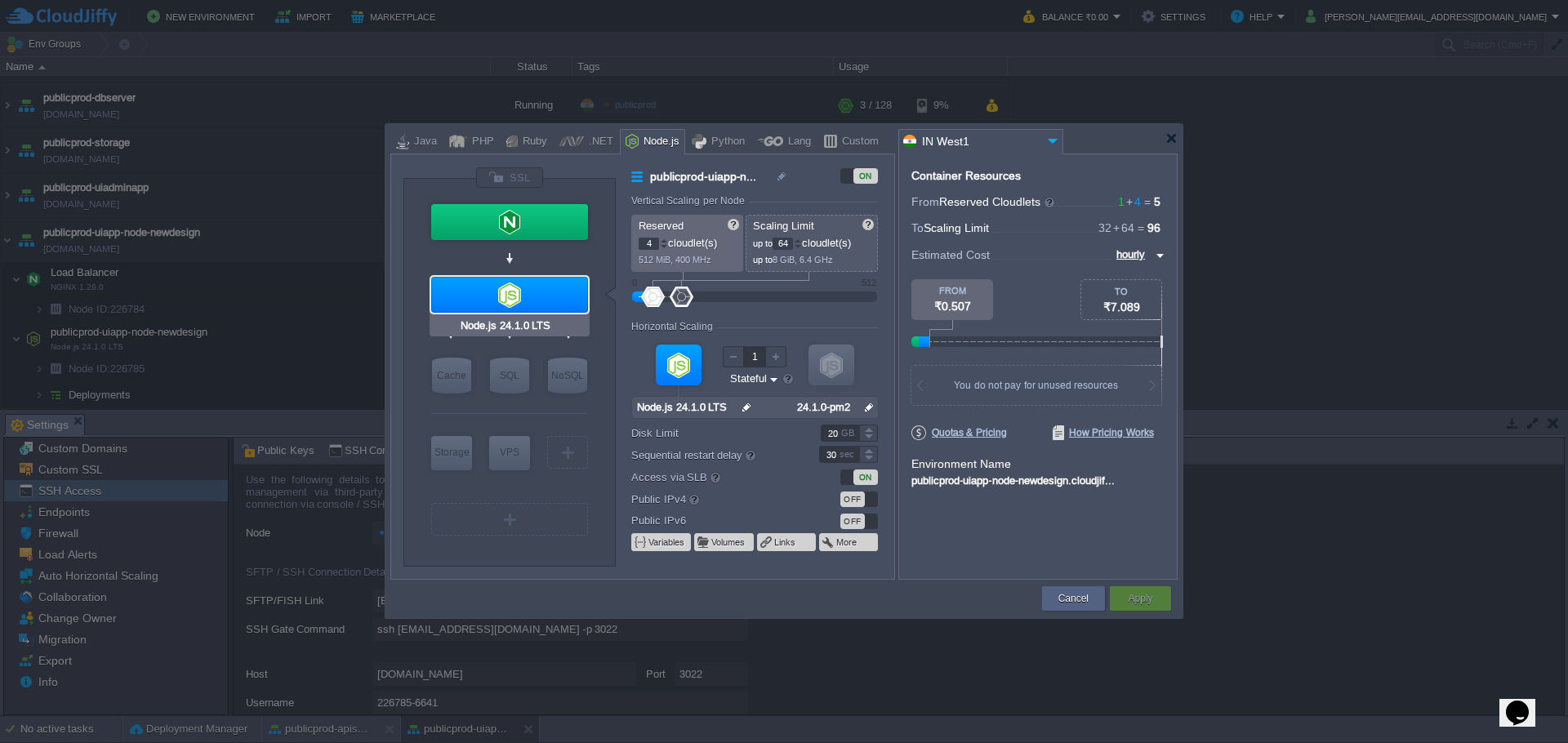
click at [530, 288] on div at bounding box center [509, 295] width 157 height 36
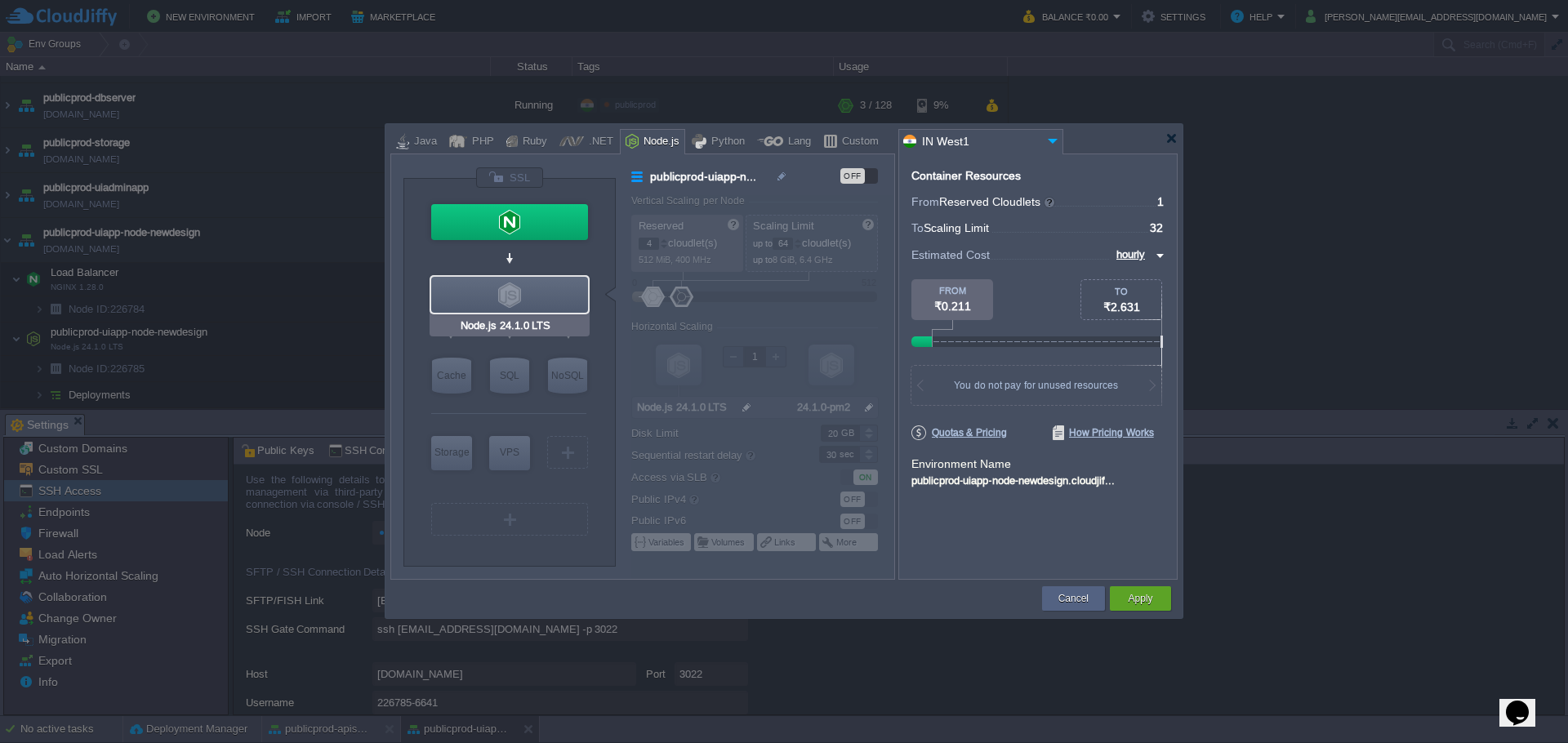
click at [530, 288] on div at bounding box center [509, 295] width 157 height 36
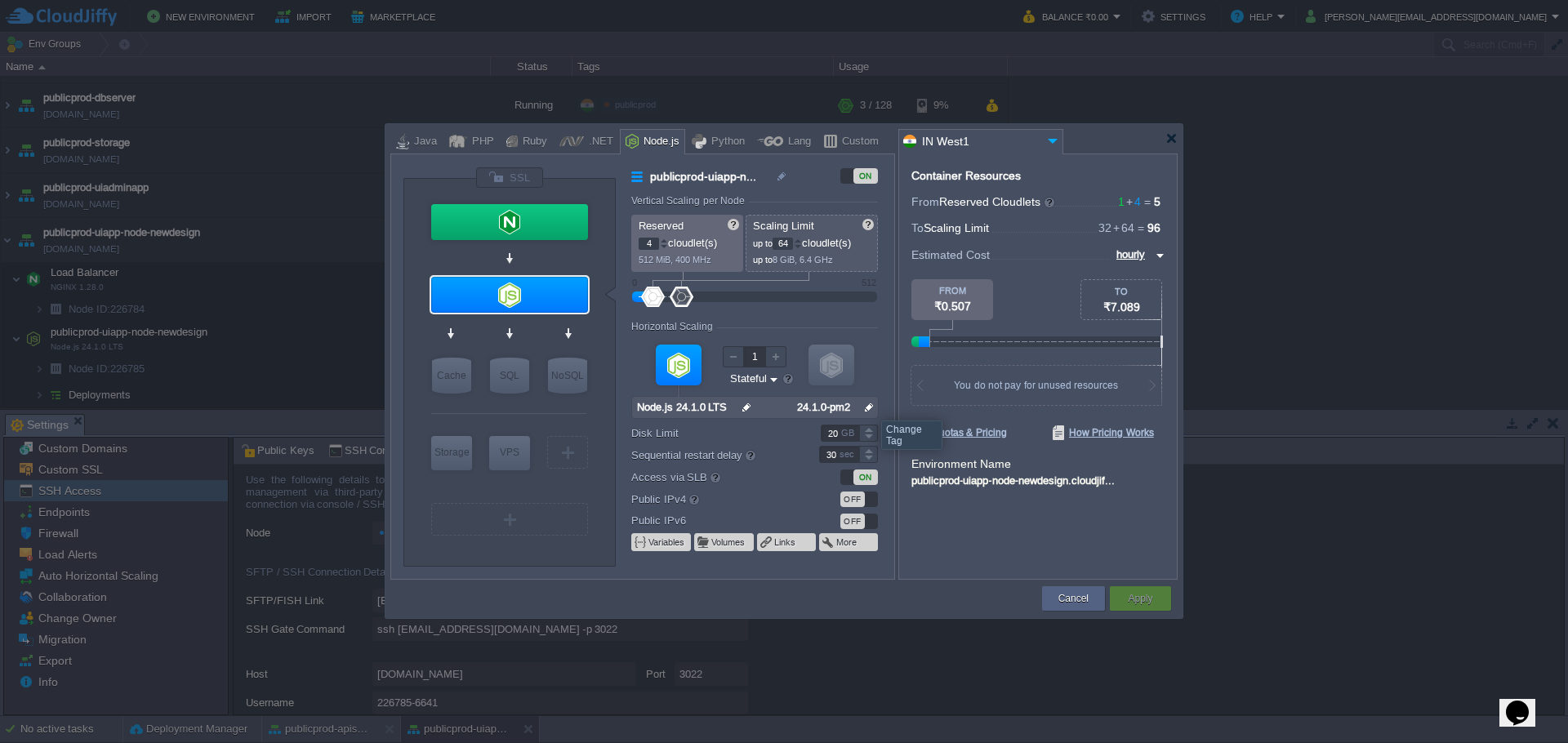
click at [868, 406] on img at bounding box center [869, 407] width 17 height 21
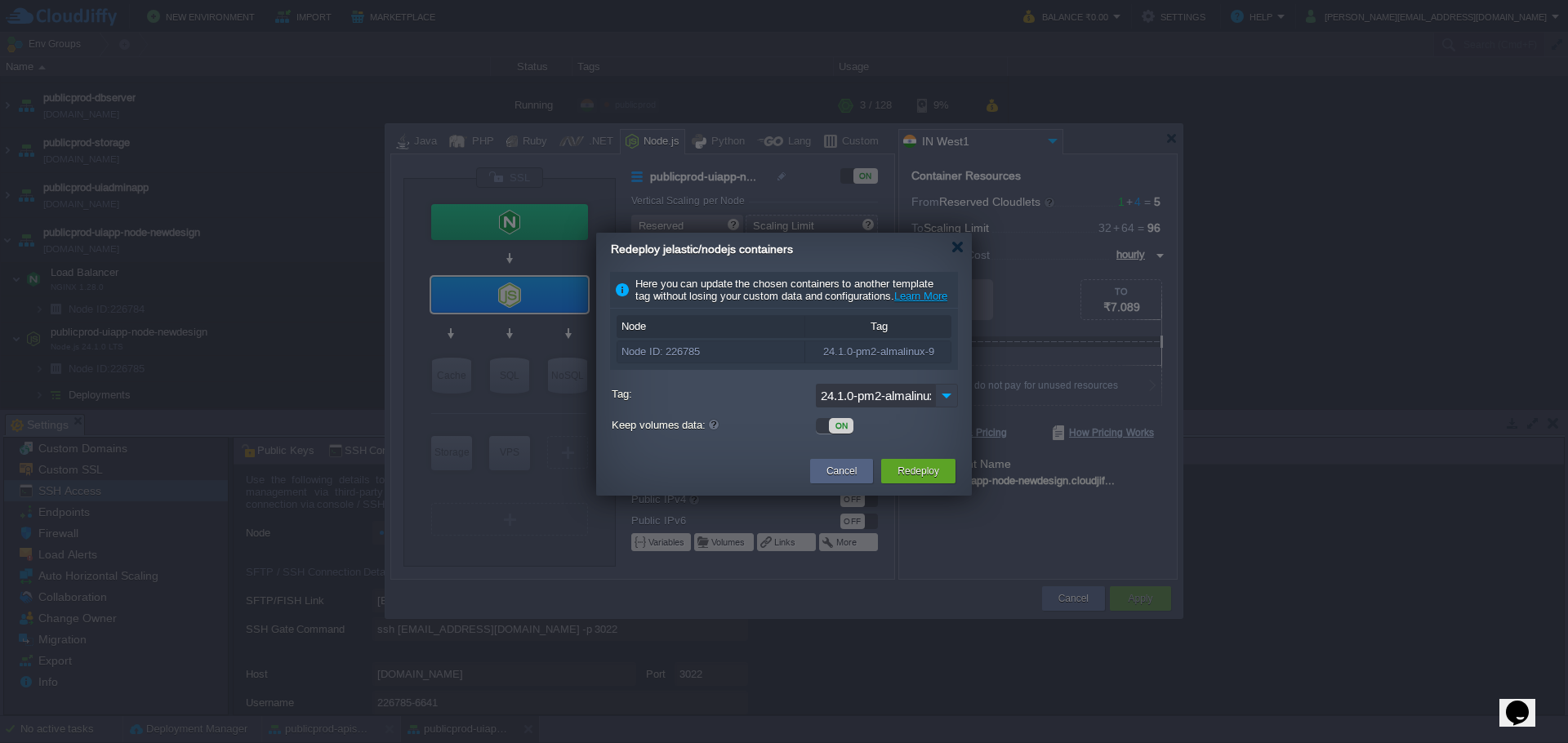
click at [947, 407] on img at bounding box center [947, 395] width 23 height 24
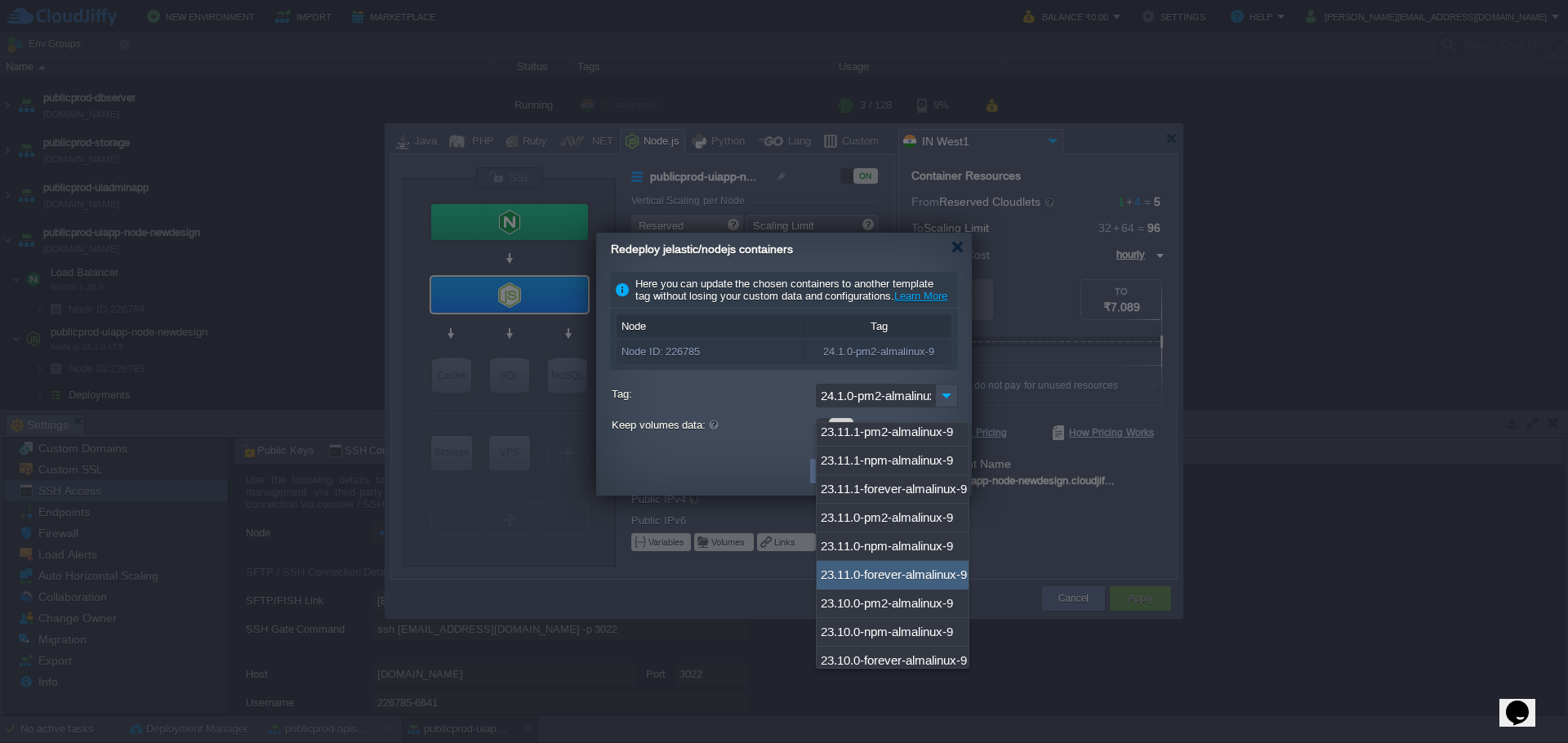
scroll to position [0, 0]
click at [873, 436] on div "24.6.0-pm2-almalinux-9" at bounding box center [892, 437] width 152 height 29
type input "24.6.0-pm2-almalinux-9"
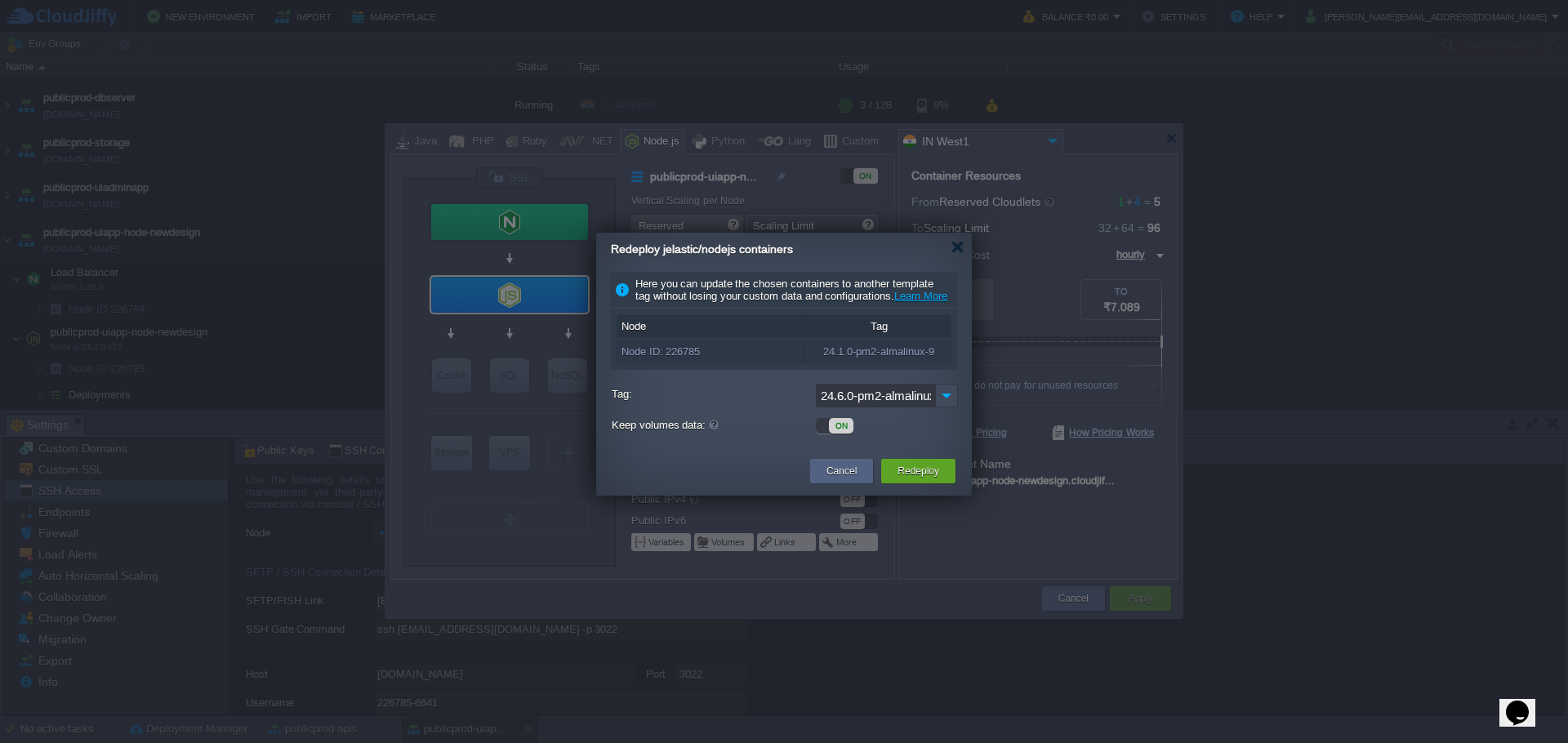
drag, startPoint x: 834, startPoint y: 407, endPoint x: 779, endPoint y: 405, distance: 55.0
click at [779, 405] on div "Tag: 24.6.0-pm2-almalinux-9" at bounding box center [785, 397] width 346 height 28
click at [827, 406] on input "24.6.0-pm2-almalinux-9" at bounding box center [875, 395] width 119 height 24
drag, startPoint x: 823, startPoint y: 410, endPoint x: 985, endPoint y: 412, distance: 162.0
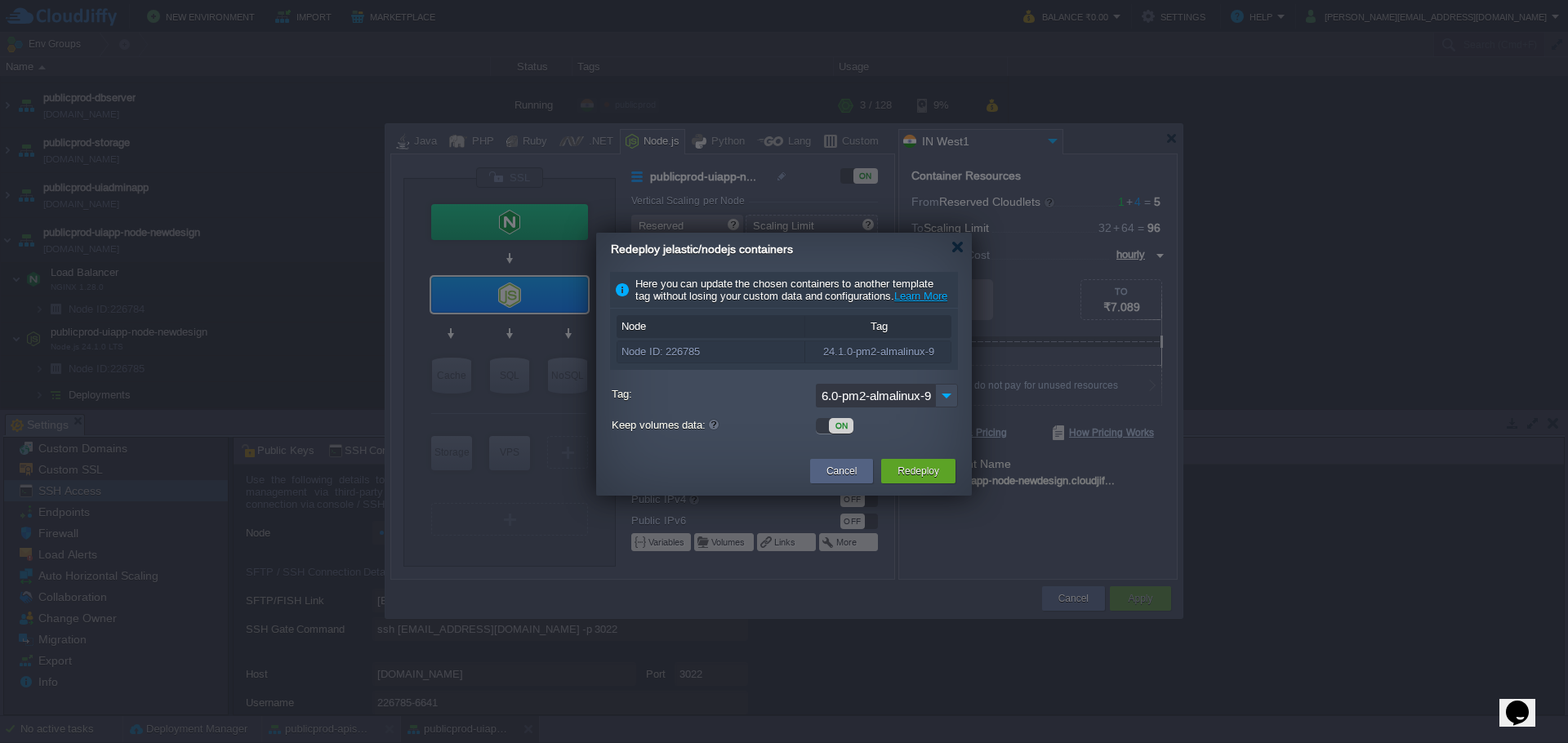
click at [985, 412] on body "New Environment Import Marketplace Bonus ₹0.00 Upgrade Account Balance ₹0.00 Se…" at bounding box center [784, 371] width 1568 height 743
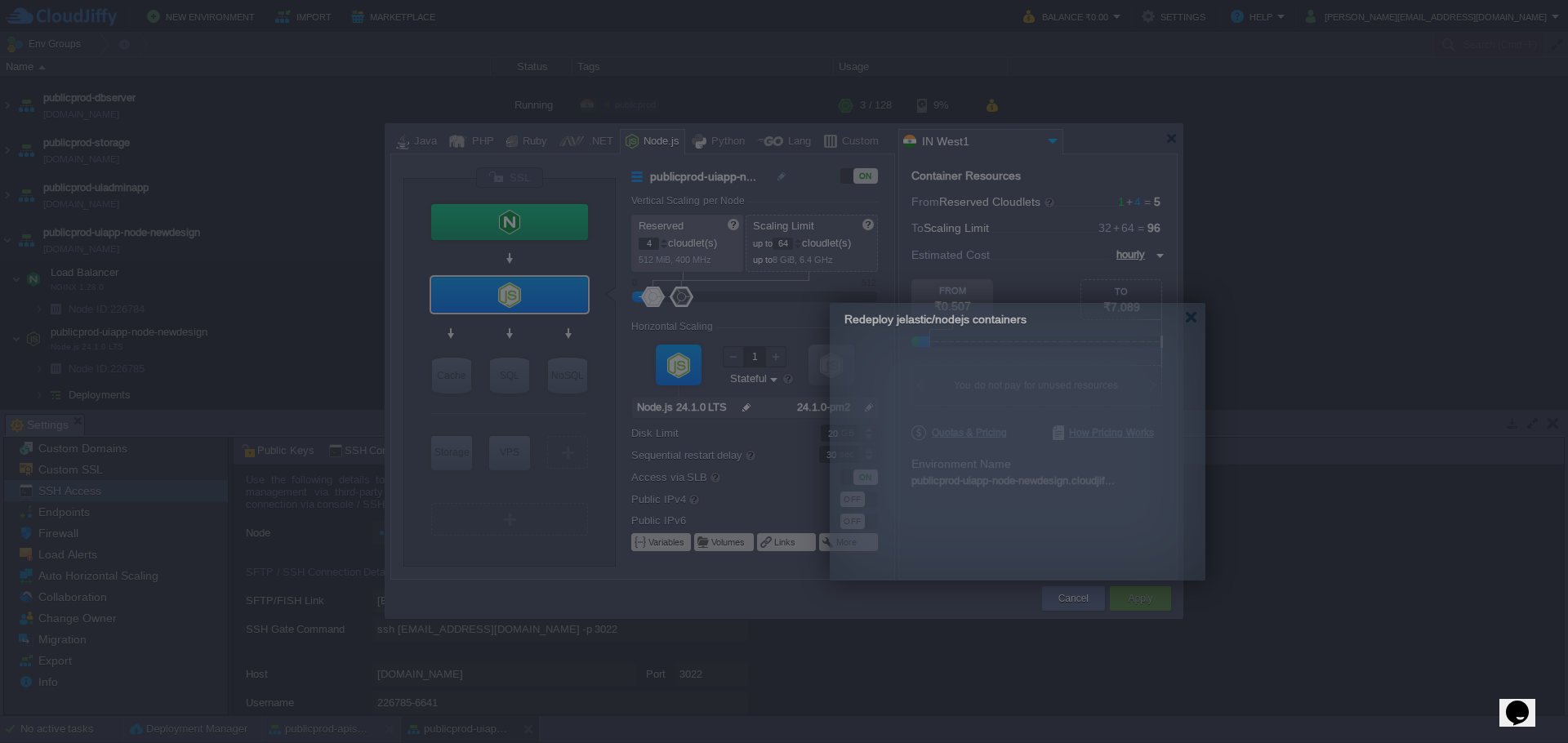
drag, startPoint x: 767, startPoint y: 252, endPoint x: 1000, endPoint y: 323, distance: 243.6
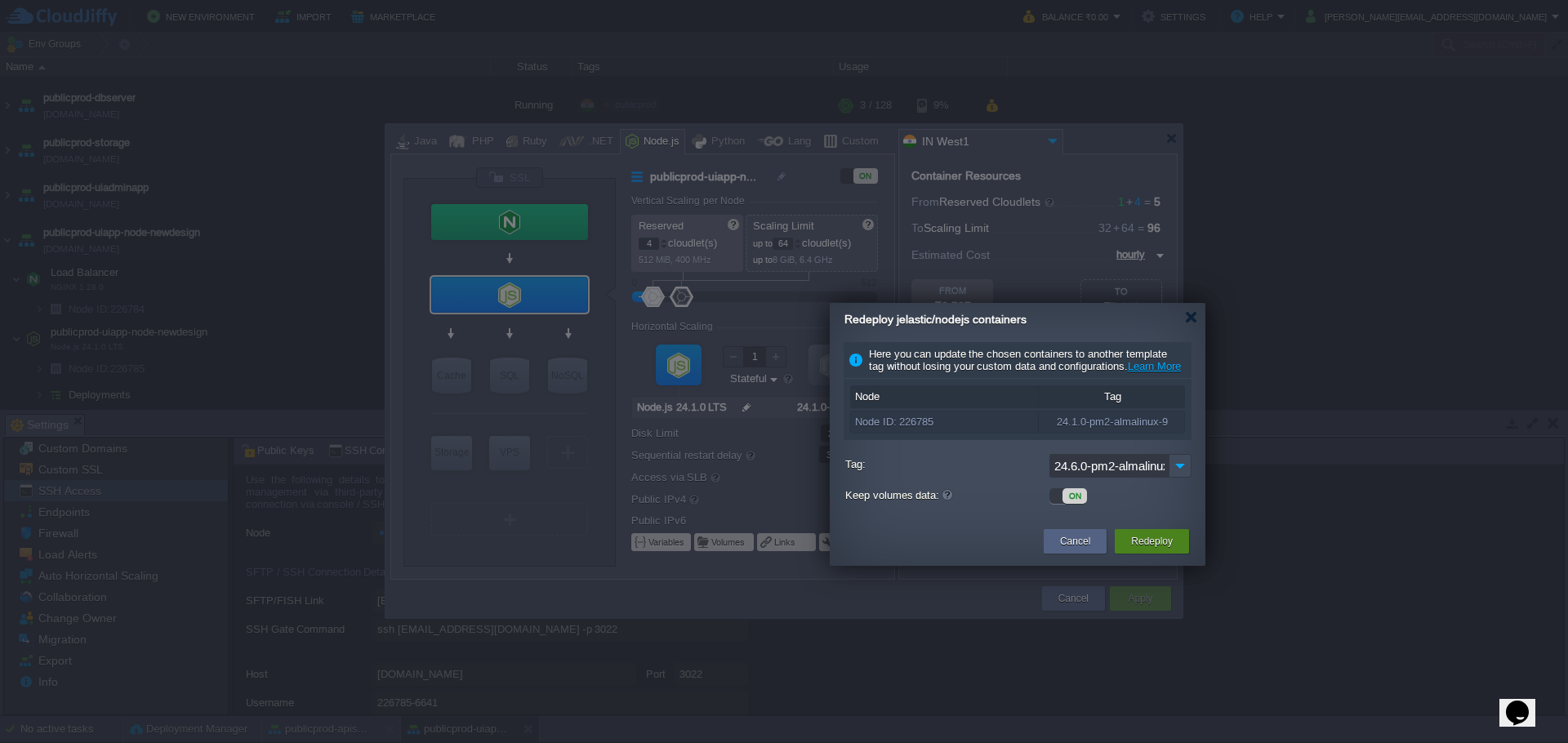
click at [1143, 549] on button "Redeploy" at bounding box center [1151, 541] width 42 height 16
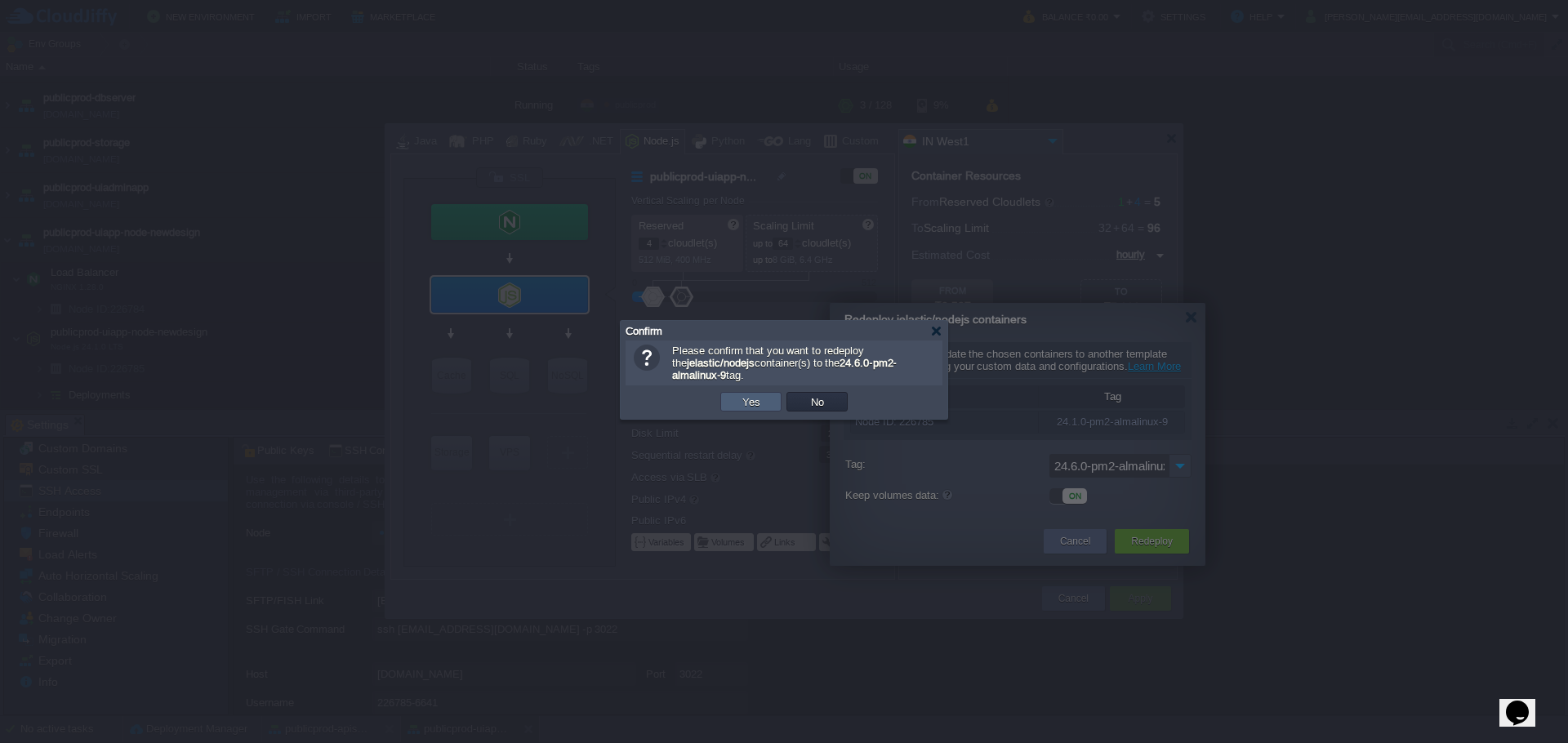
click at [753, 407] on button "Yes" at bounding box center [751, 401] width 28 height 15
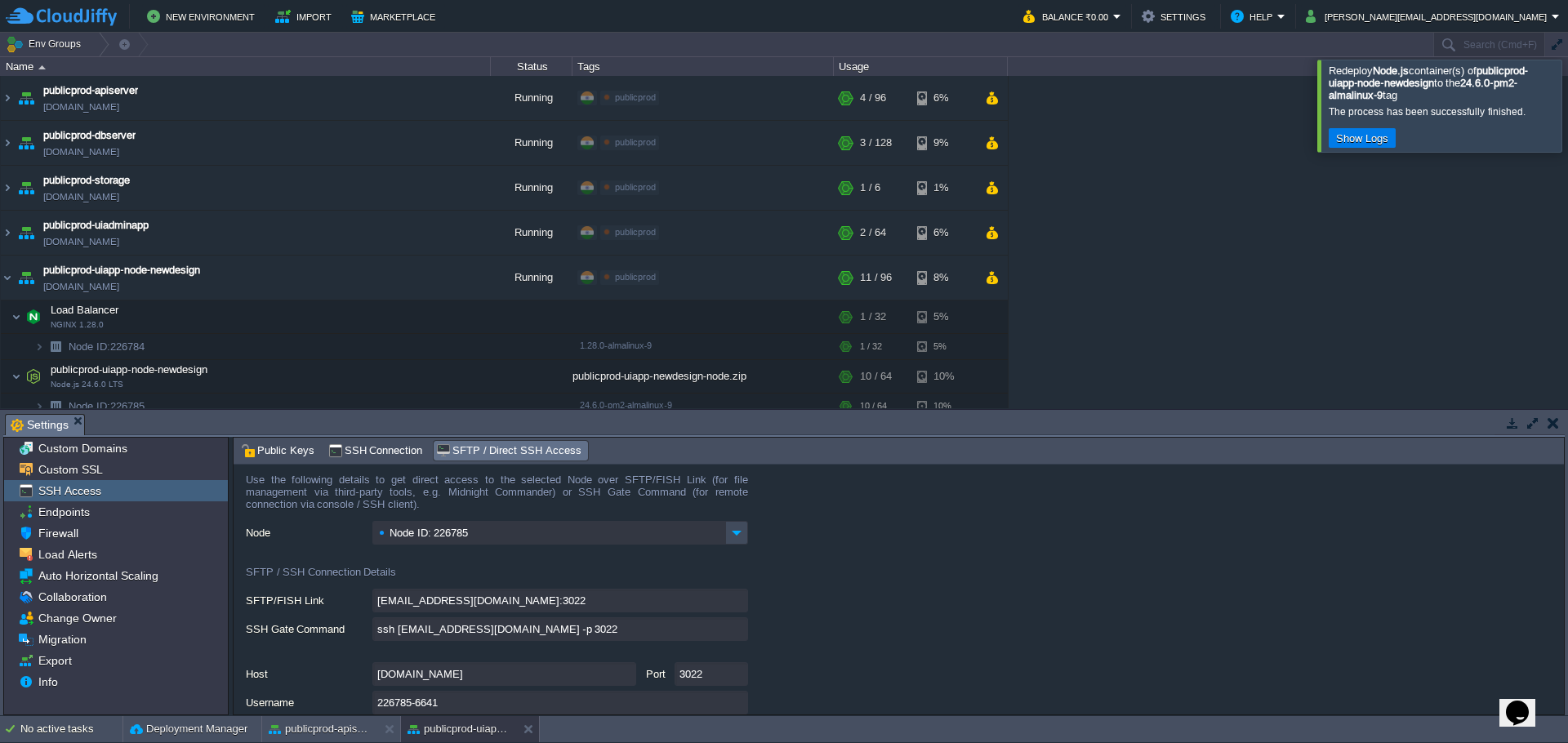
click at [1567, 108] on div at bounding box center [1587, 105] width 0 height 91
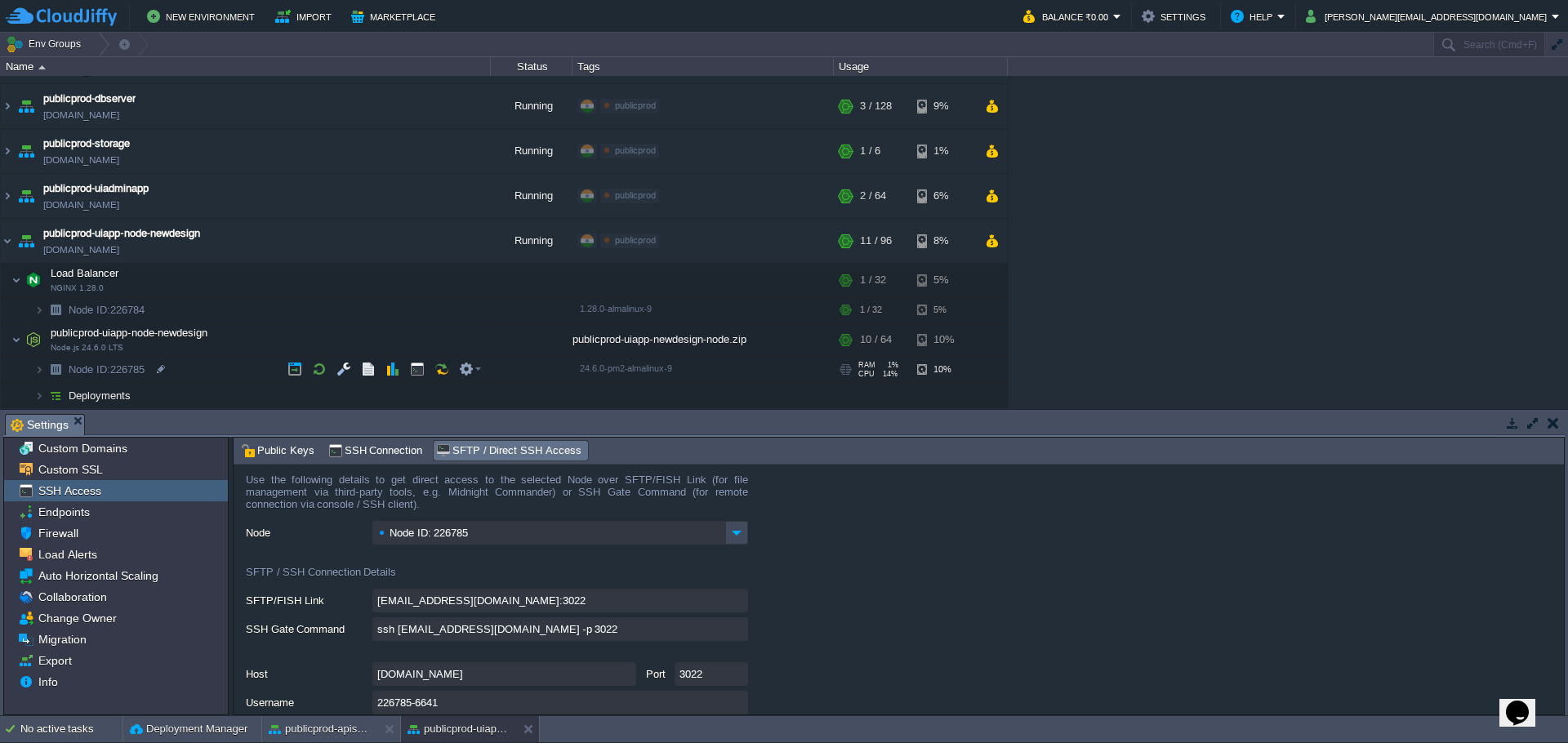
scroll to position [38, 0]
click at [40, 394] on img at bounding box center [39, 394] width 10 height 25
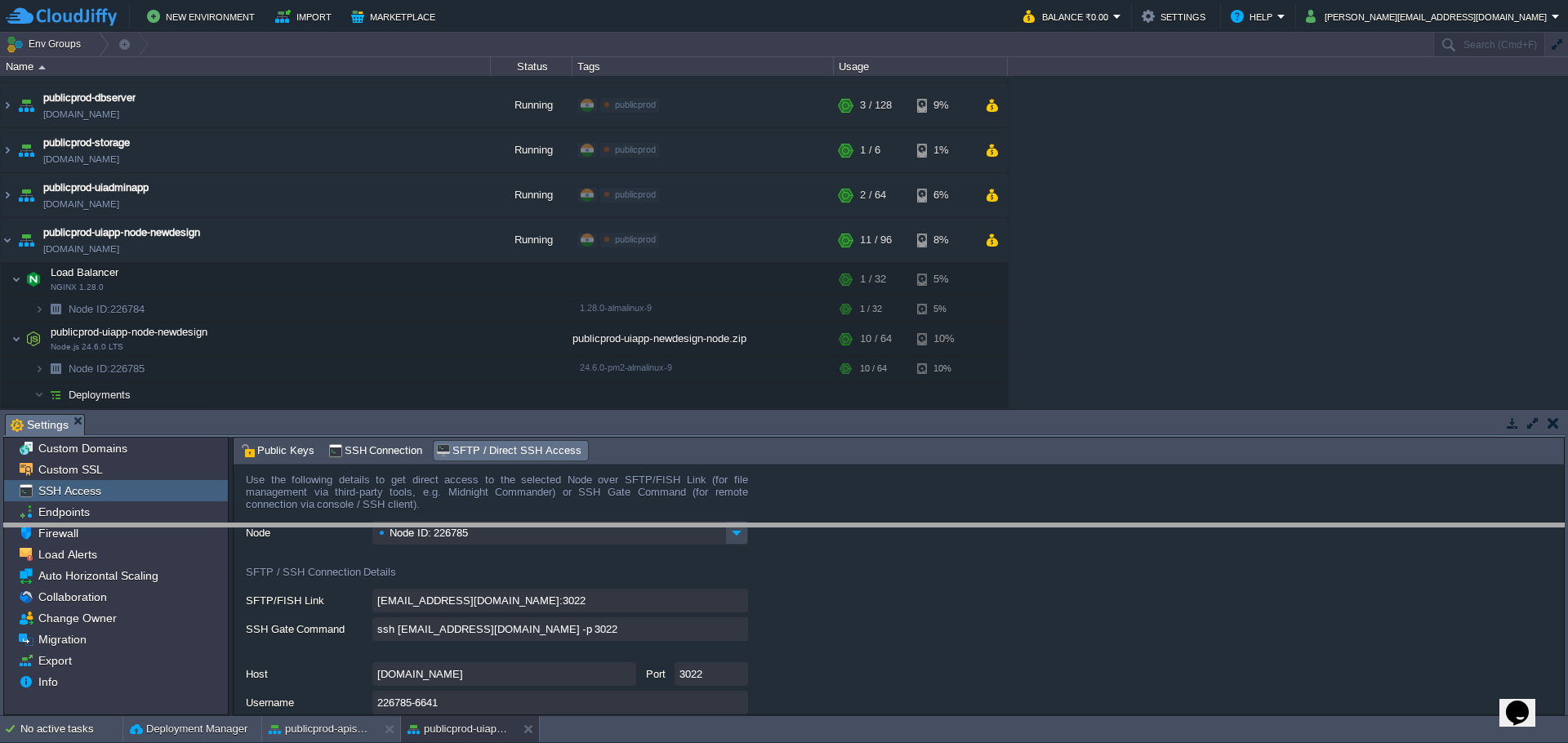
drag, startPoint x: 919, startPoint y: 419, endPoint x: 917, endPoint y: 528, distance: 109.0
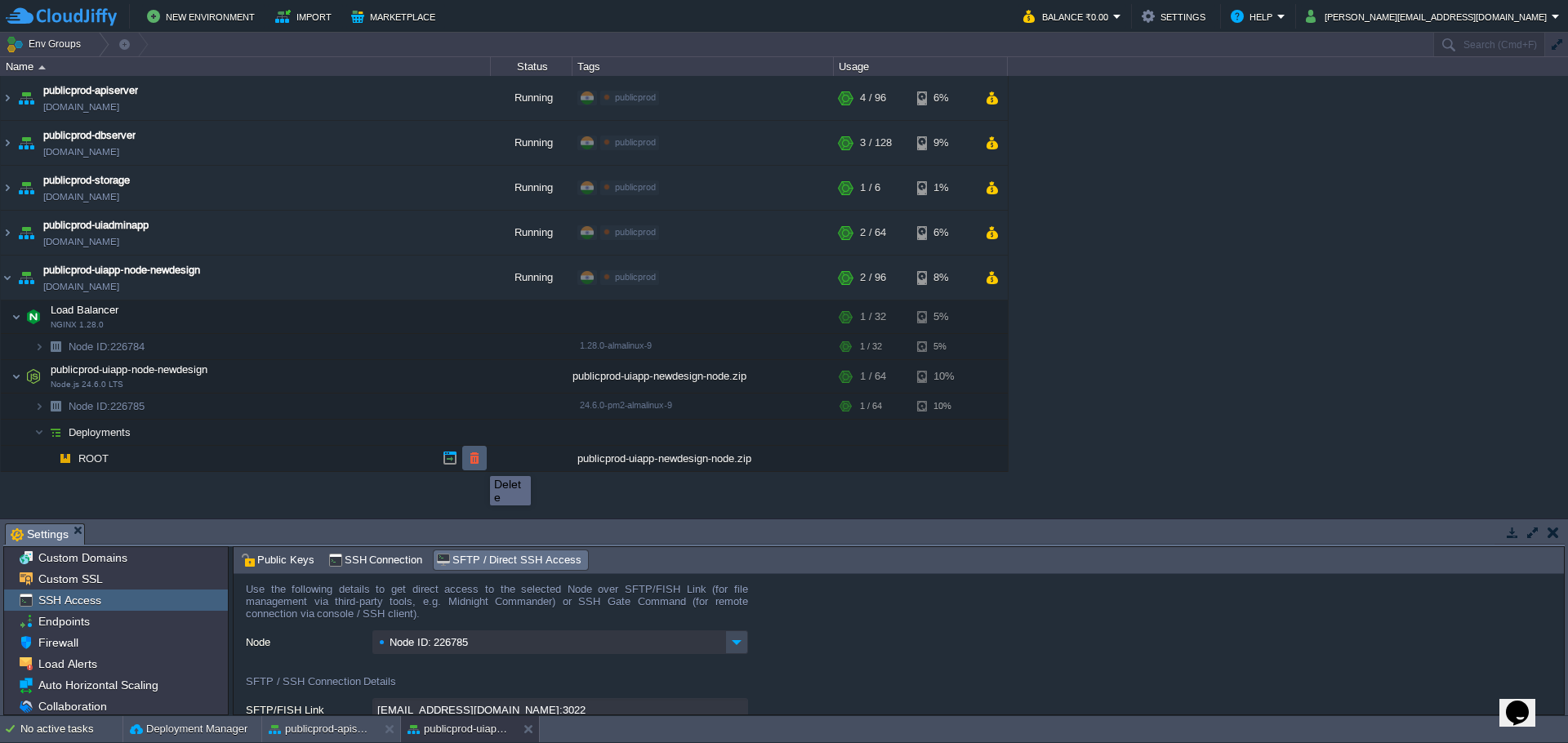
click at [478, 461] on button "button" at bounding box center [475, 458] width 15 height 15
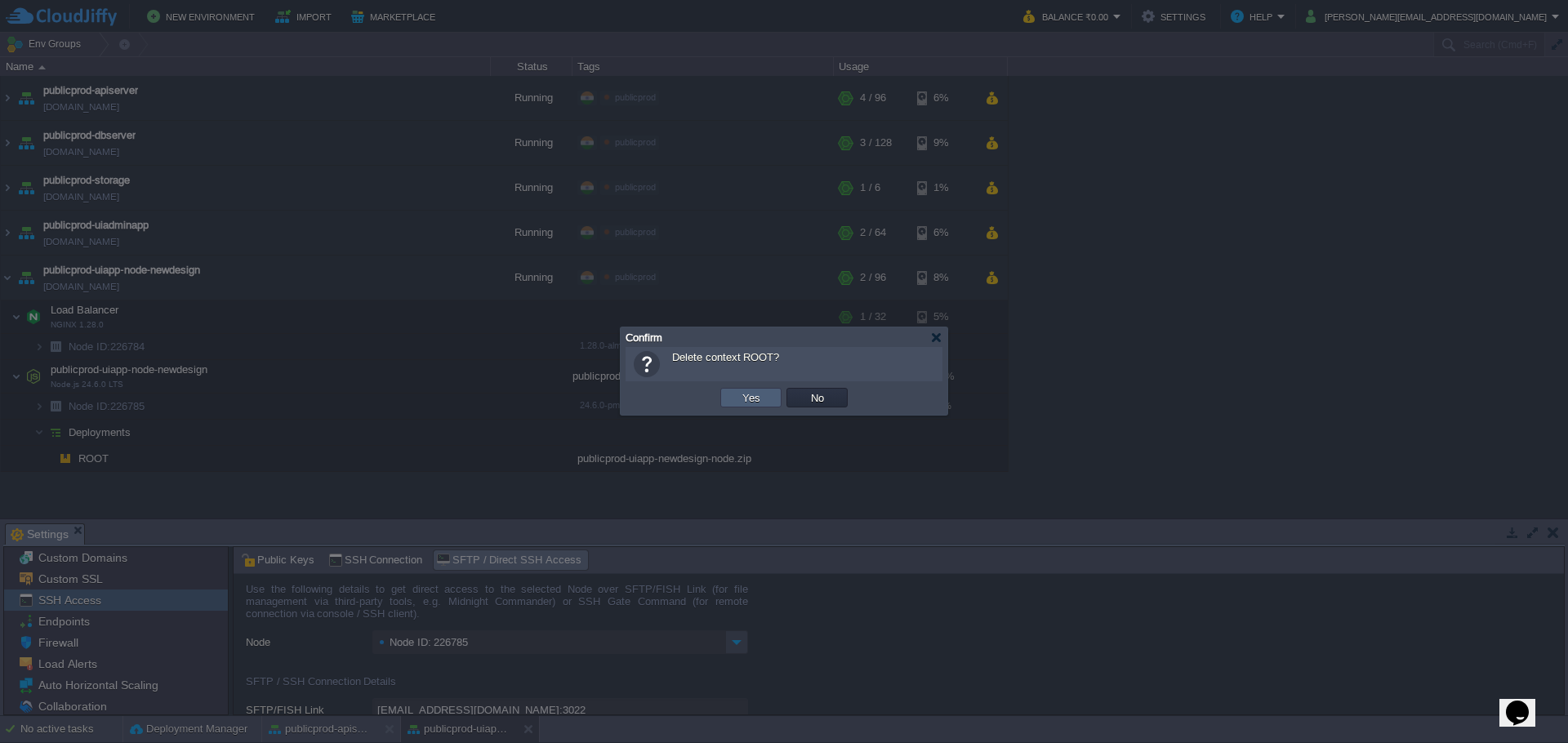
click at [768, 401] on td "Yes" at bounding box center [750, 397] width 62 height 20
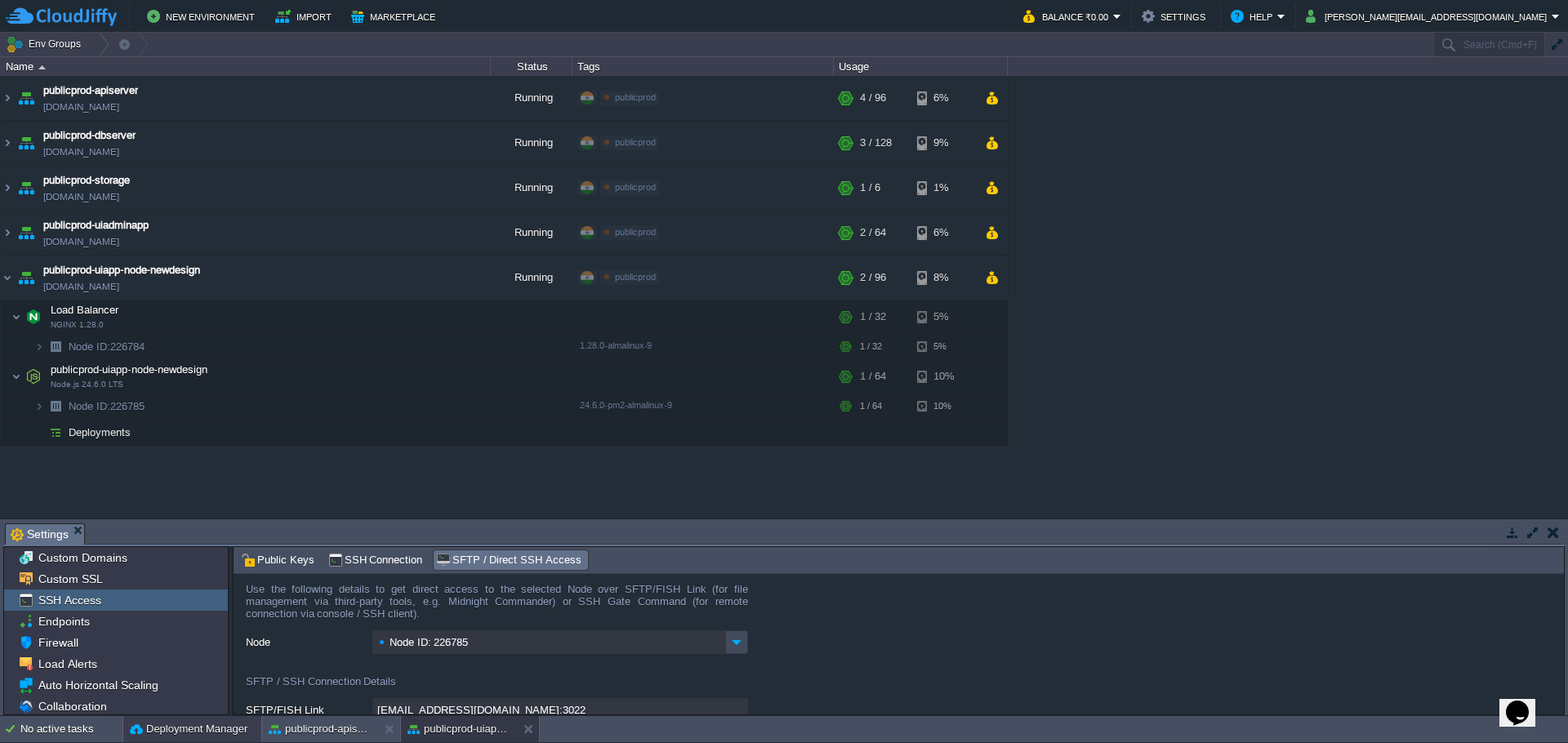
click at [186, 725] on button "Deployment Manager" at bounding box center [188, 729] width 117 height 16
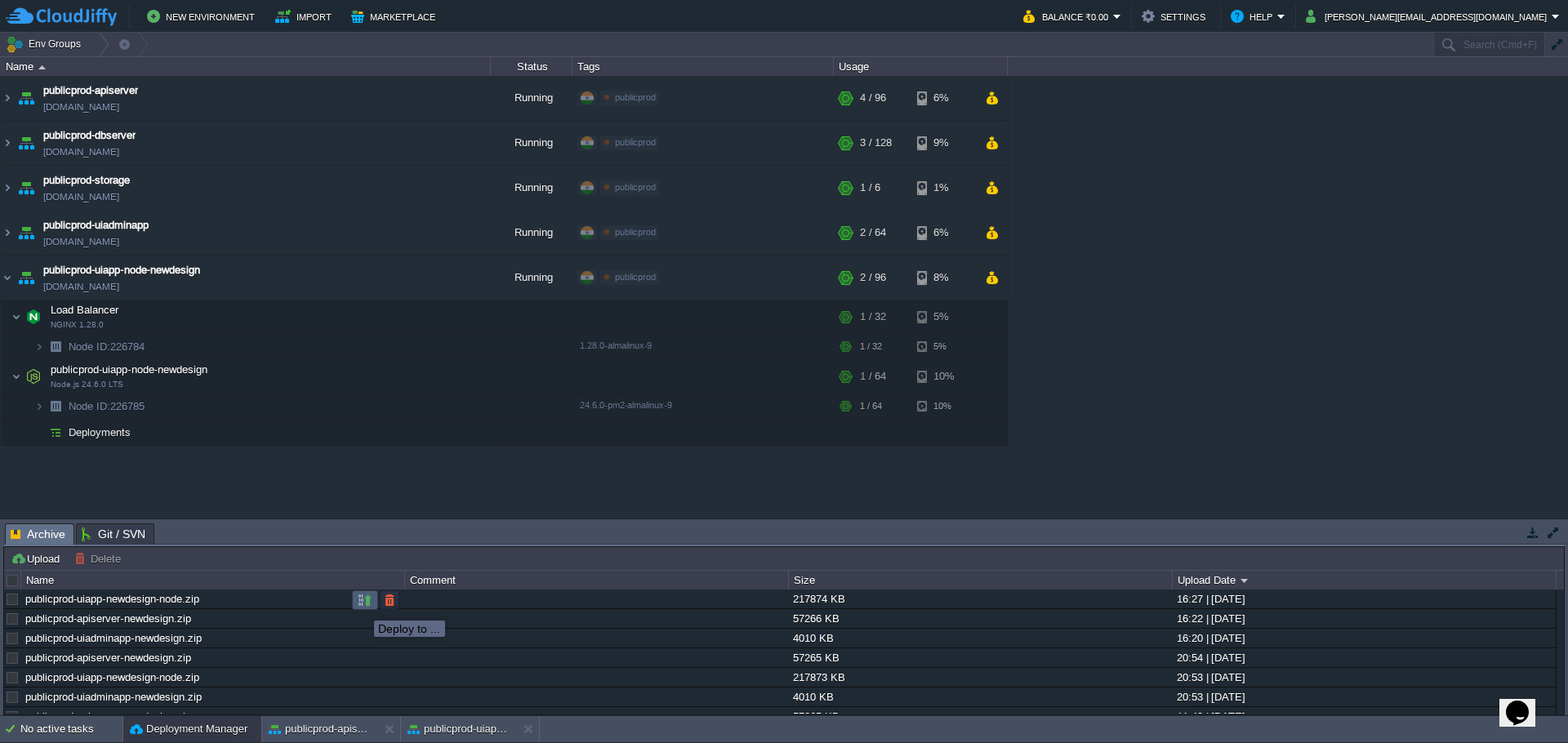
click at [363, 605] on button "button" at bounding box center [365, 600] width 15 height 15
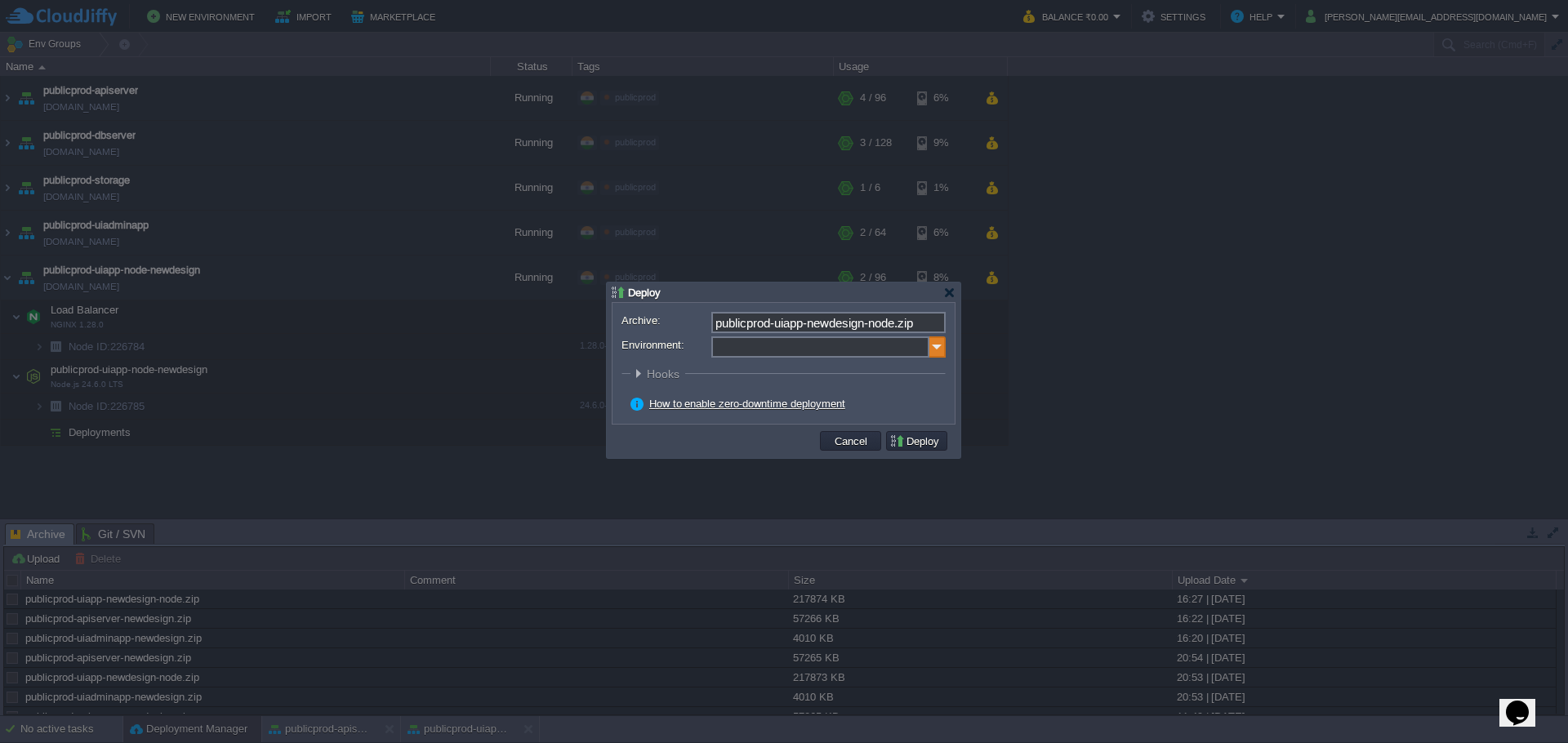
click at [929, 354] on img at bounding box center [938, 347] width 16 height 21
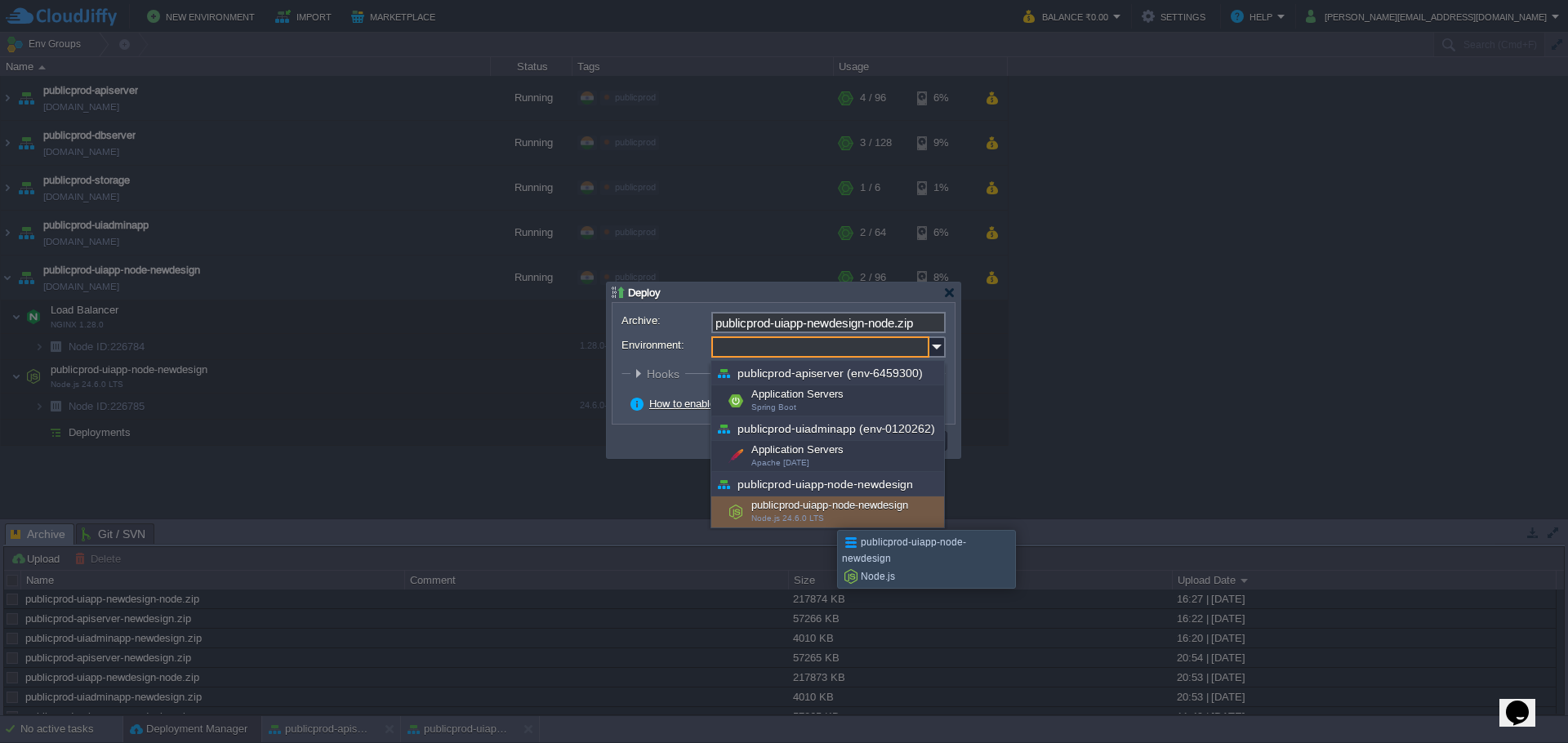
click at [824, 516] on div "publicprod-uiapp-node-newdesign Node.js 24.6.0 LTS" at bounding box center [827, 512] width 232 height 31
type input "publicprod-uiapp-node-newdesign (publicprod-uiapp-node-newdesign)"
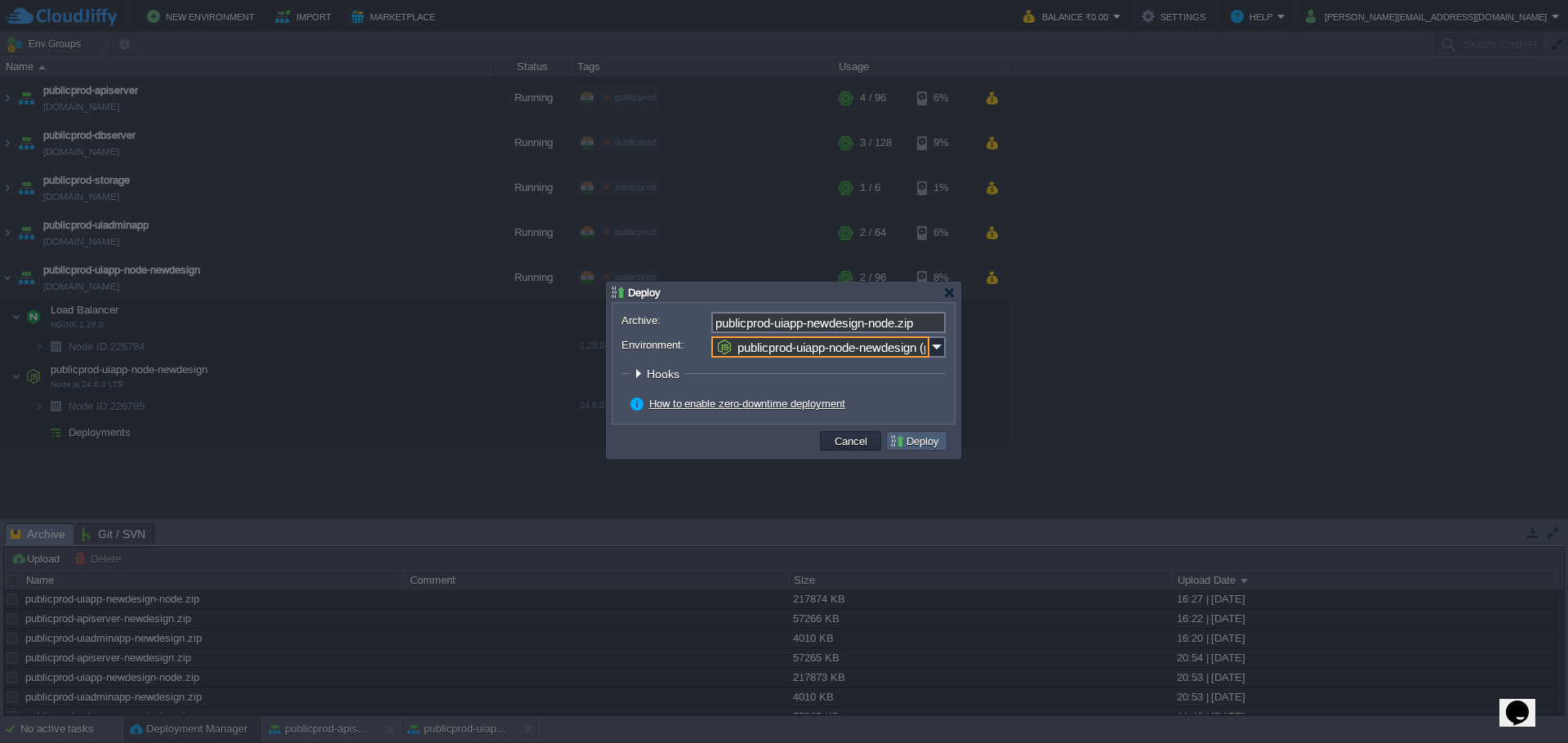
click at [922, 441] on button "Deploy" at bounding box center [916, 441] width 55 height 15
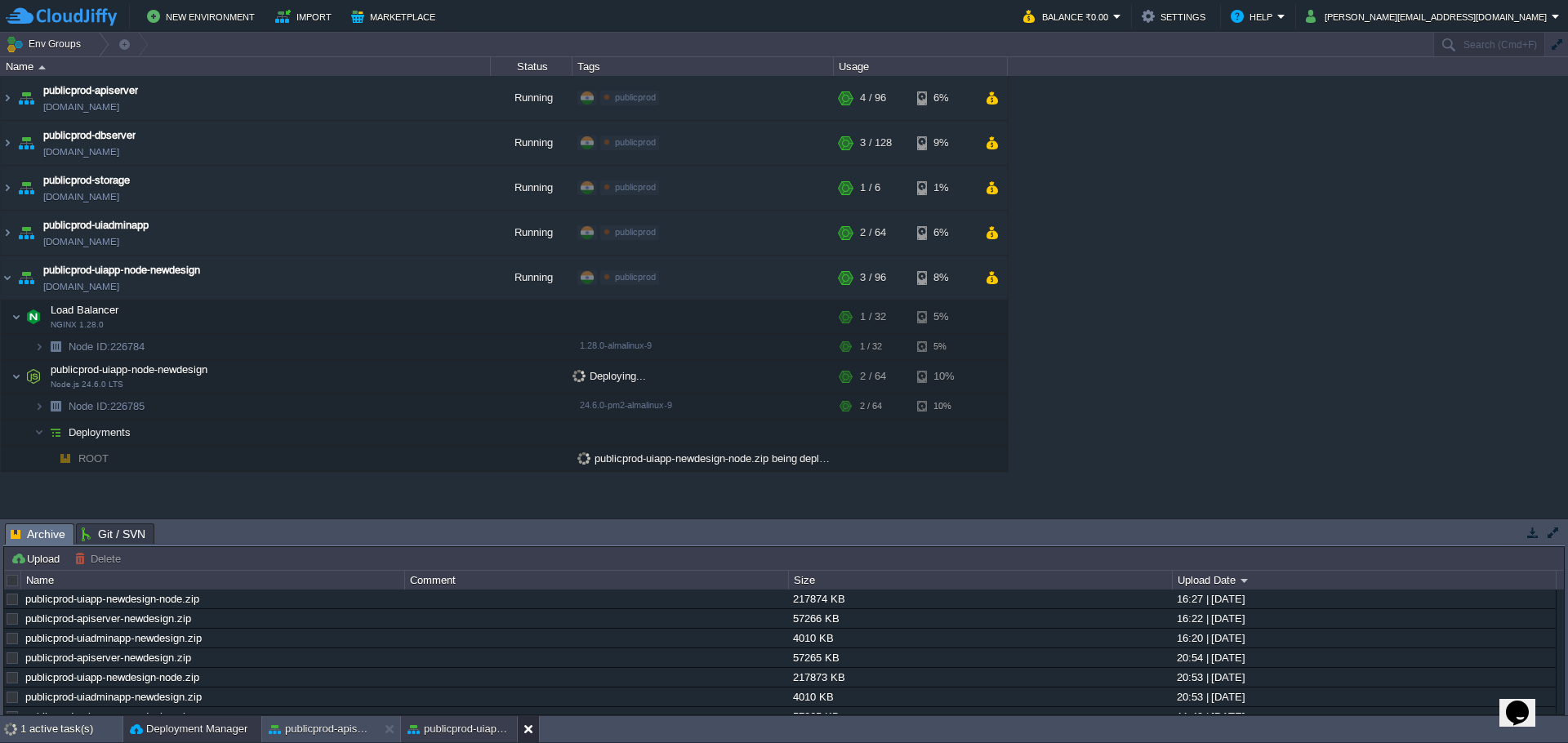
click at [525, 727] on button at bounding box center [532, 729] width 16 height 16
click at [393, 731] on button at bounding box center [392, 729] width 16 height 16
